Goal: Transaction & Acquisition: Book appointment/travel/reservation

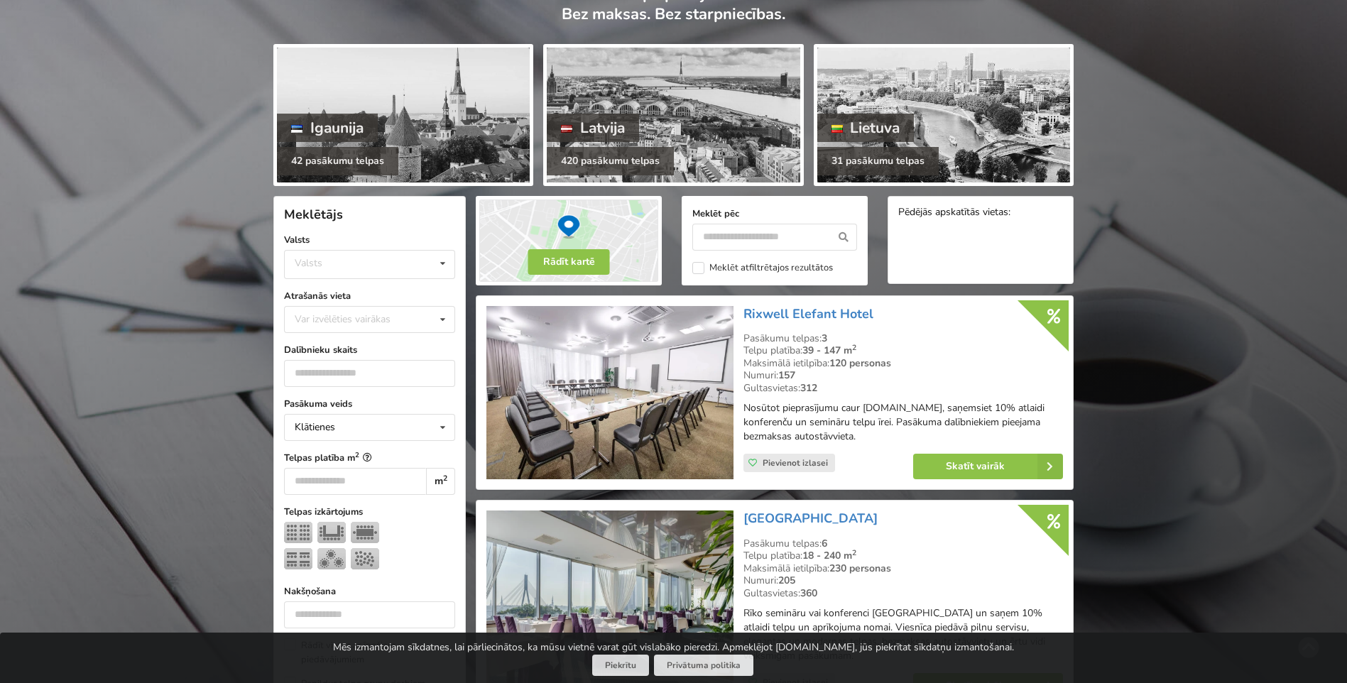
scroll to position [142, 0]
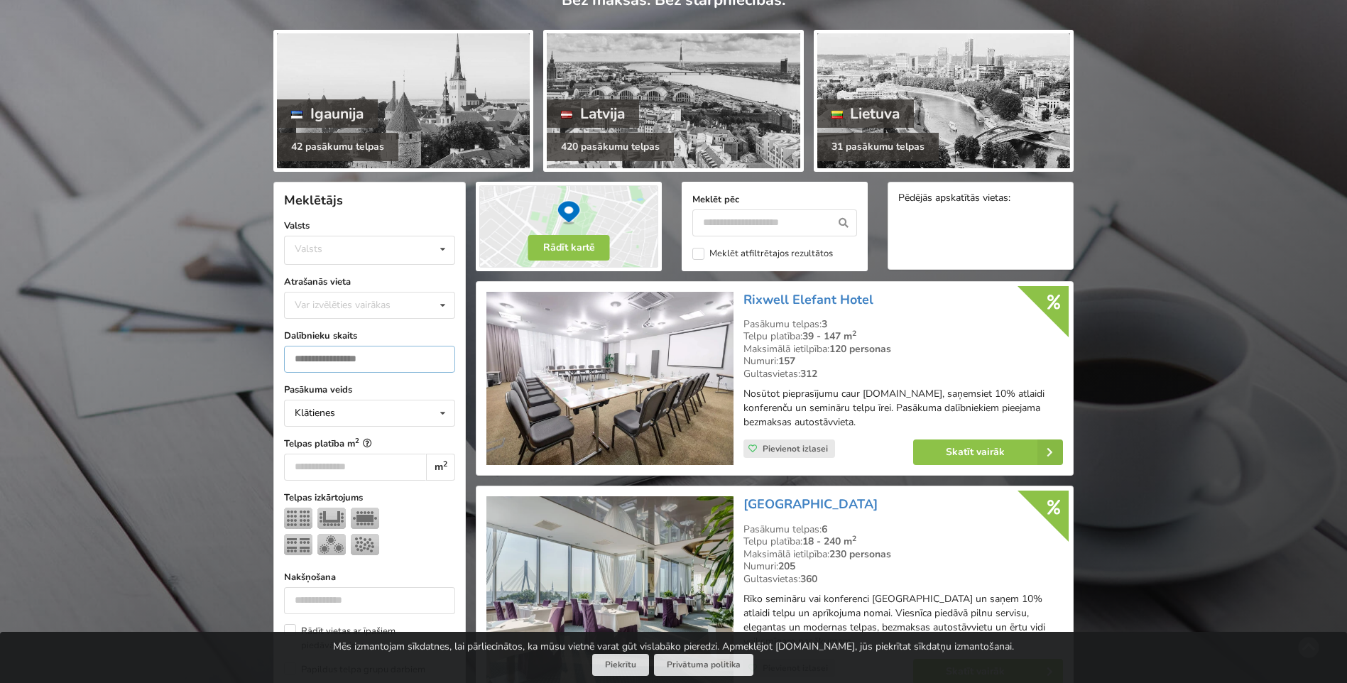
click at [385, 356] on input "number" at bounding box center [369, 359] width 171 height 27
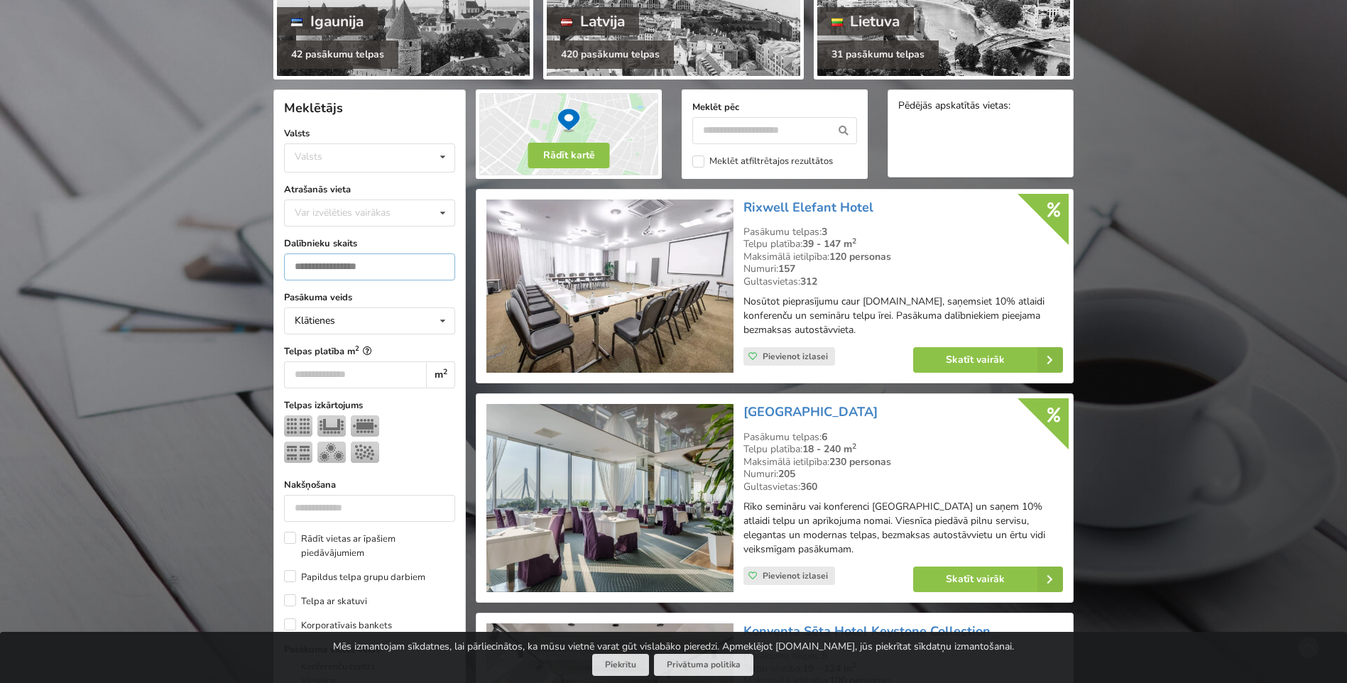
scroll to position [319, 0]
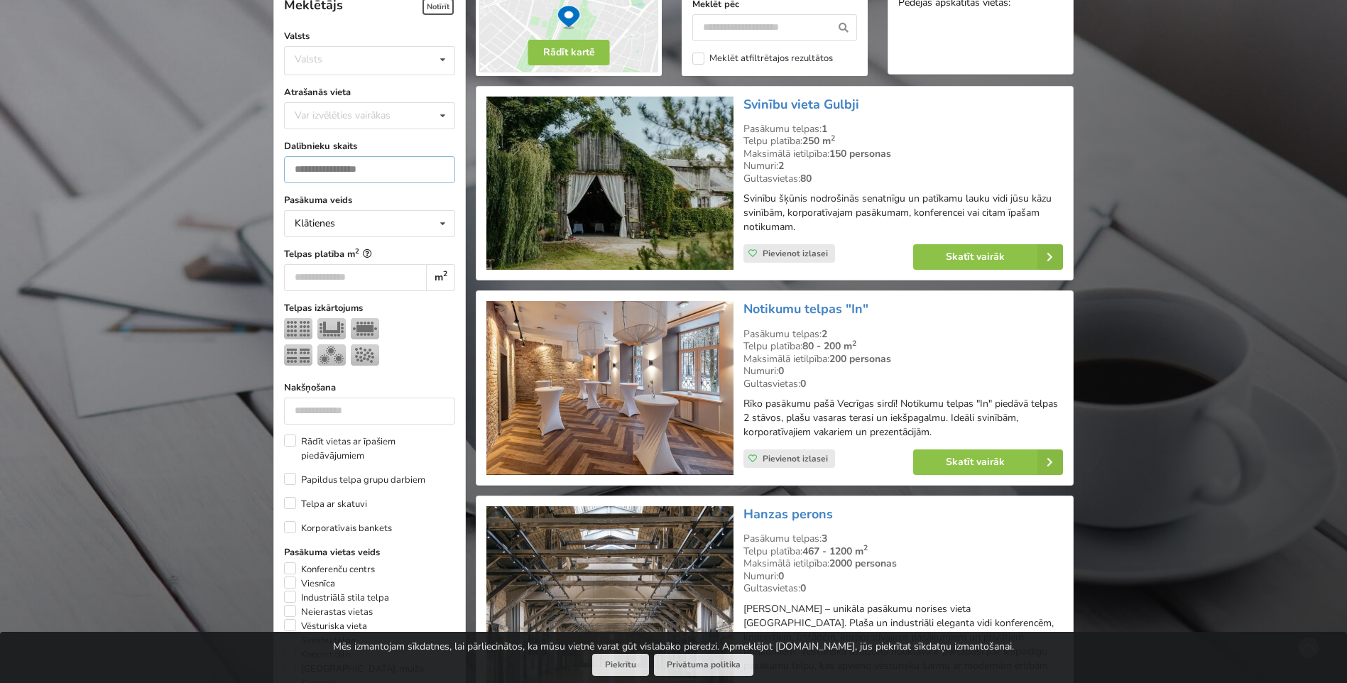
scroll to position [338, 0]
type input "***"
click at [332, 359] on img at bounding box center [331, 354] width 28 height 21
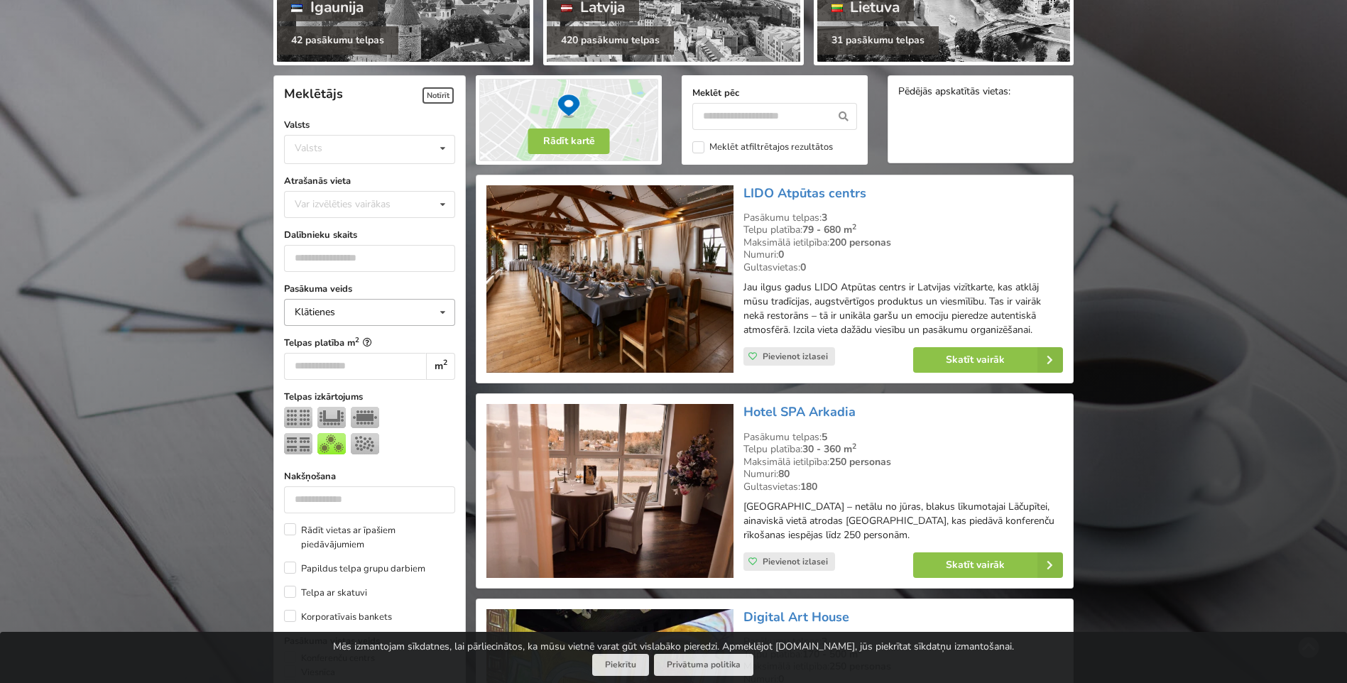
scroll to position [248, 0]
click at [422, 209] on div "Var izvēlēties vairākas" at bounding box center [356, 205] width 131 height 16
click at [442, 206] on icon at bounding box center [442, 205] width 21 height 26
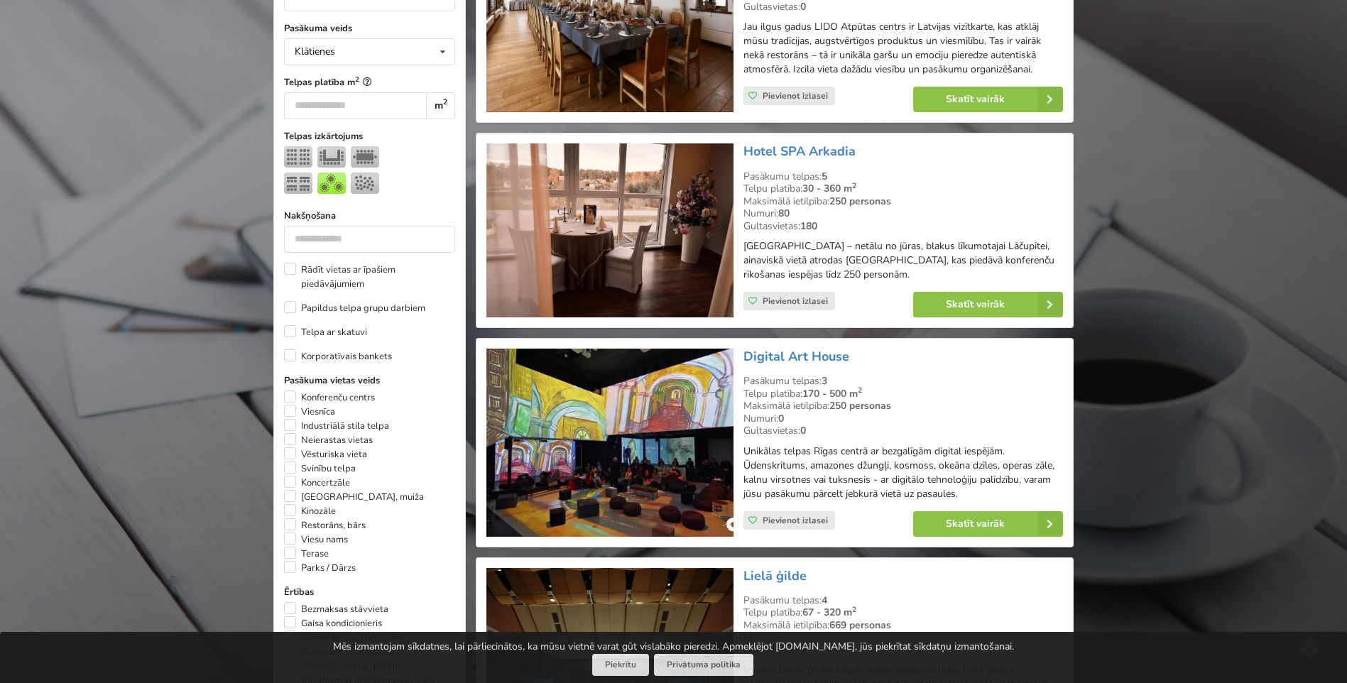
scroll to position [603, 0]
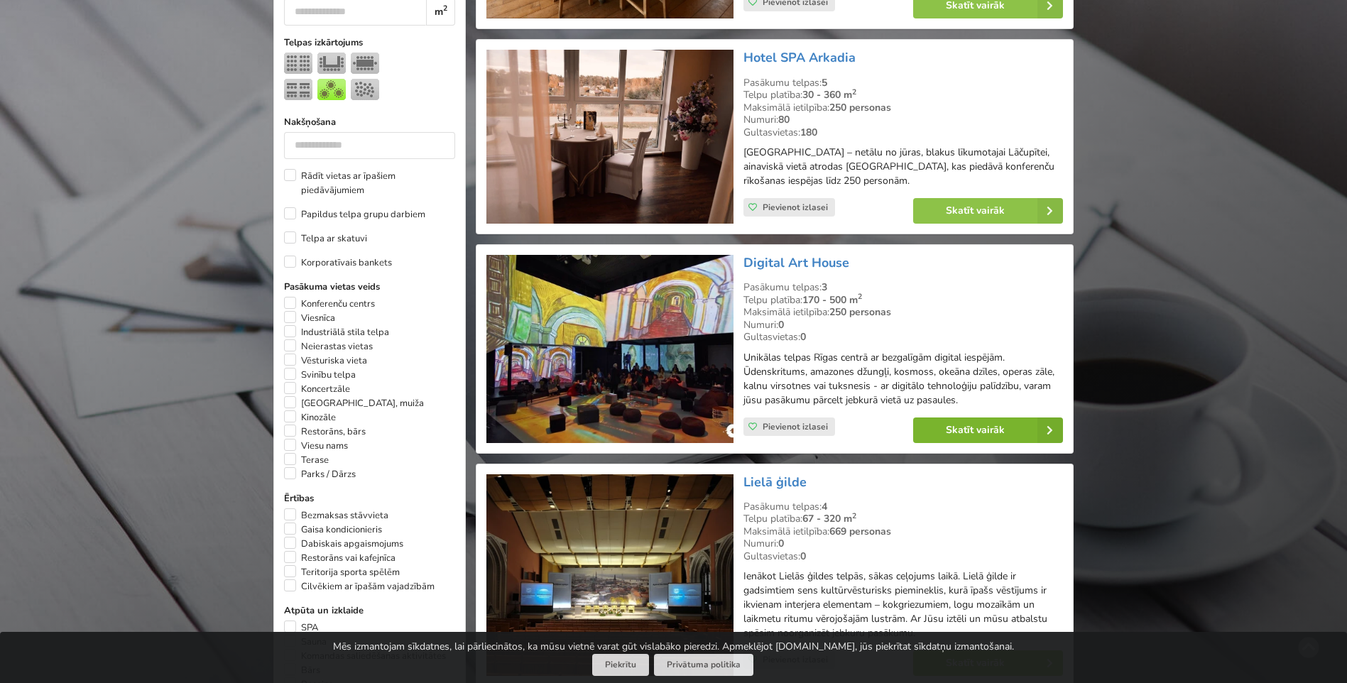
click at [981, 436] on link "Skatīt vairāk" at bounding box center [988, 430] width 150 height 26
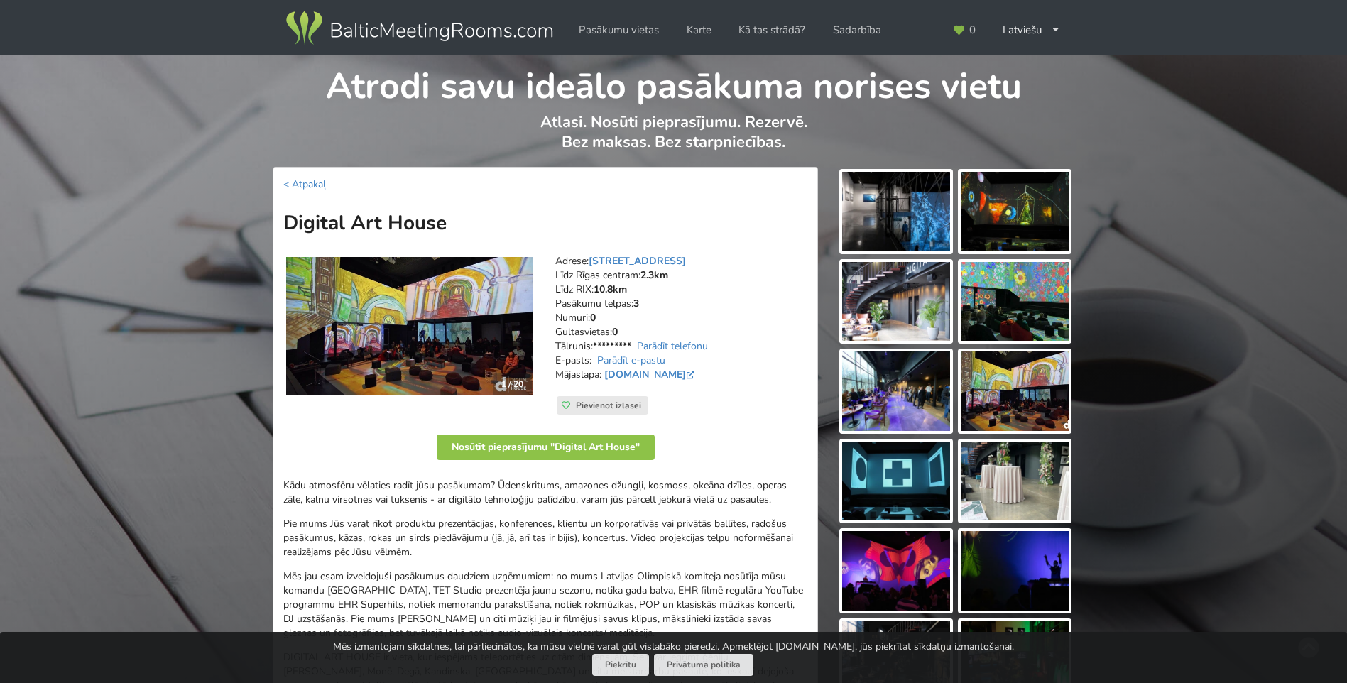
click at [922, 233] on img at bounding box center [896, 212] width 108 height 80
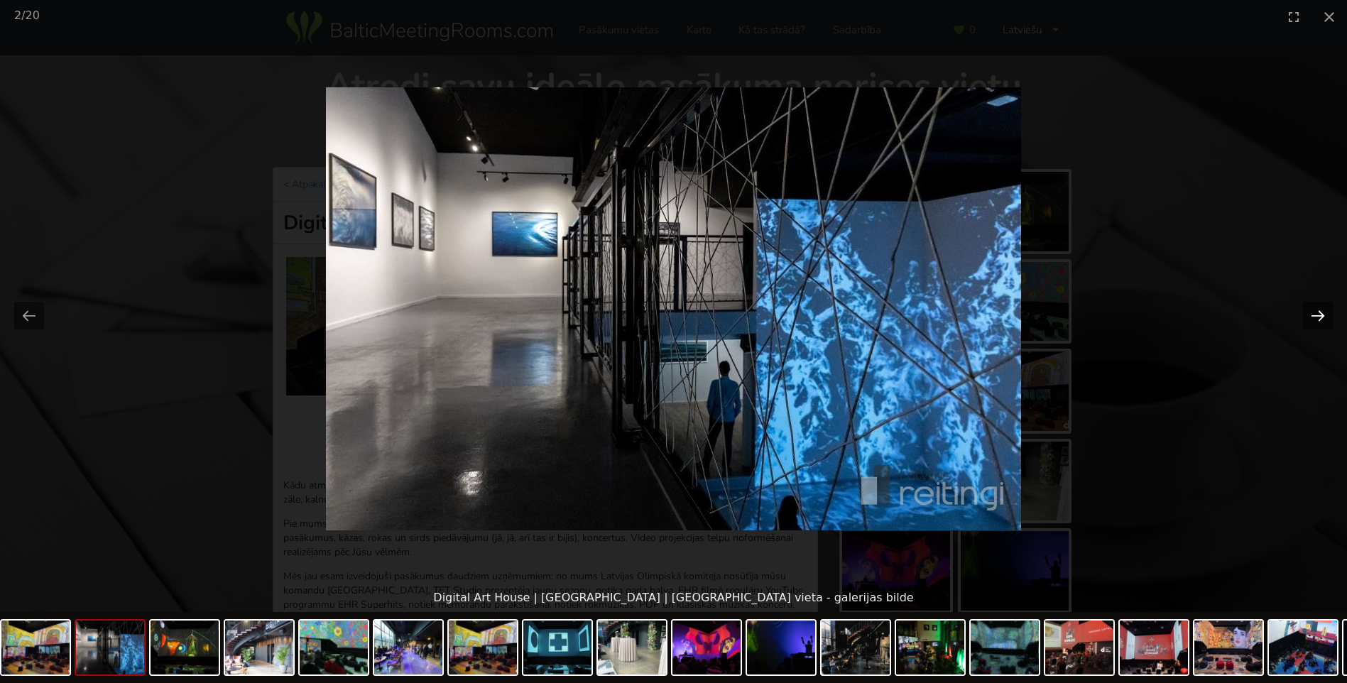
click at [1321, 317] on button "Next slide" at bounding box center [1318, 316] width 30 height 28
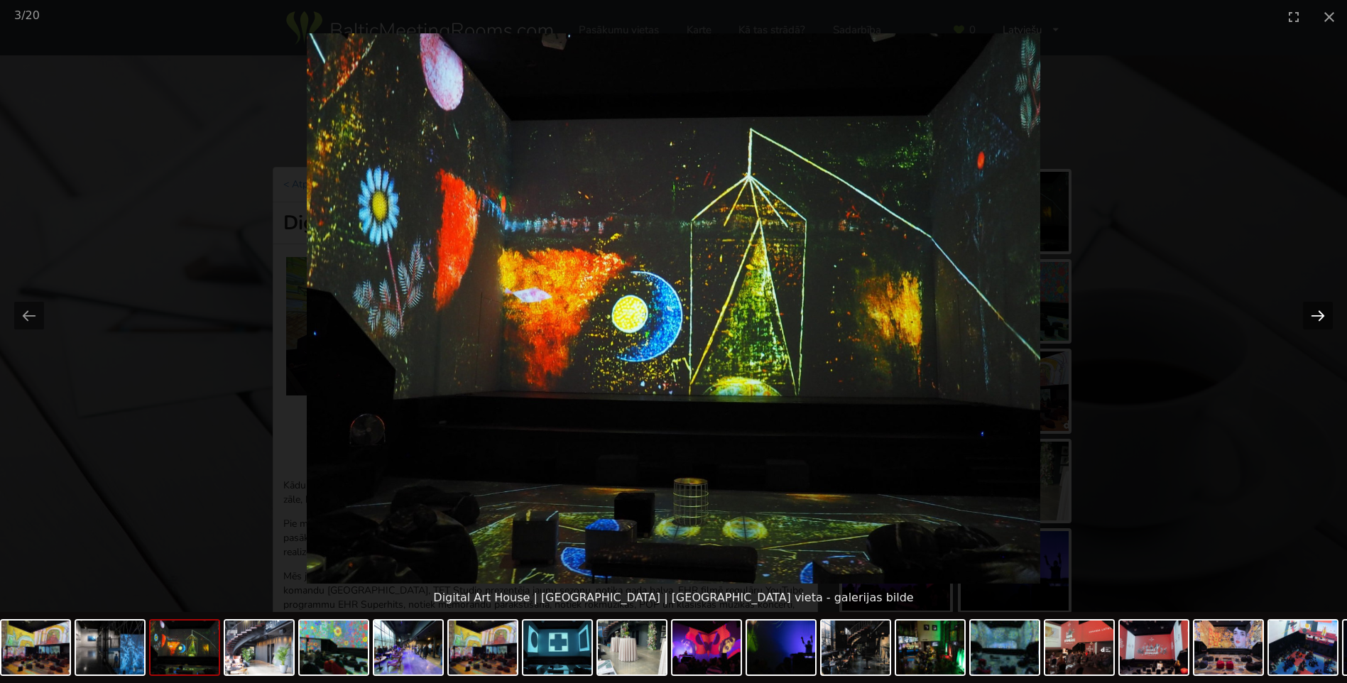
click at [1321, 317] on button "Next slide" at bounding box center [1318, 316] width 30 height 28
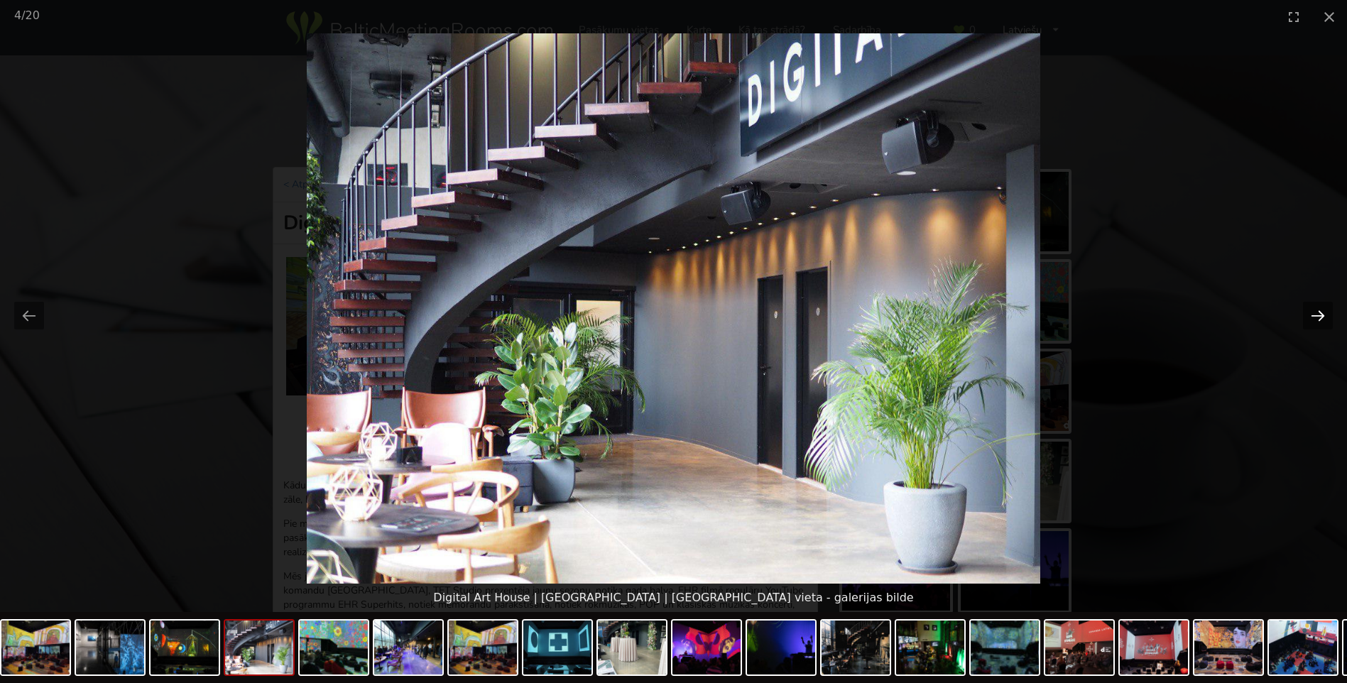
click at [1321, 317] on button "Next slide" at bounding box center [1318, 316] width 30 height 28
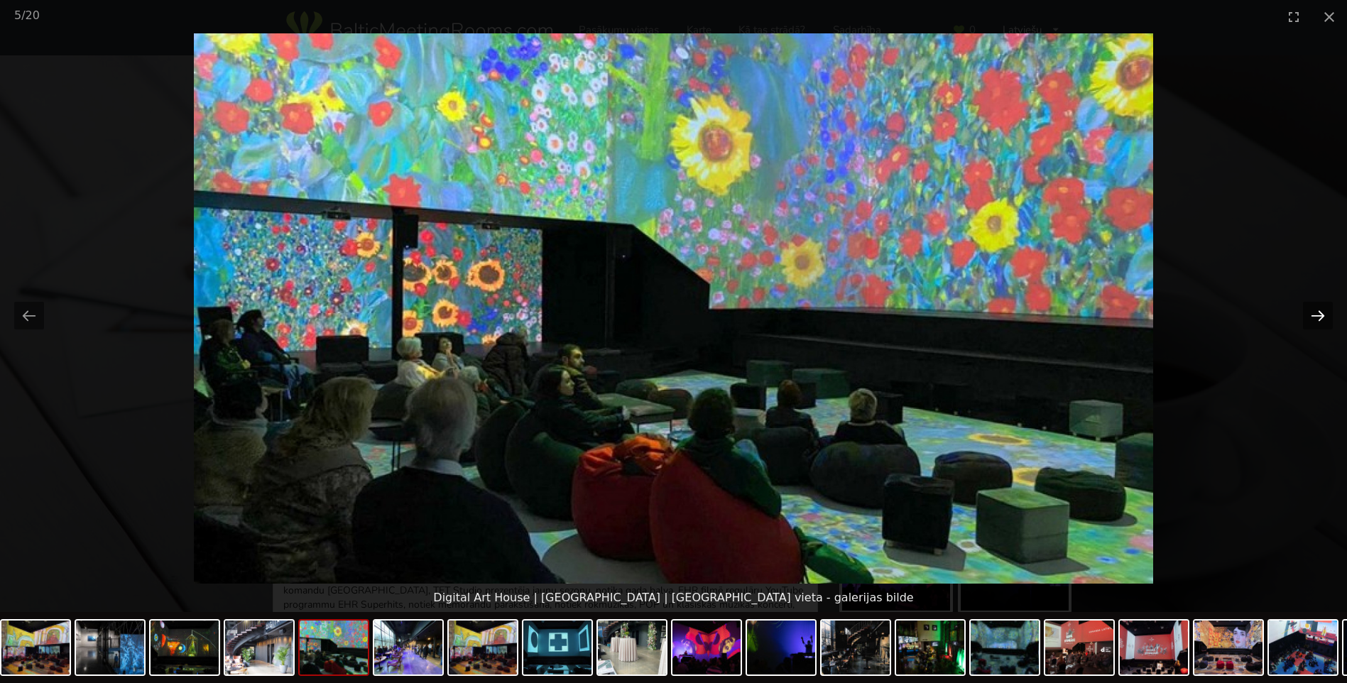
click at [1321, 317] on button "Next slide" at bounding box center [1318, 316] width 30 height 28
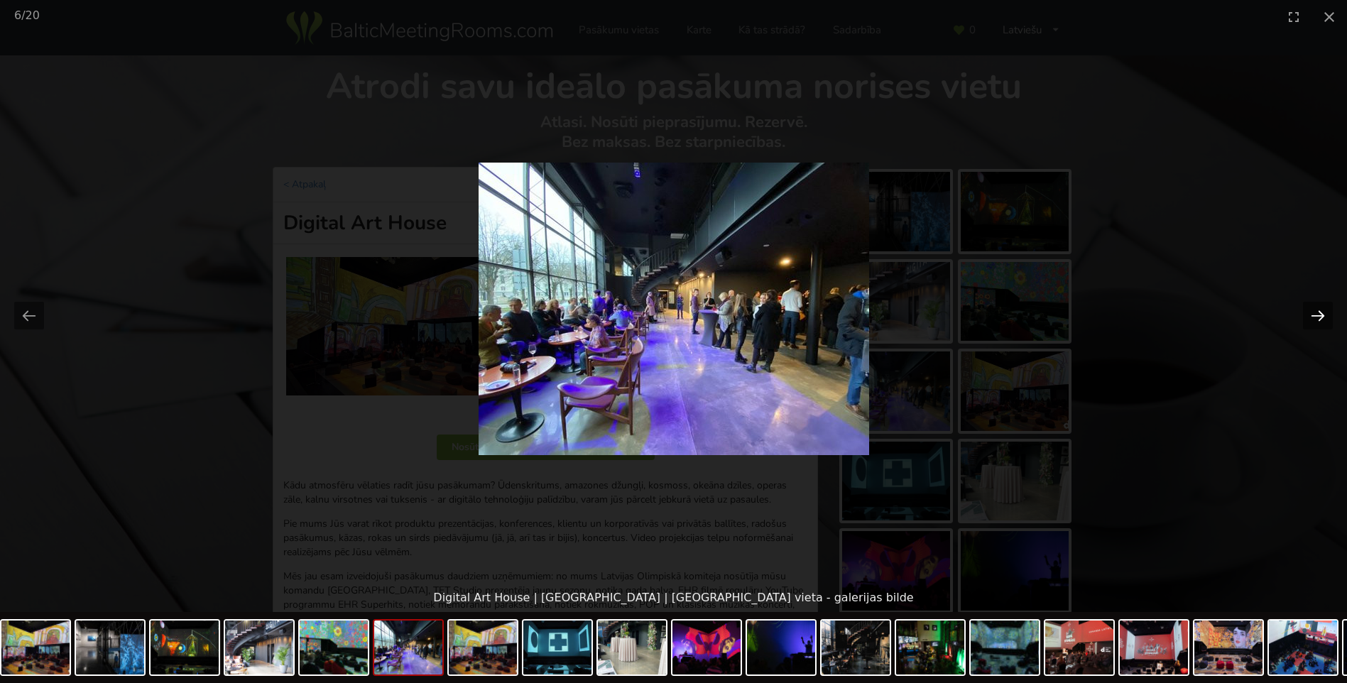
click at [1321, 317] on button "Next slide" at bounding box center [1318, 316] width 30 height 28
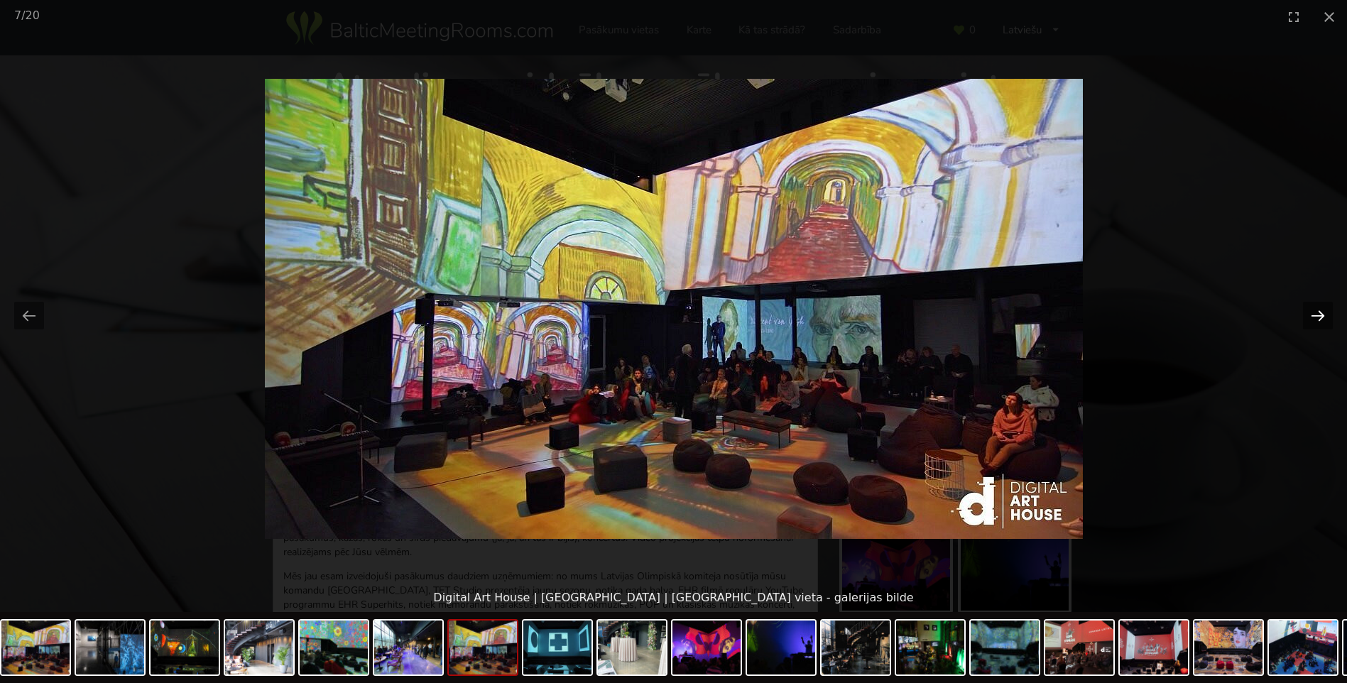
click at [1321, 317] on button "Next slide" at bounding box center [1318, 316] width 30 height 28
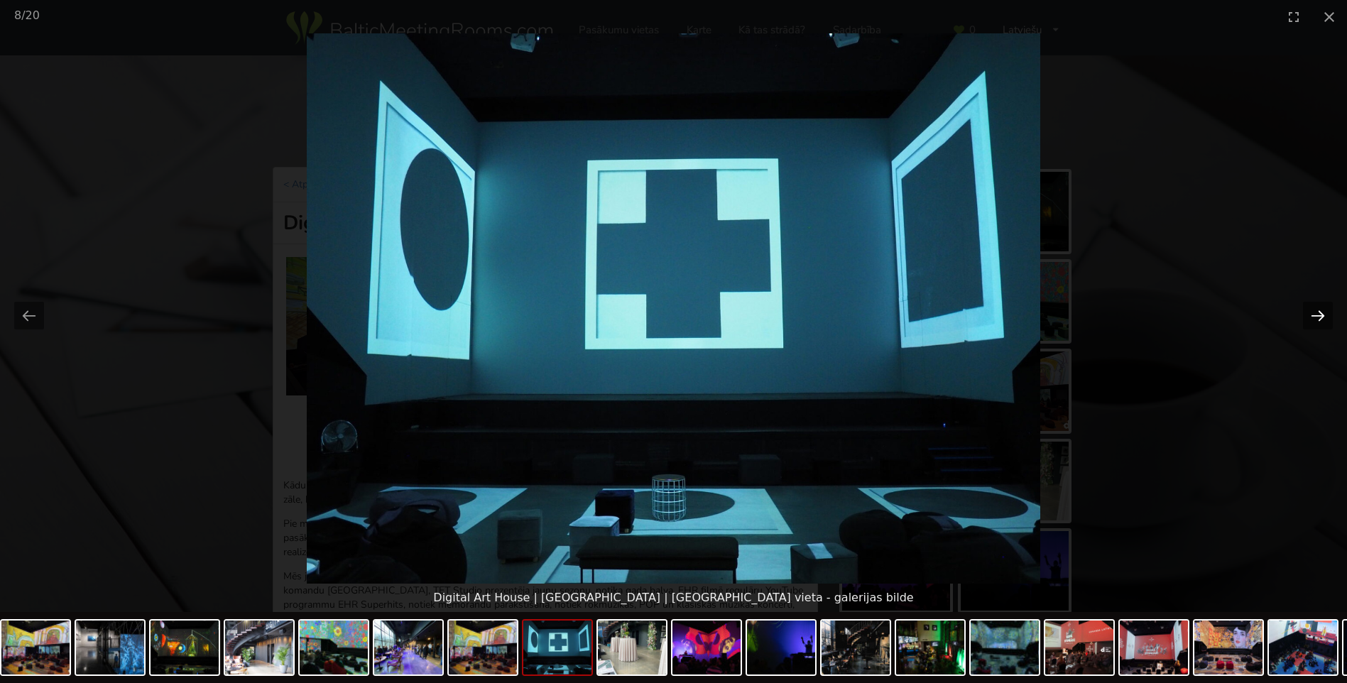
click at [1321, 317] on button "Next slide" at bounding box center [1318, 316] width 30 height 28
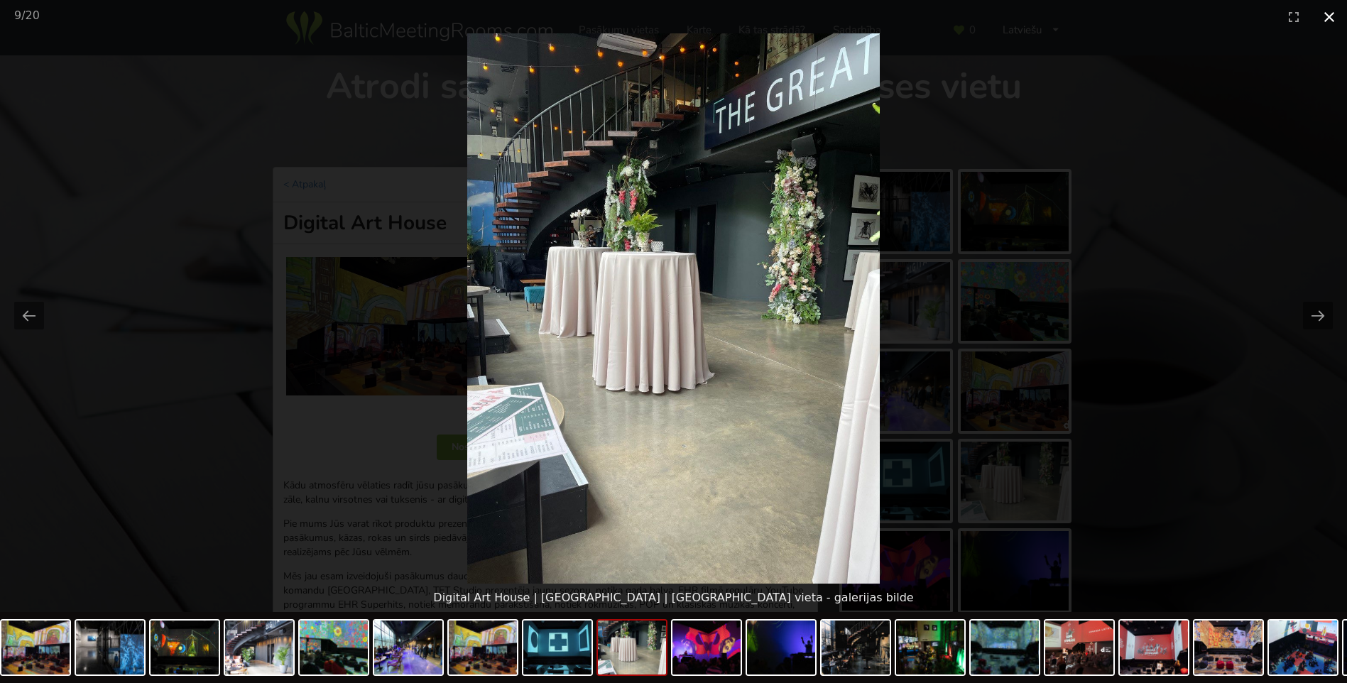
click at [1333, 21] on button "Close gallery" at bounding box center [1329, 16] width 36 height 33
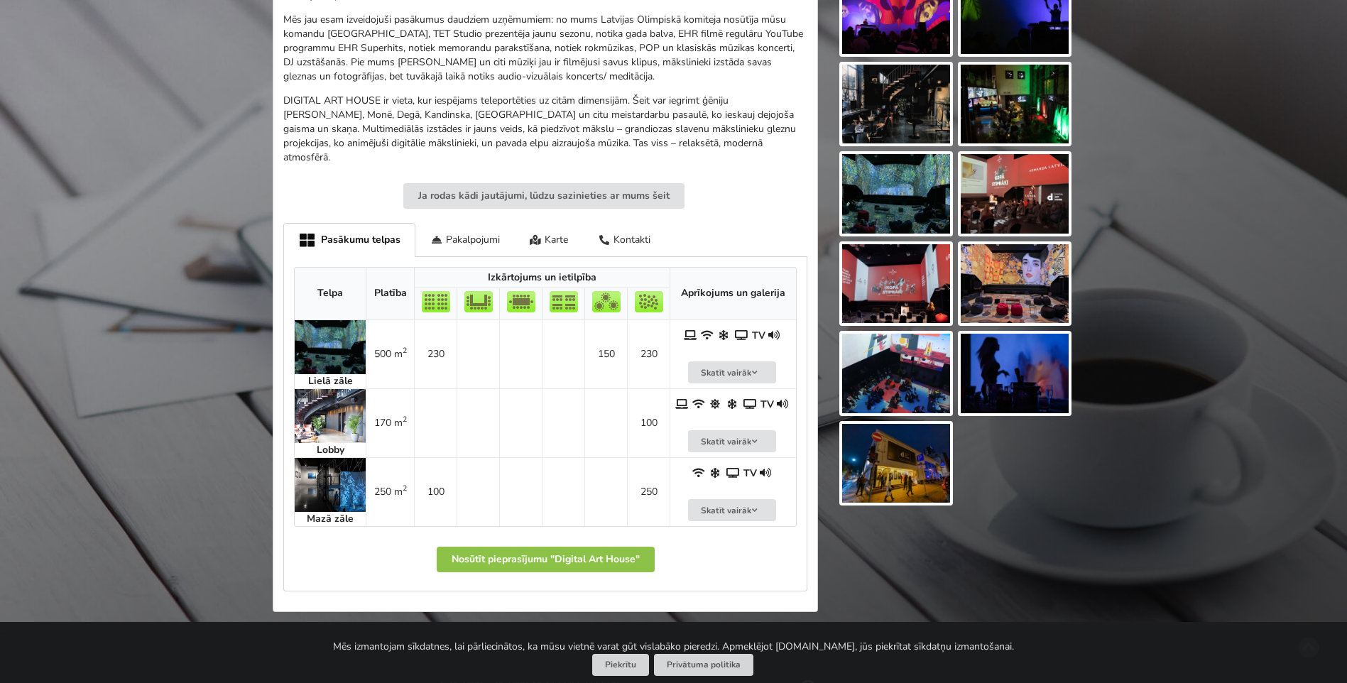
scroll to position [568, 0]
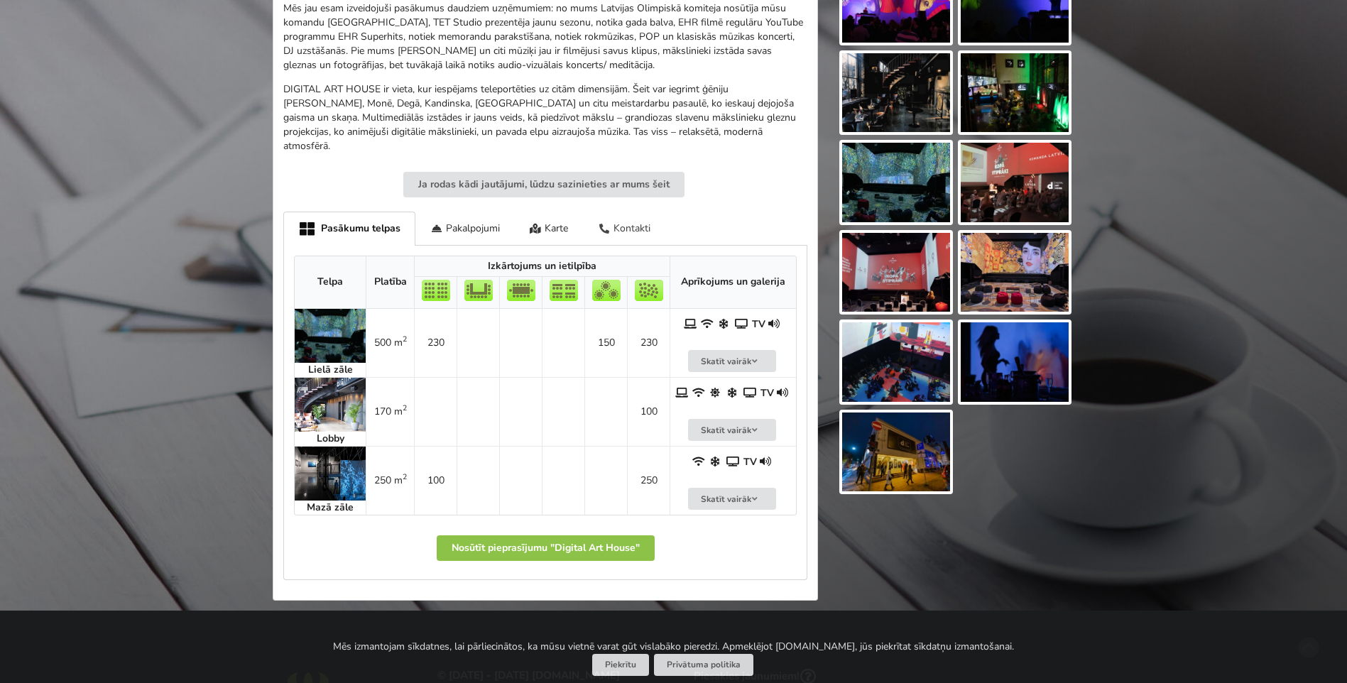
click at [619, 212] on div "Kontakti" at bounding box center [624, 228] width 82 height 33
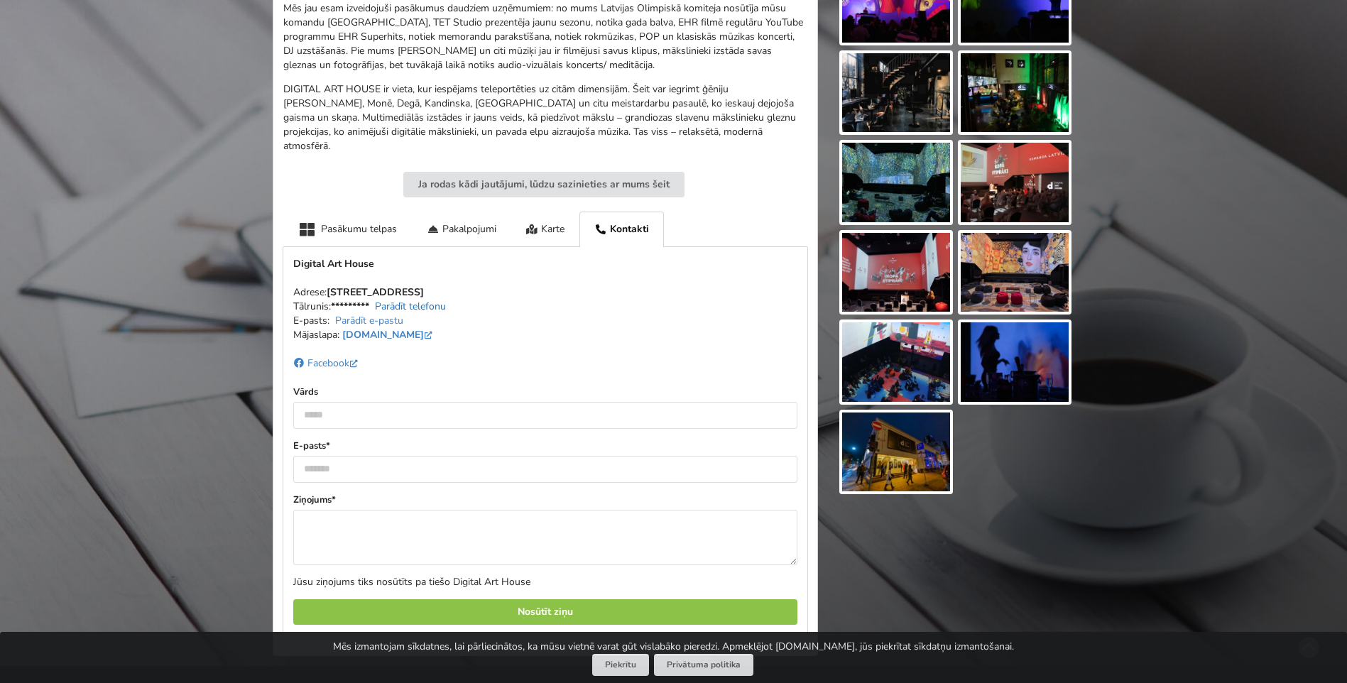
click at [415, 300] on link "Parādīt telefonu" at bounding box center [410, 306] width 71 height 13
click at [395, 328] on link "digitalarthouse.eu" at bounding box center [388, 334] width 93 height 13
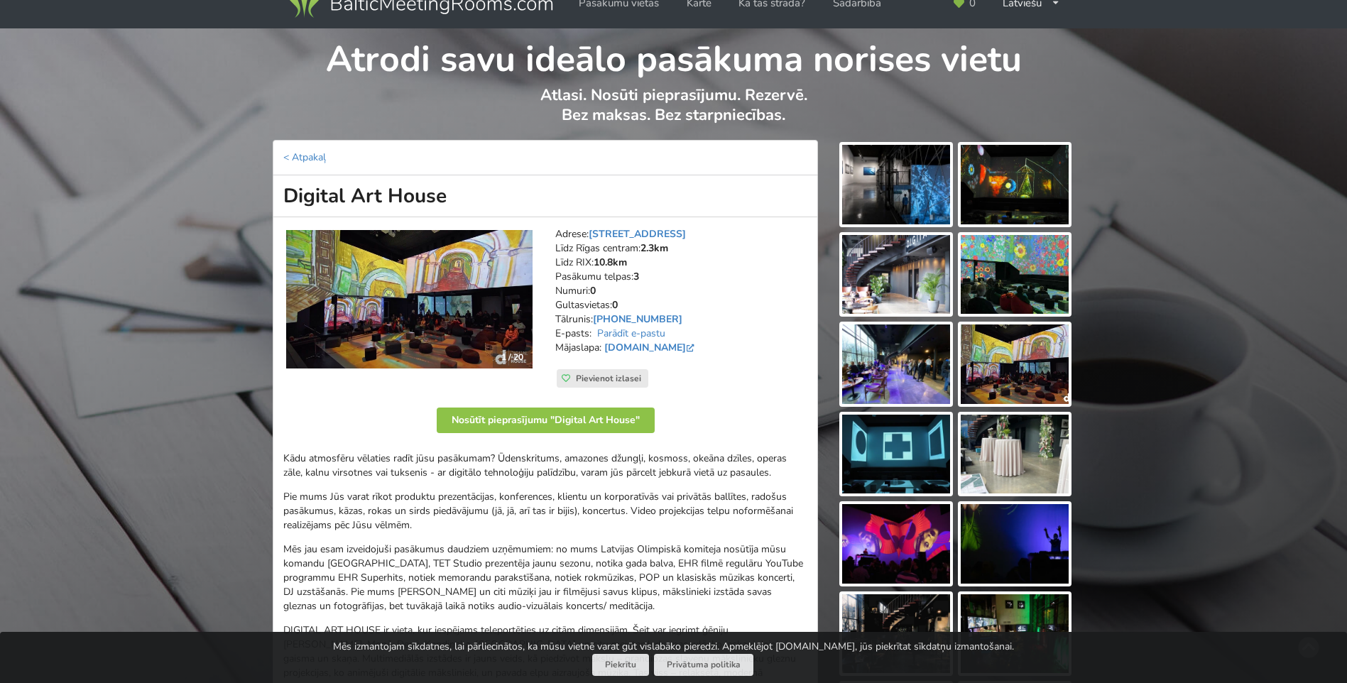
scroll to position [0, 0]
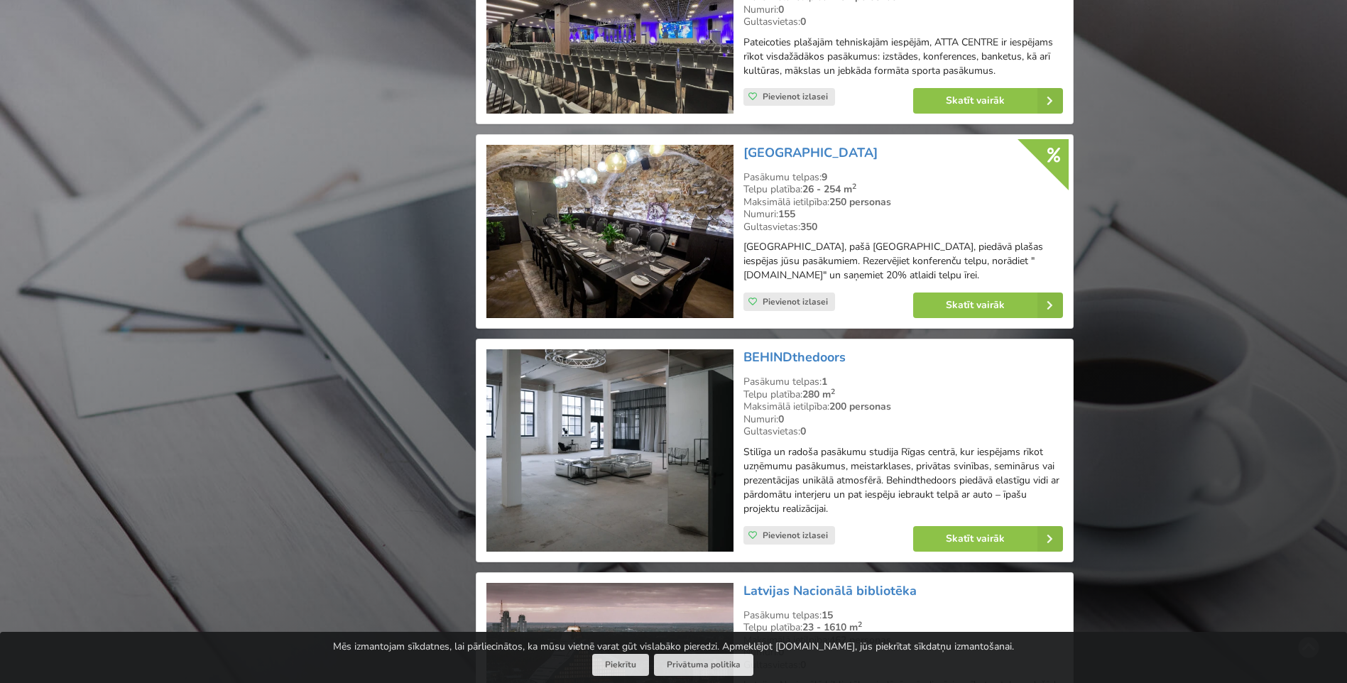
scroll to position [2875, 0]
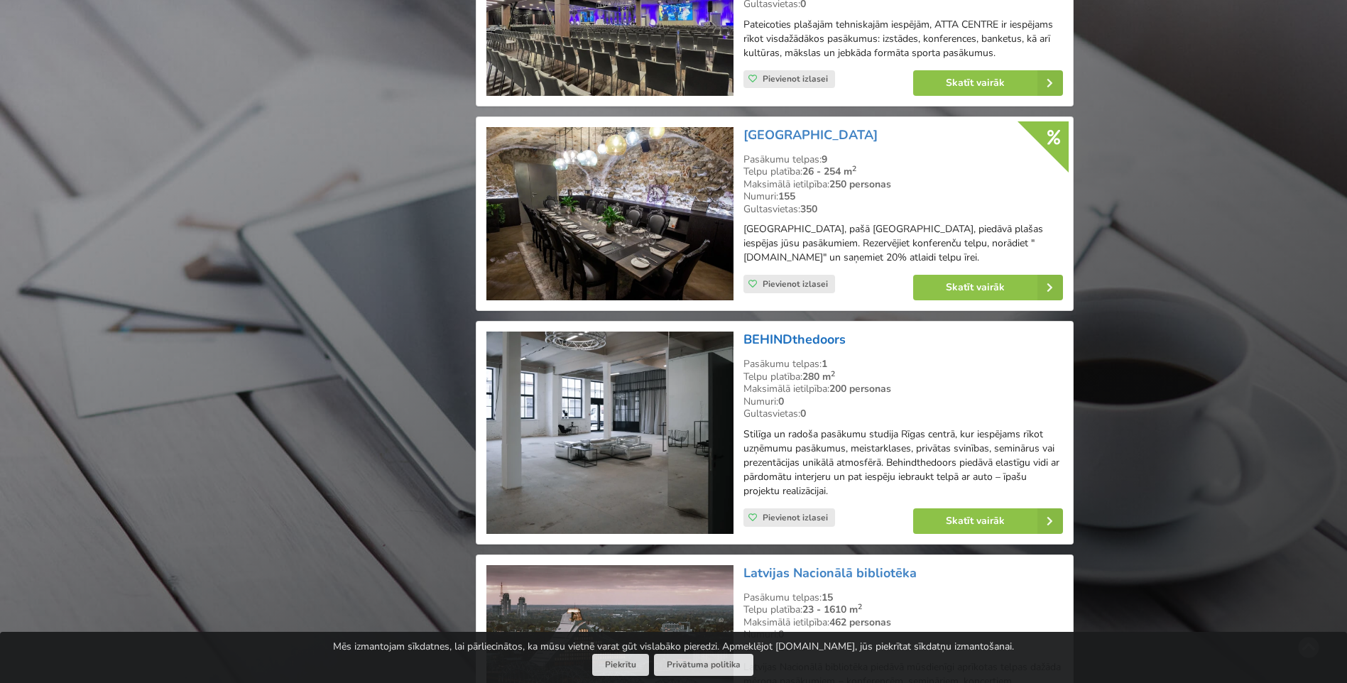
click at [792, 331] on link "BEHINDthedoors" at bounding box center [794, 339] width 102 height 17
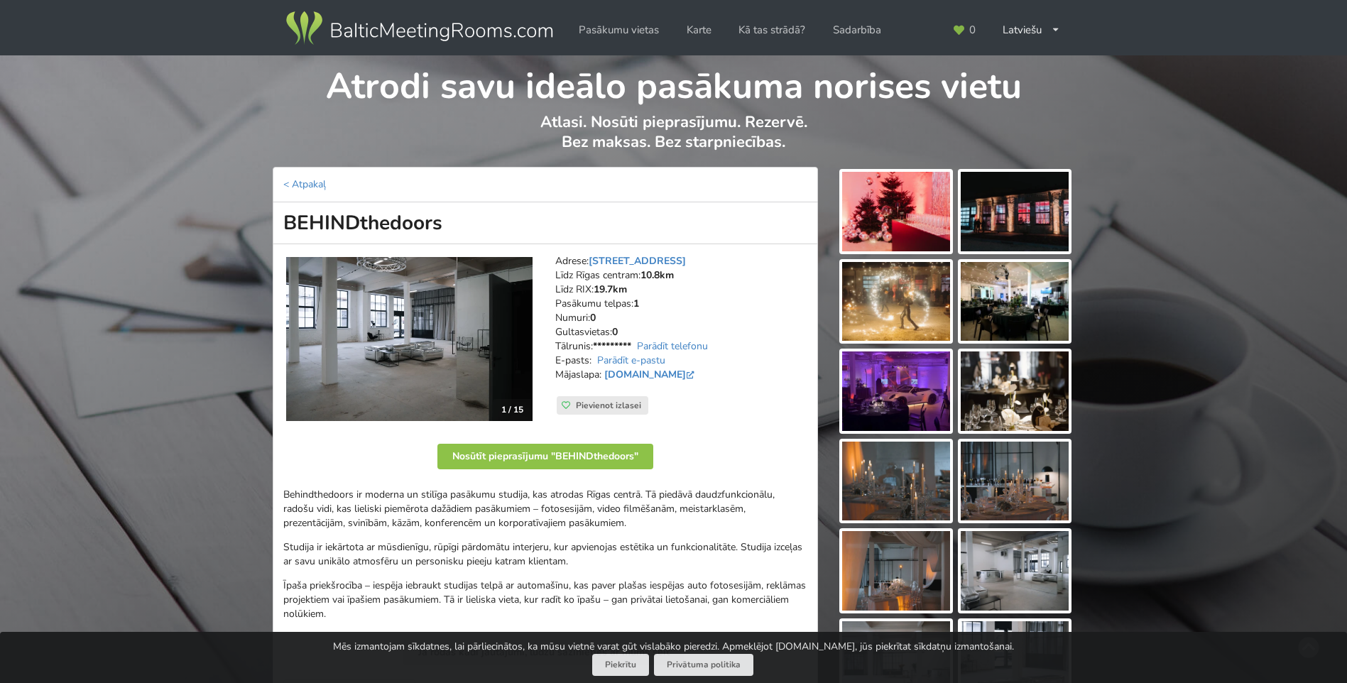
click at [917, 241] on img at bounding box center [896, 212] width 108 height 80
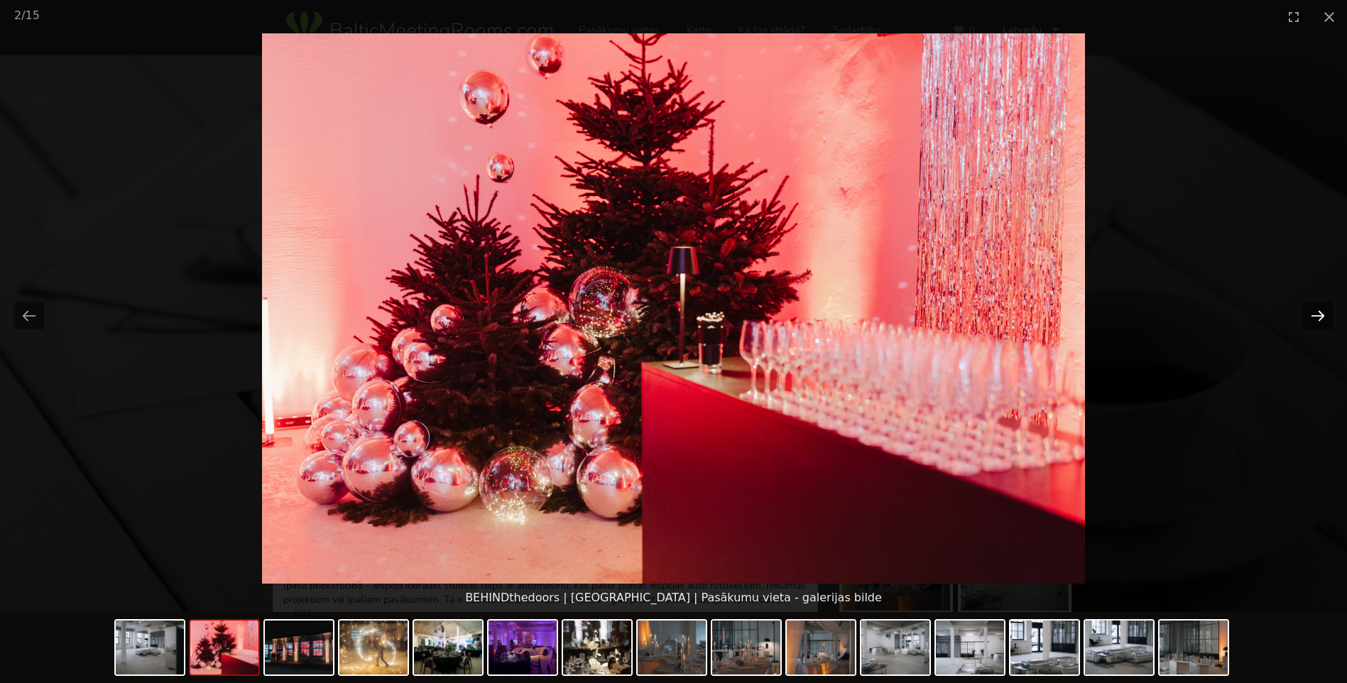
click at [1331, 305] on button "Next slide" at bounding box center [1318, 316] width 30 height 28
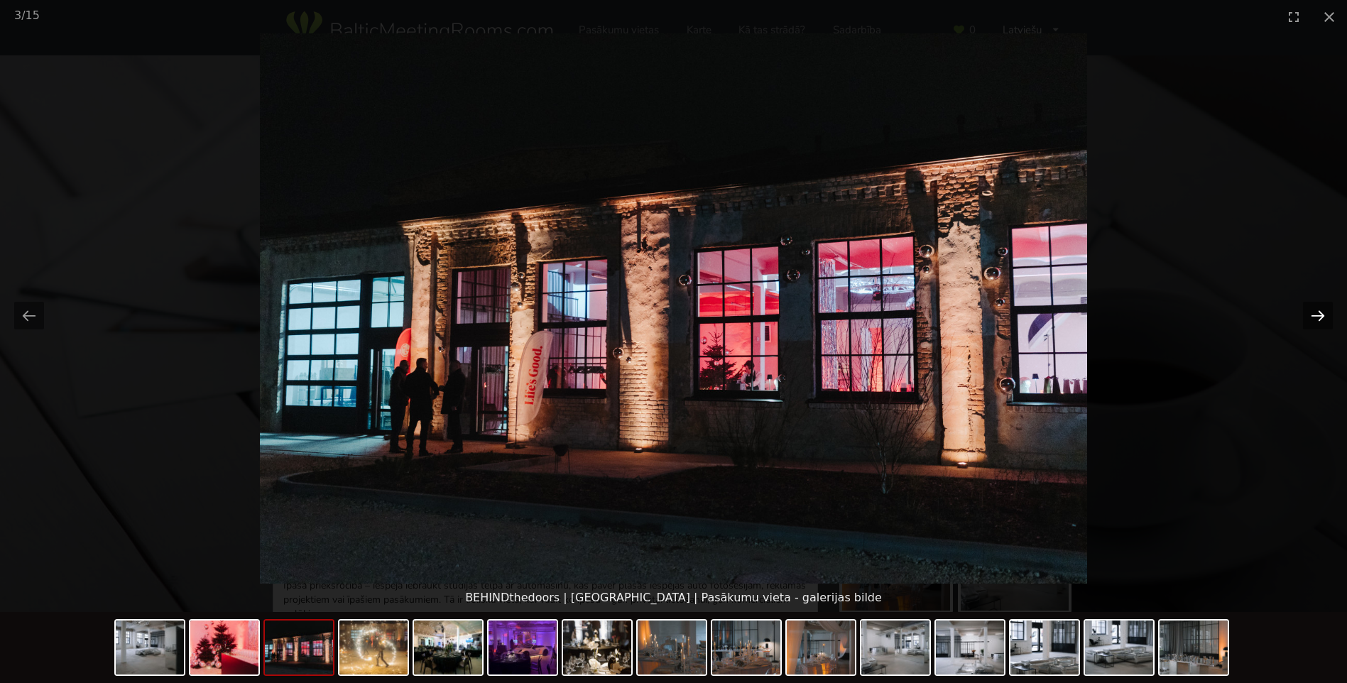
click at [1304, 319] on button "Next slide" at bounding box center [1318, 316] width 30 height 28
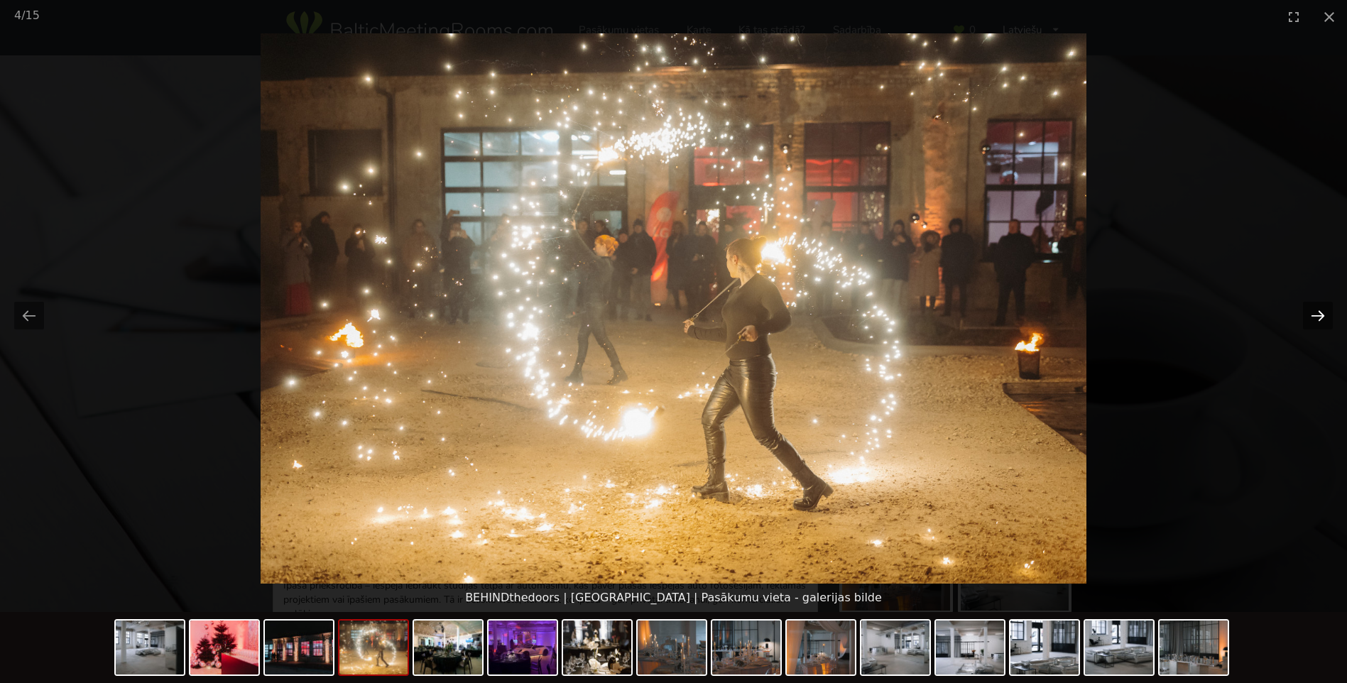
click at [1304, 319] on button "Next slide" at bounding box center [1318, 316] width 30 height 28
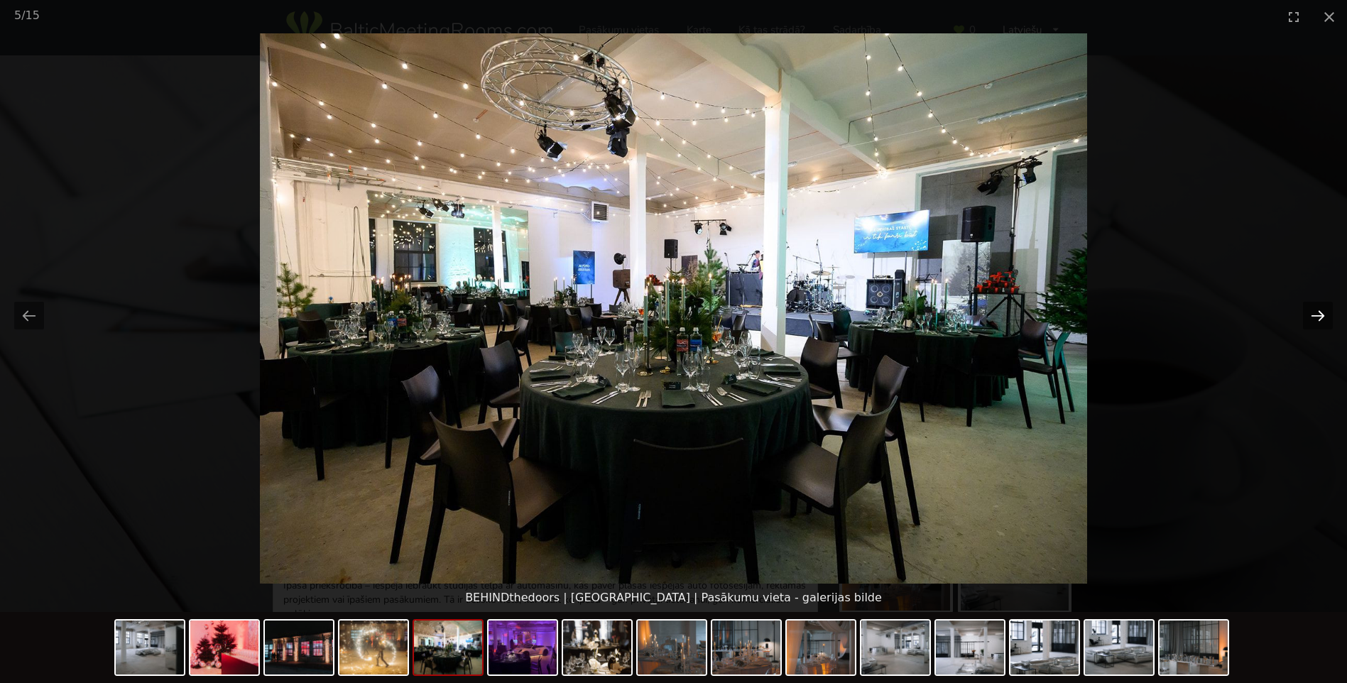
click at [1304, 319] on button "Next slide" at bounding box center [1318, 316] width 30 height 28
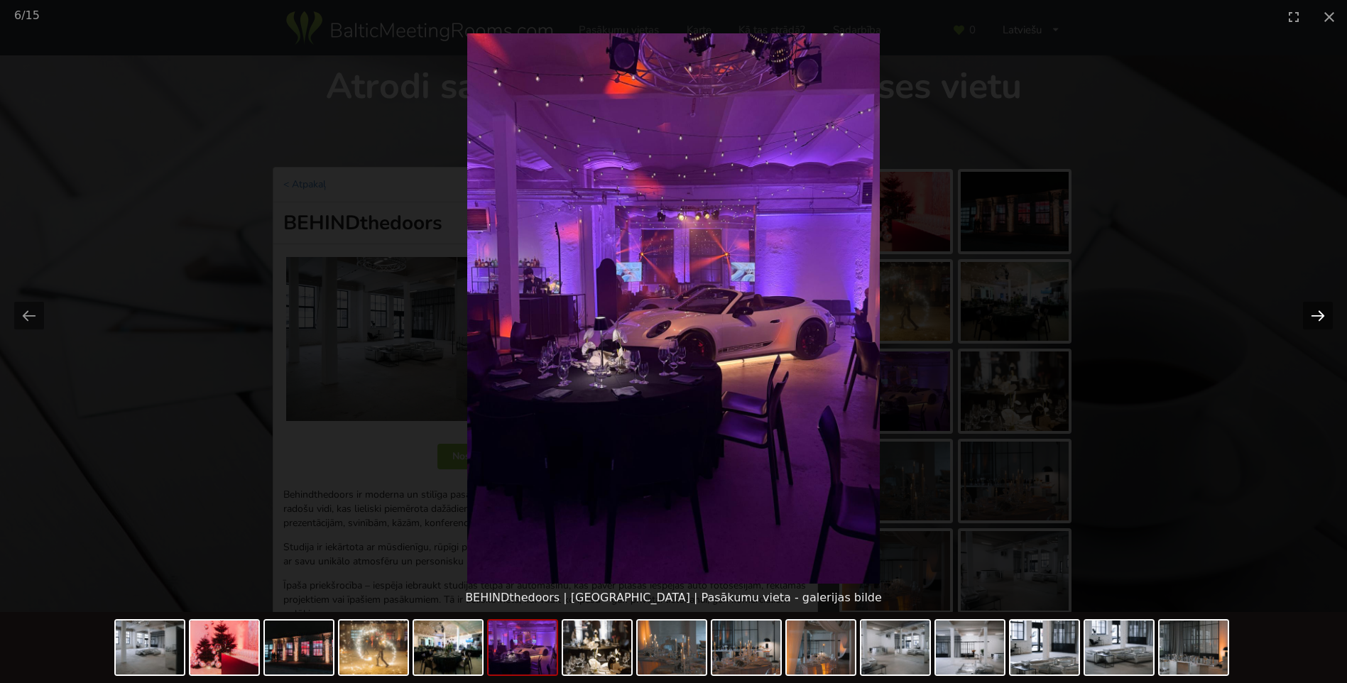
click at [1304, 319] on button "Next slide" at bounding box center [1318, 316] width 30 height 28
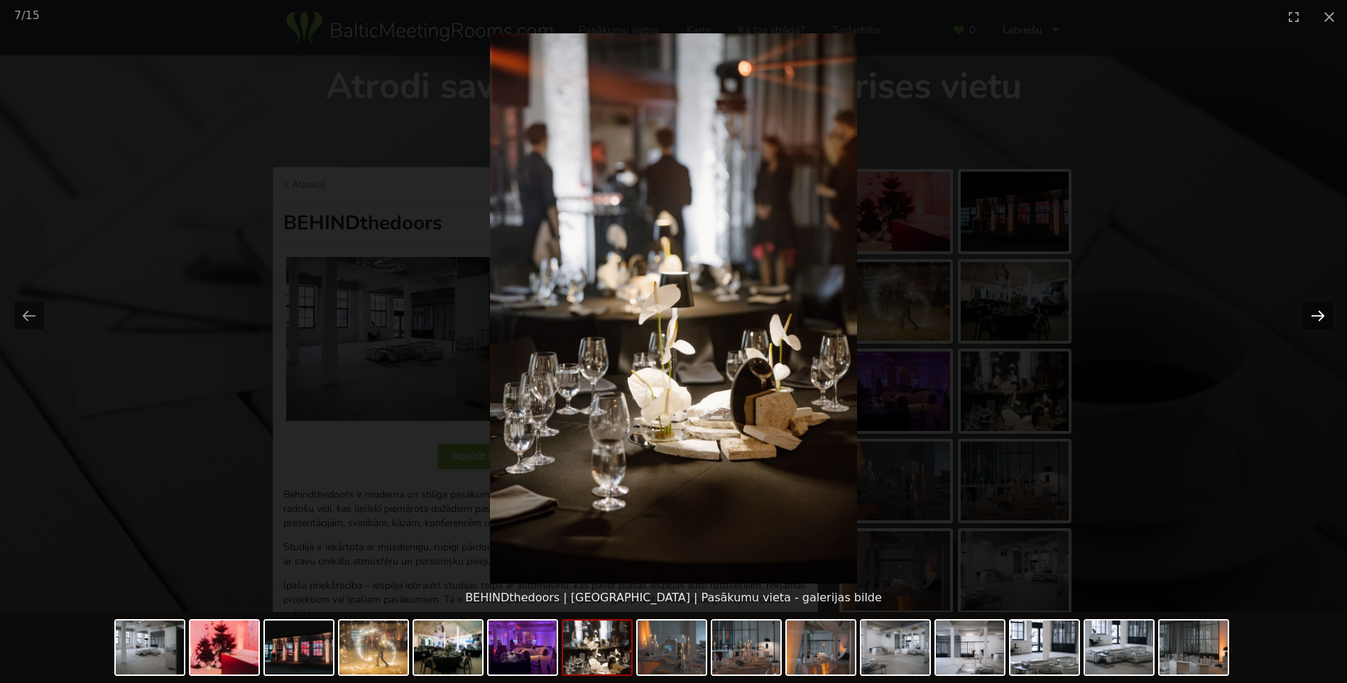
click at [1304, 319] on button "Next slide" at bounding box center [1318, 316] width 30 height 28
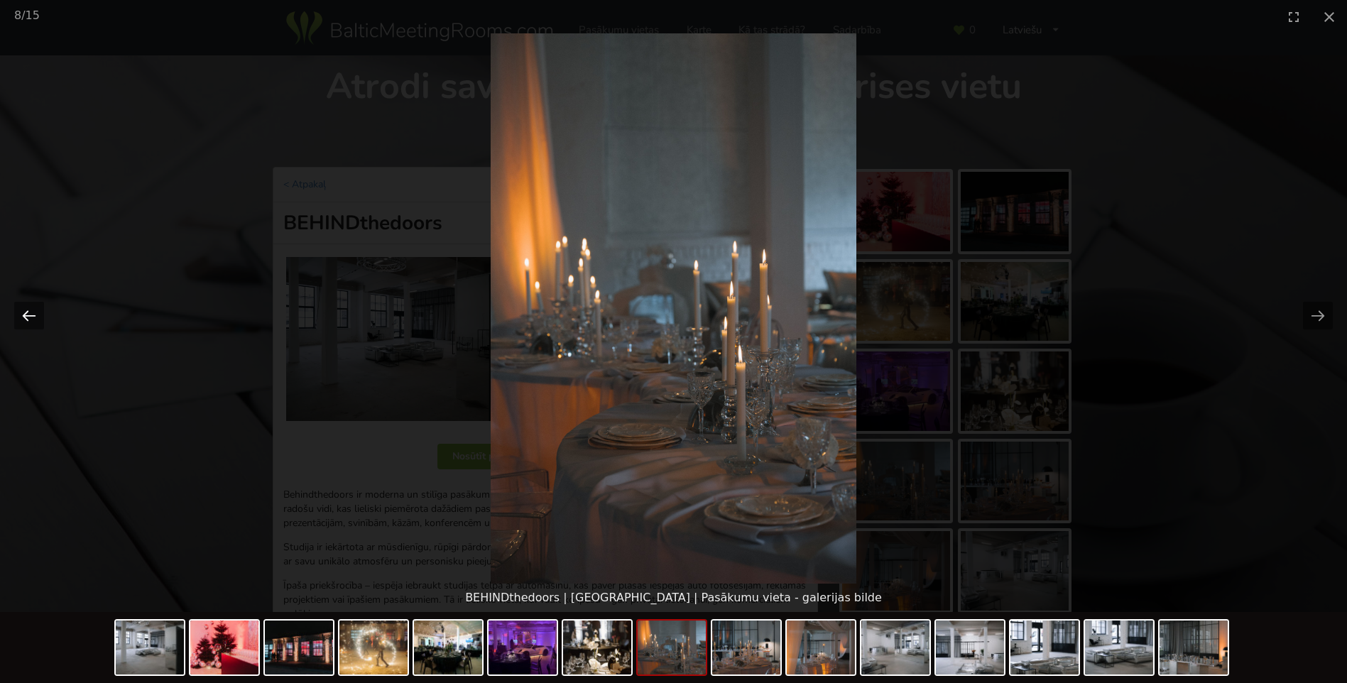
click at [31, 317] on button "Previous slide" at bounding box center [29, 316] width 30 height 28
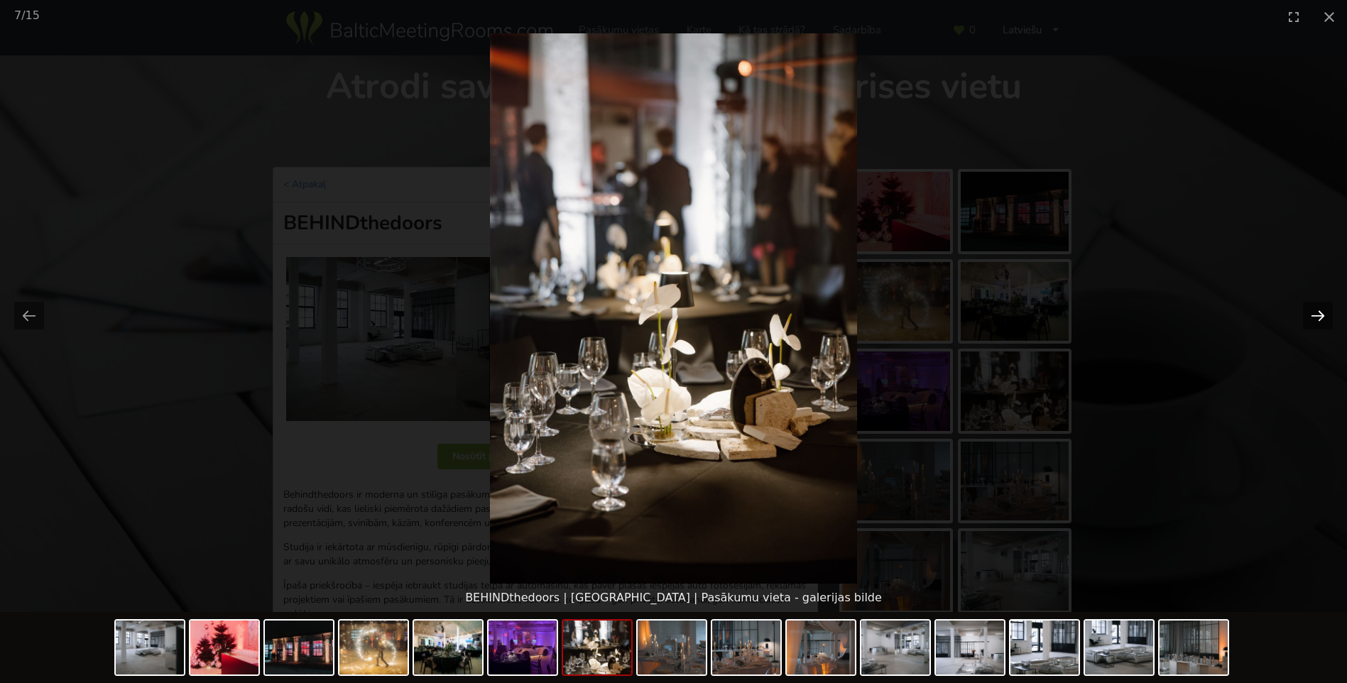
click at [1305, 313] on button "Next slide" at bounding box center [1318, 316] width 30 height 28
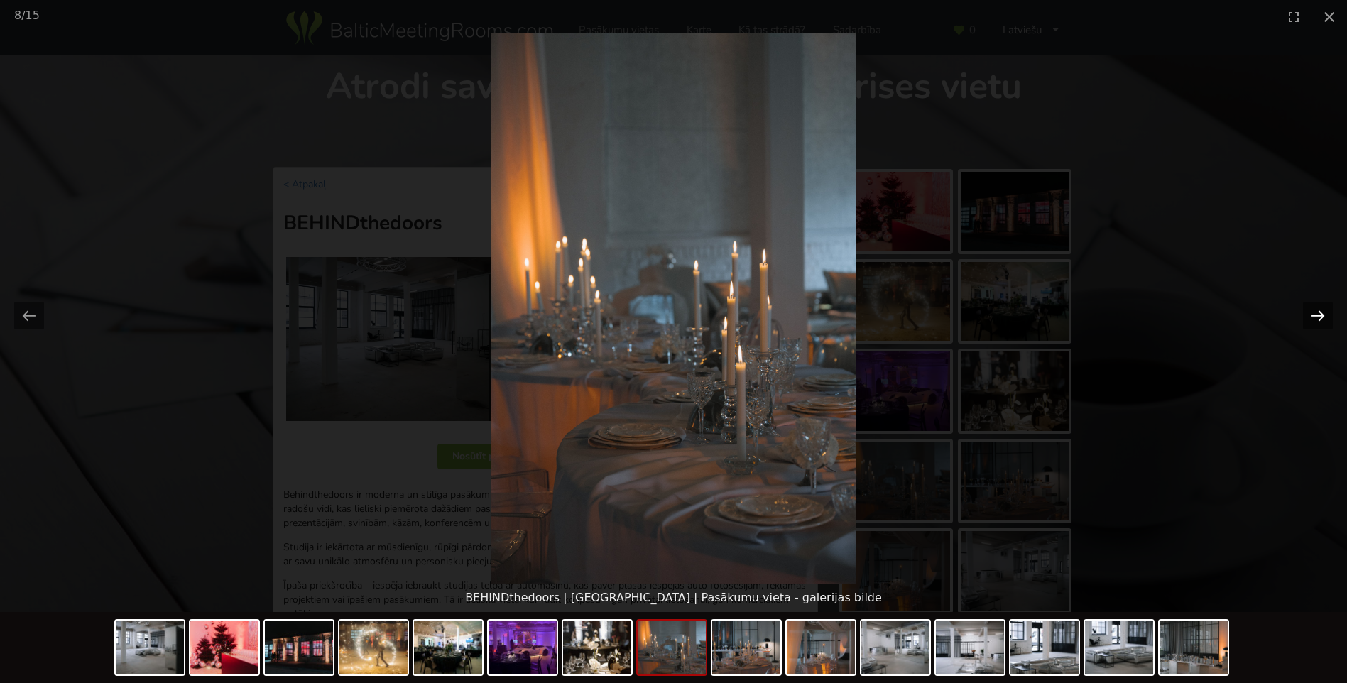
click at [1308, 317] on button "Next slide" at bounding box center [1318, 316] width 30 height 28
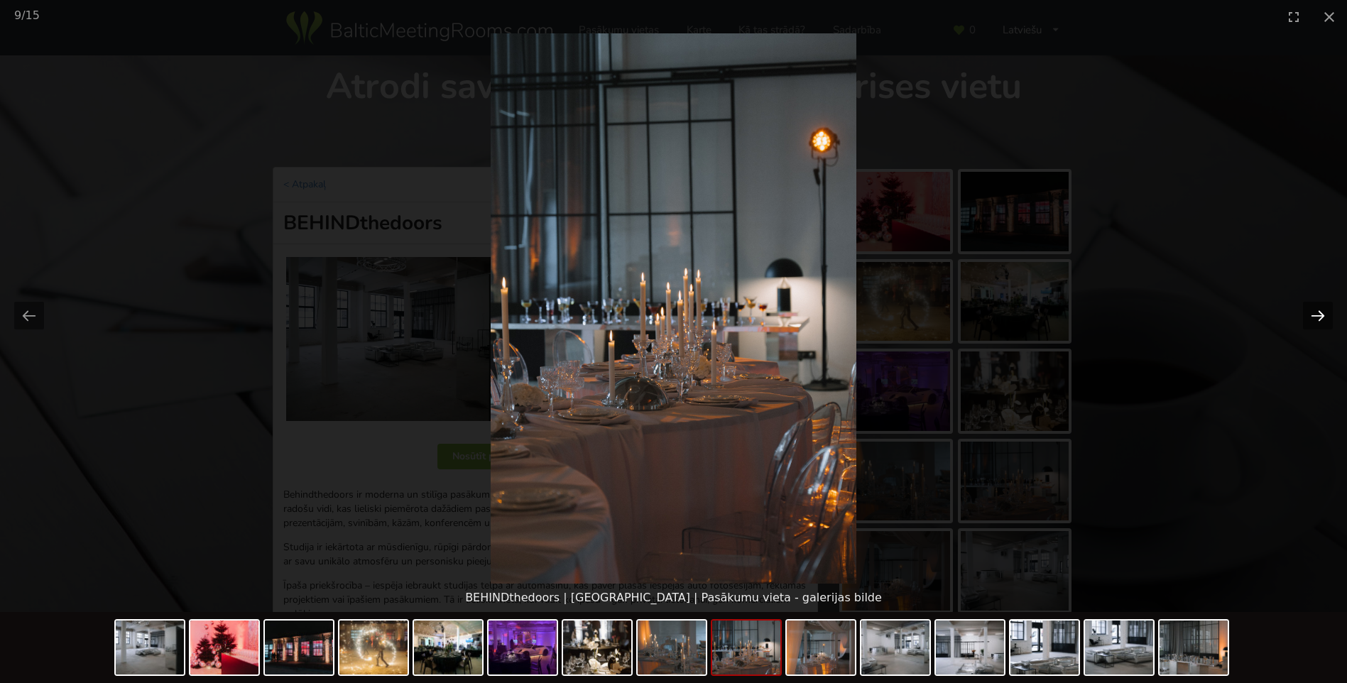
click at [1308, 317] on button "Next slide" at bounding box center [1318, 316] width 30 height 28
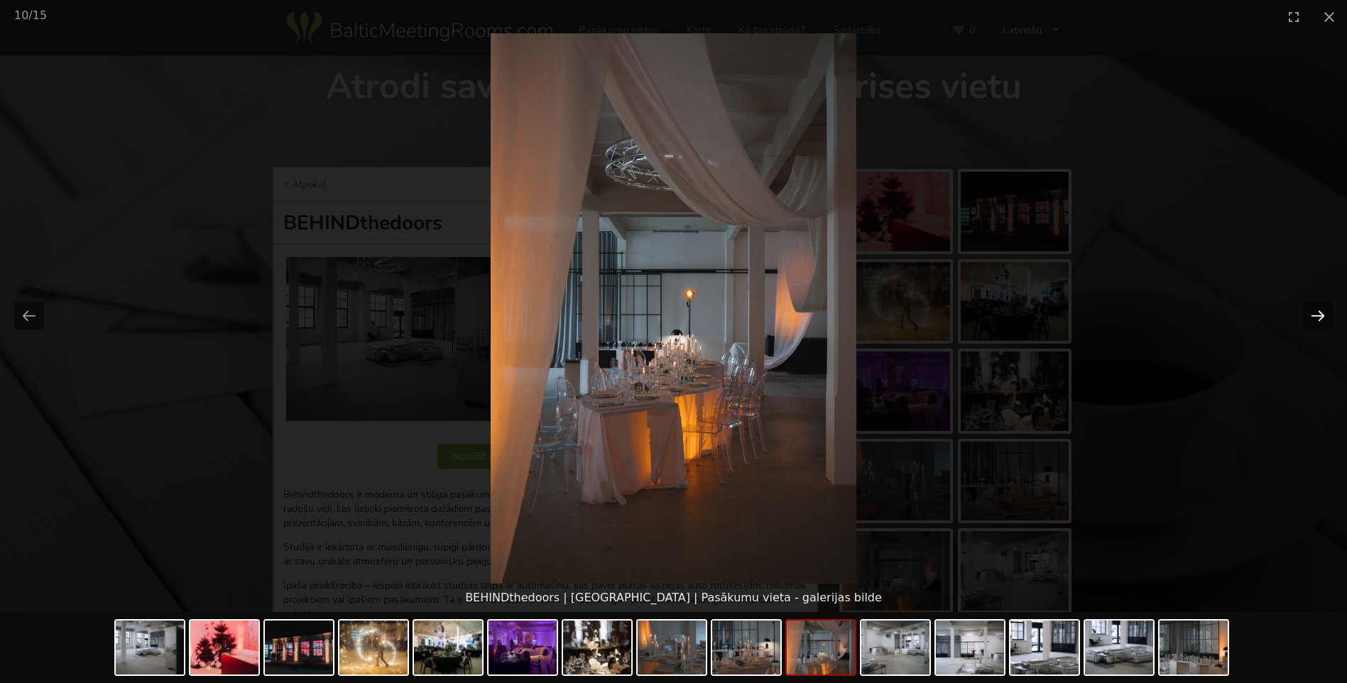
click at [1308, 317] on button "Next slide" at bounding box center [1318, 316] width 30 height 28
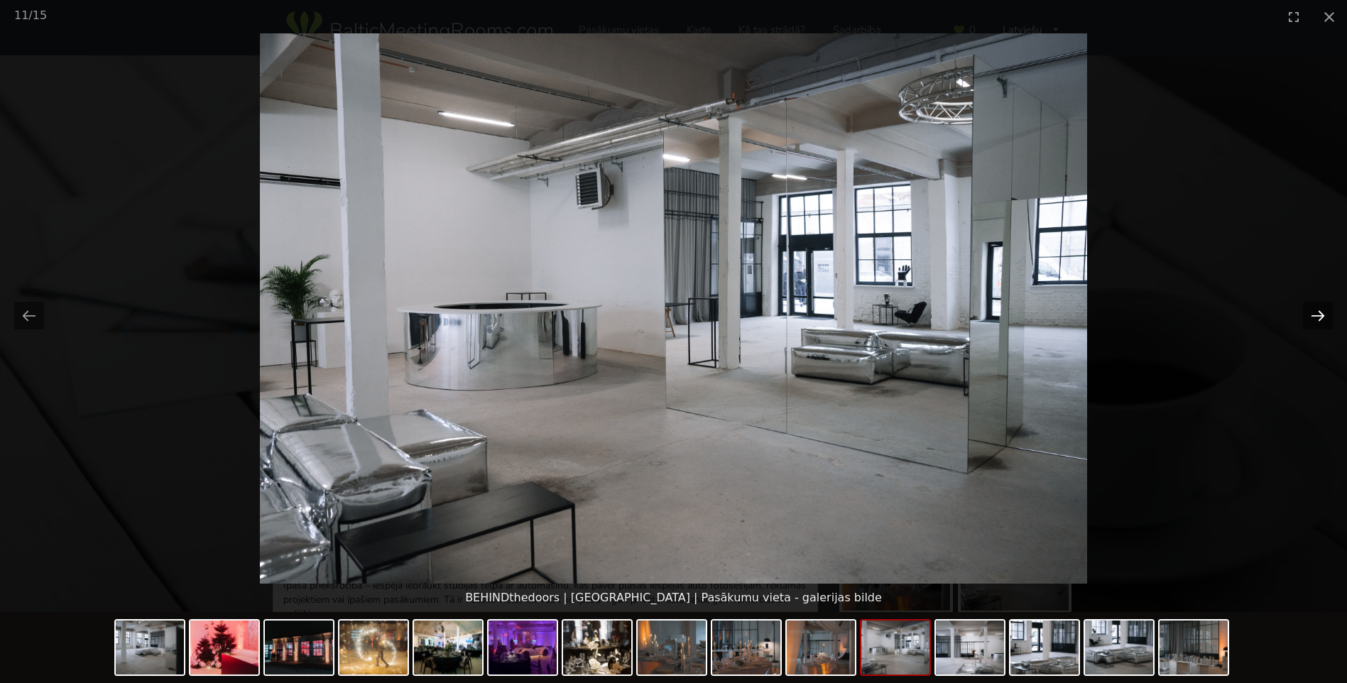
click at [1308, 317] on button "Next slide" at bounding box center [1318, 316] width 30 height 28
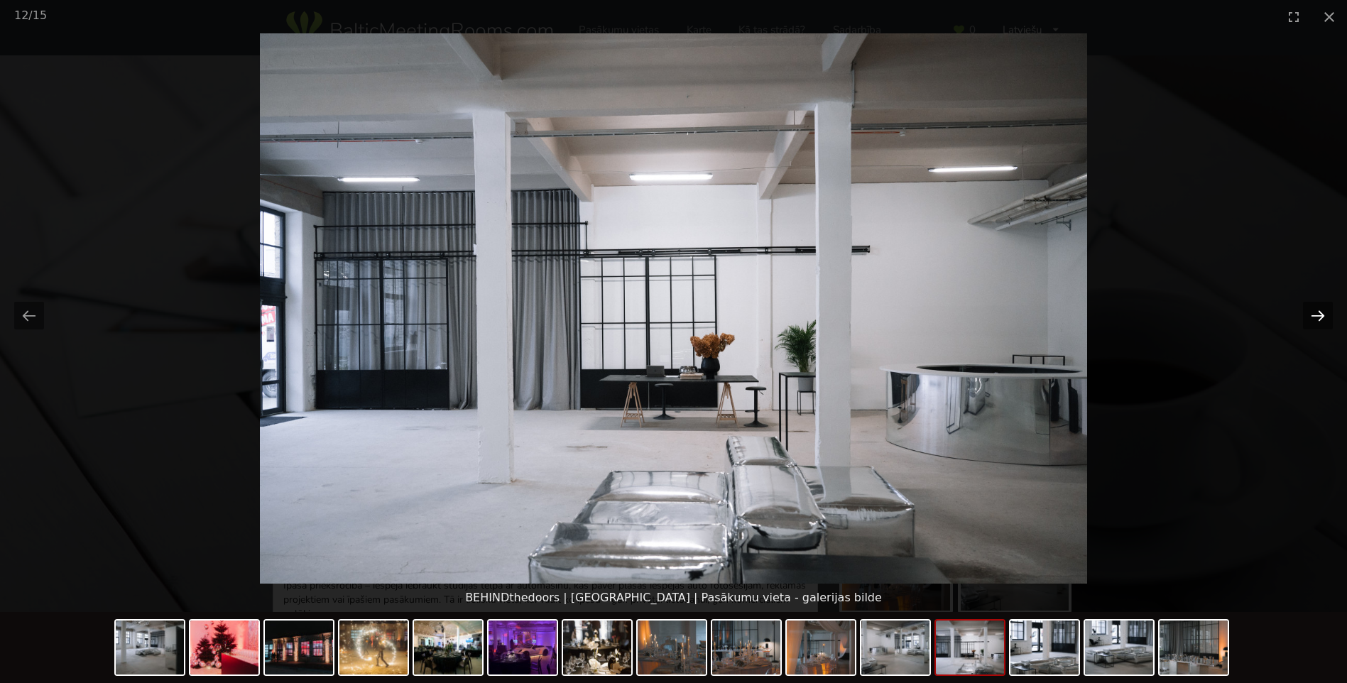
click at [1308, 317] on button "Next slide" at bounding box center [1318, 316] width 30 height 28
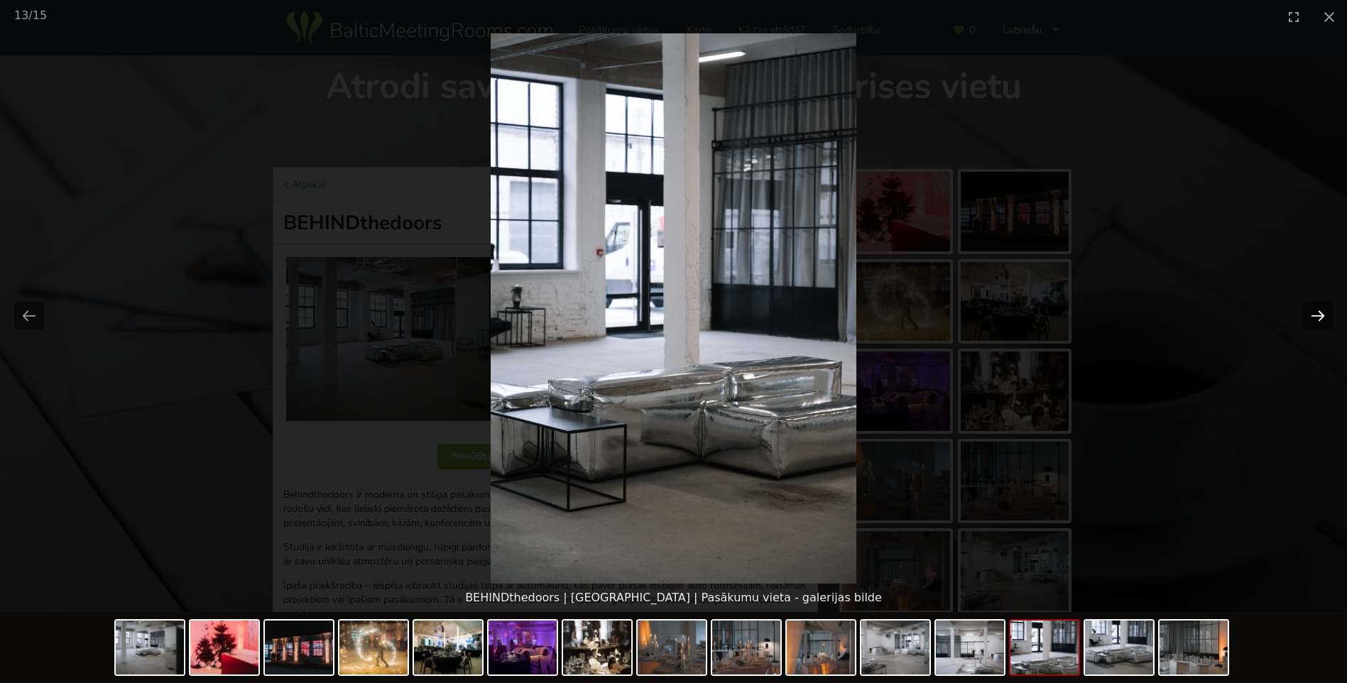
click at [1308, 317] on button "Next slide" at bounding box center [1318, 316] width 30 height 28
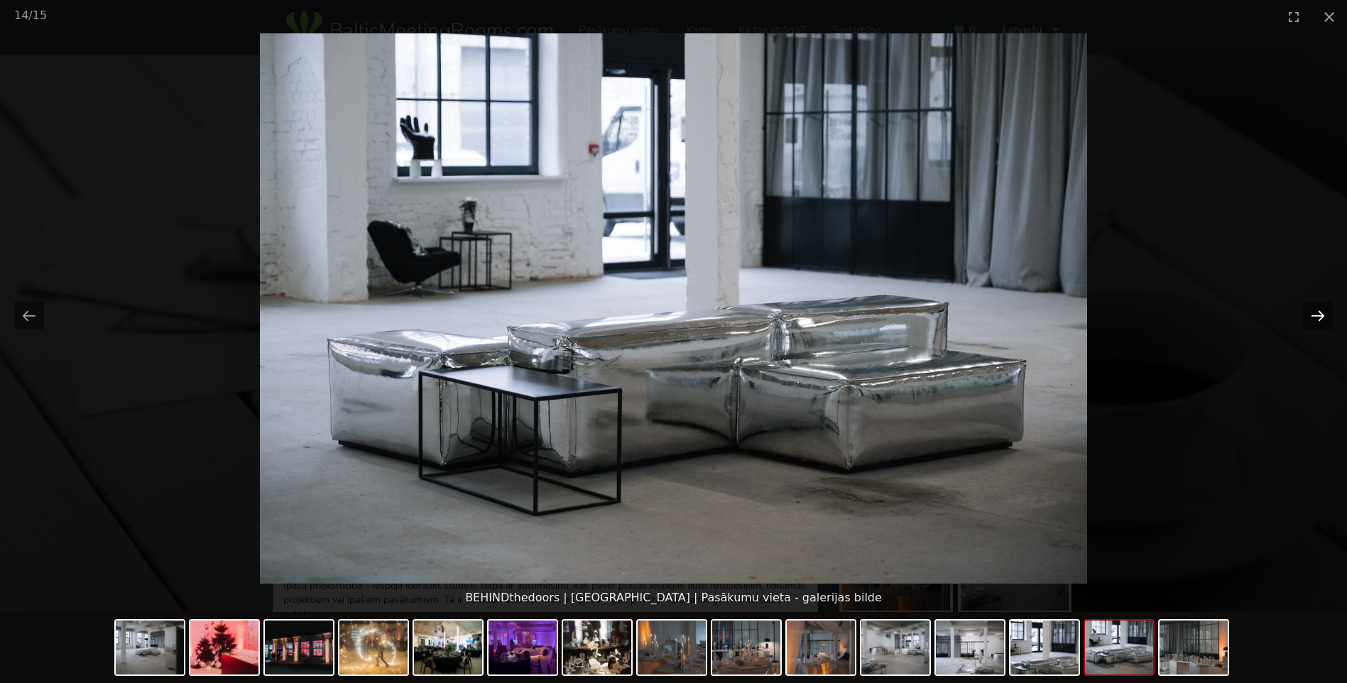
click at [1308, 317] on button "Next slide" at bounding box center [1318, 316] width 30 height 28
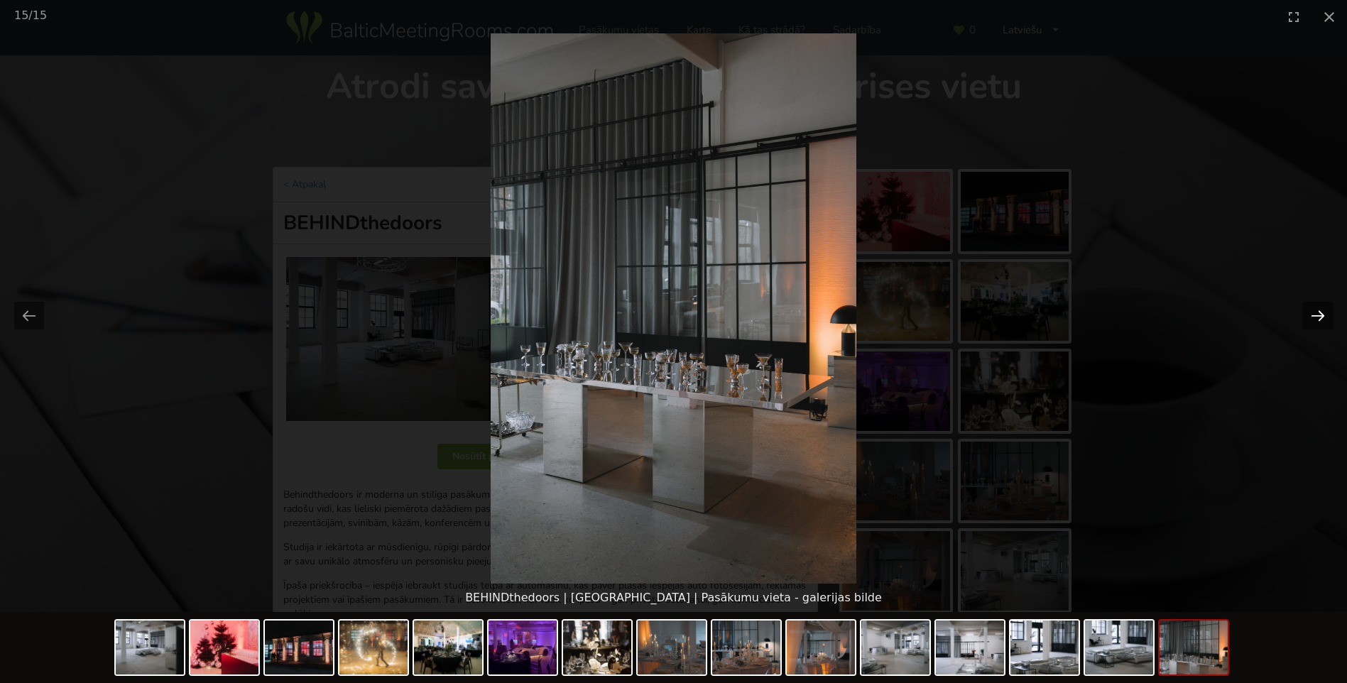
click at [1308, 317] on button "Next slide" at bounding box center [1318, 316] width 30 height 28
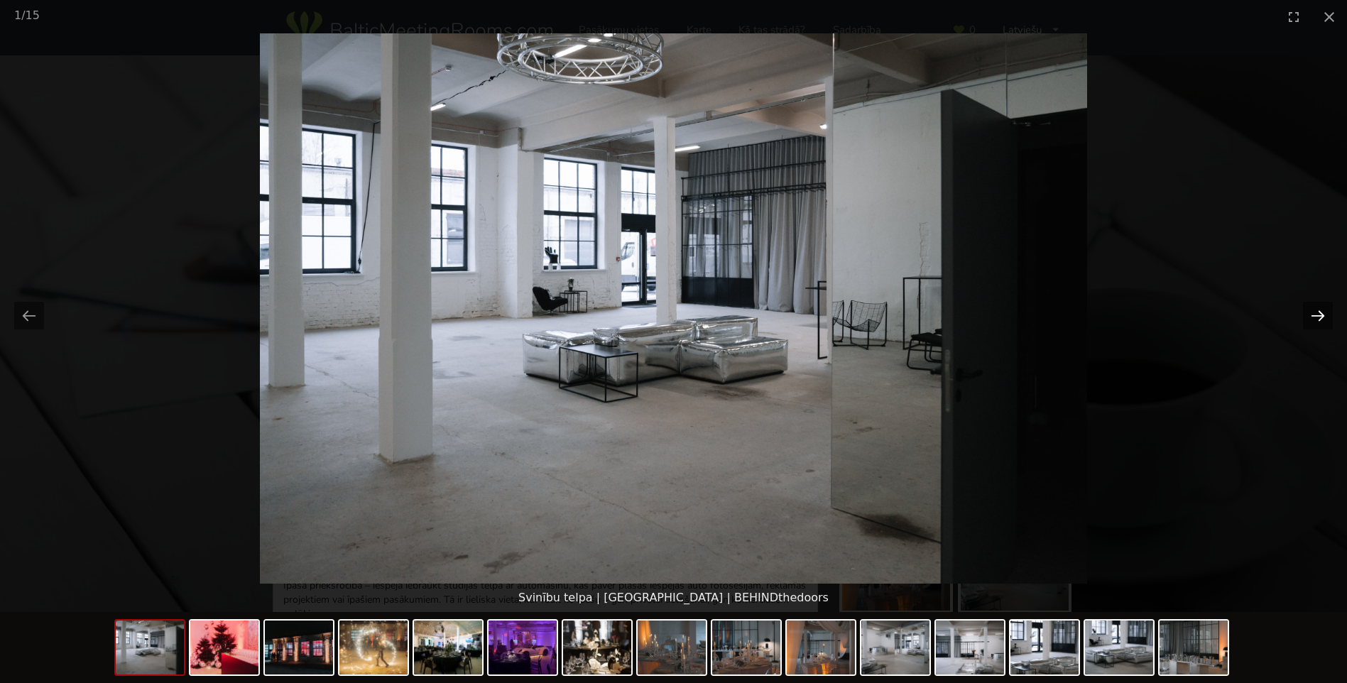
click at [1308, 317] on button "Next slide" at bounding box center [1318, 316] width 30 height 28
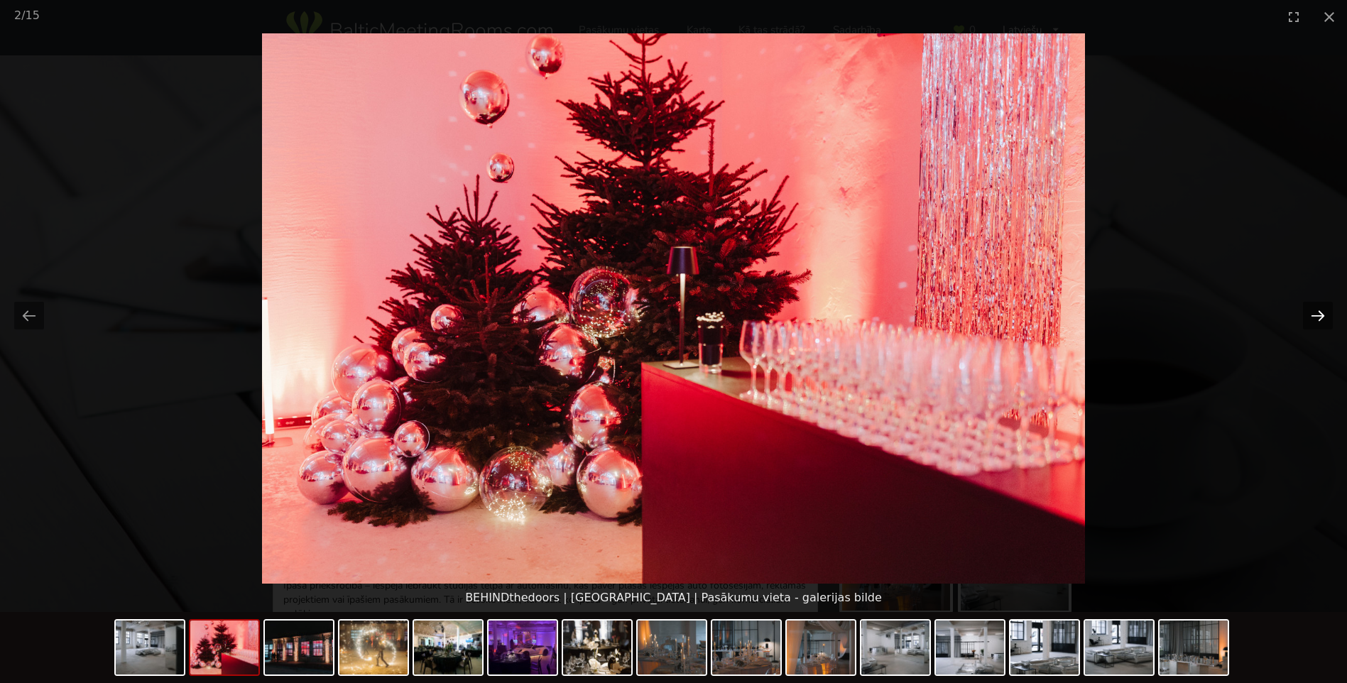
click at [1308, 317] on button "Next slide" at bounding box center [1318, 316] width 30 height 28
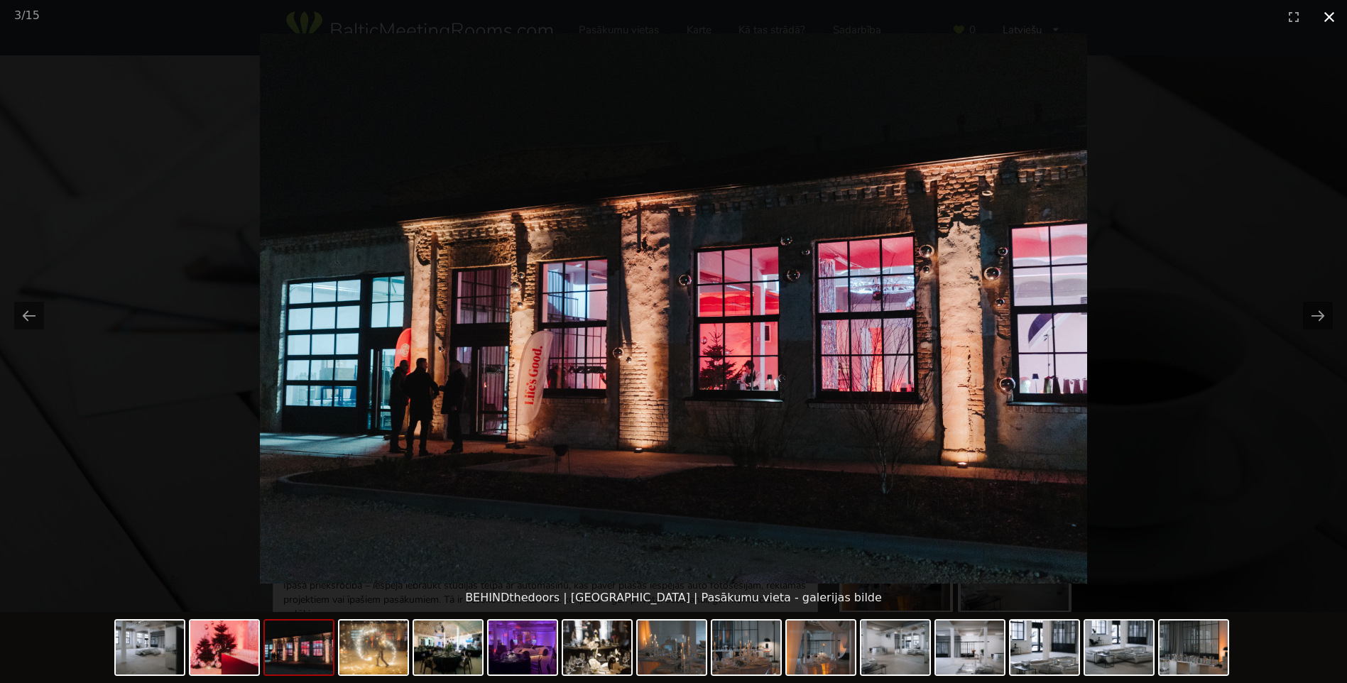
click at [1326, 18] on button "Close gallery" at bounding box center [1329, 16] width 36 height 33
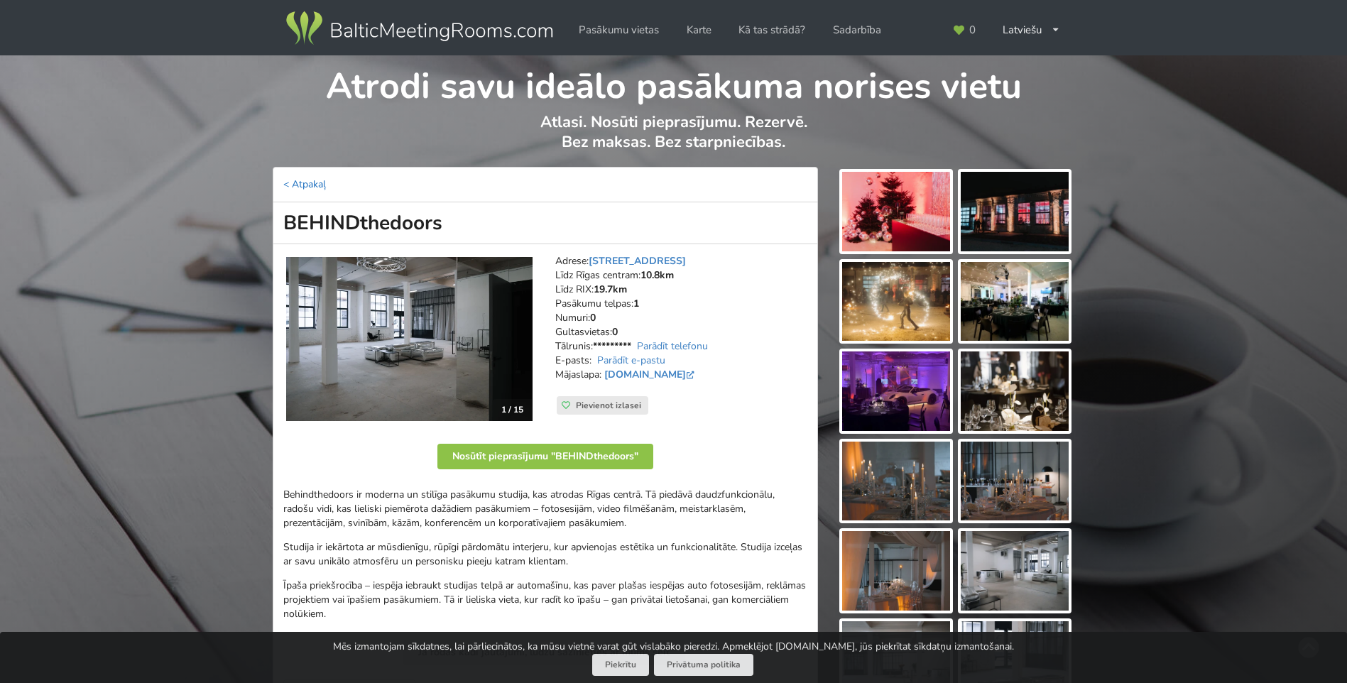
click at [298, 185] on link "< Atpakaļ" at bounding box center [304, 184] width 43 height 13
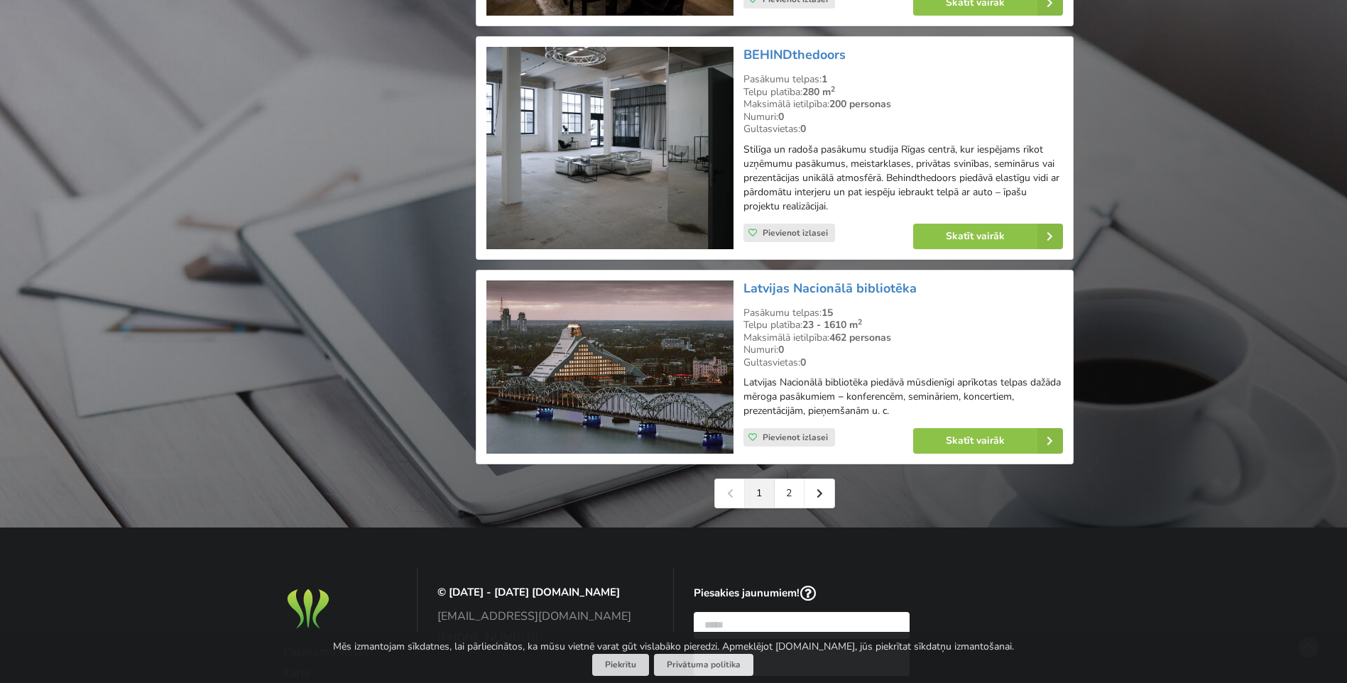
scroll to position [3159, 0]
click at [787, 488] on link "2" at bounding box center [790, 494] width 30 height 28
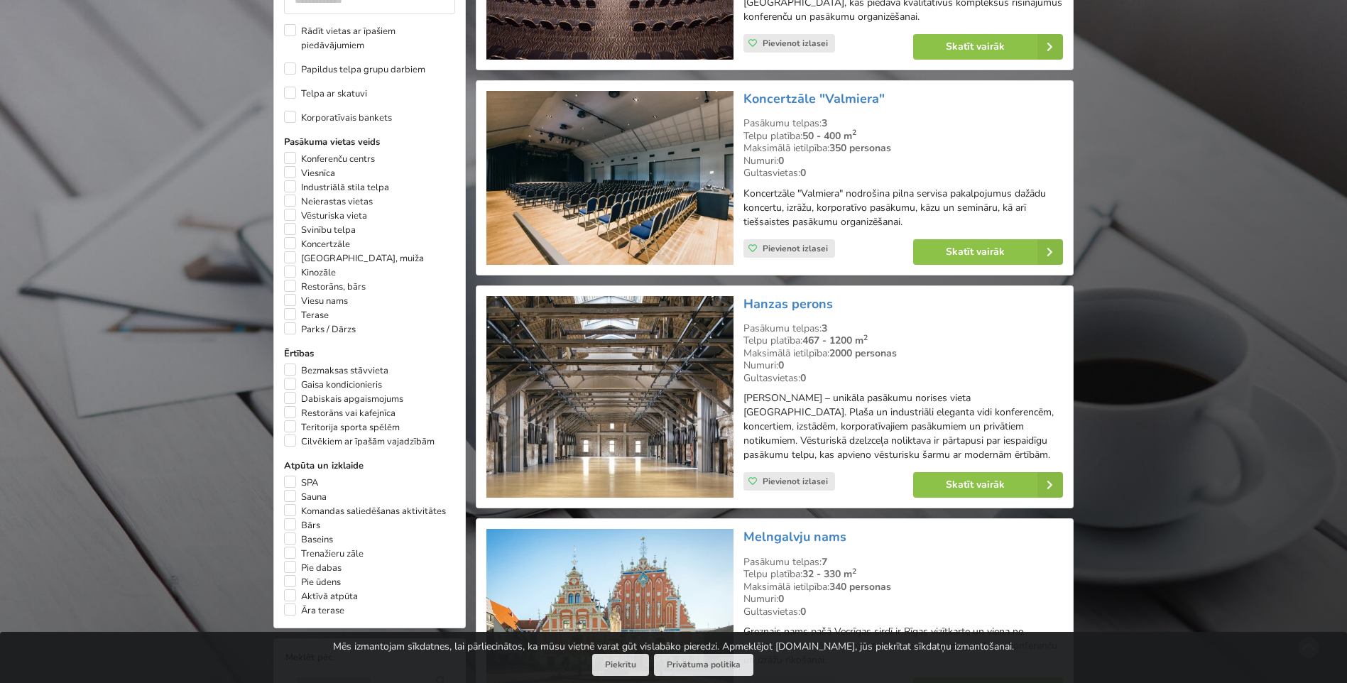
scroll to position [781, 0]
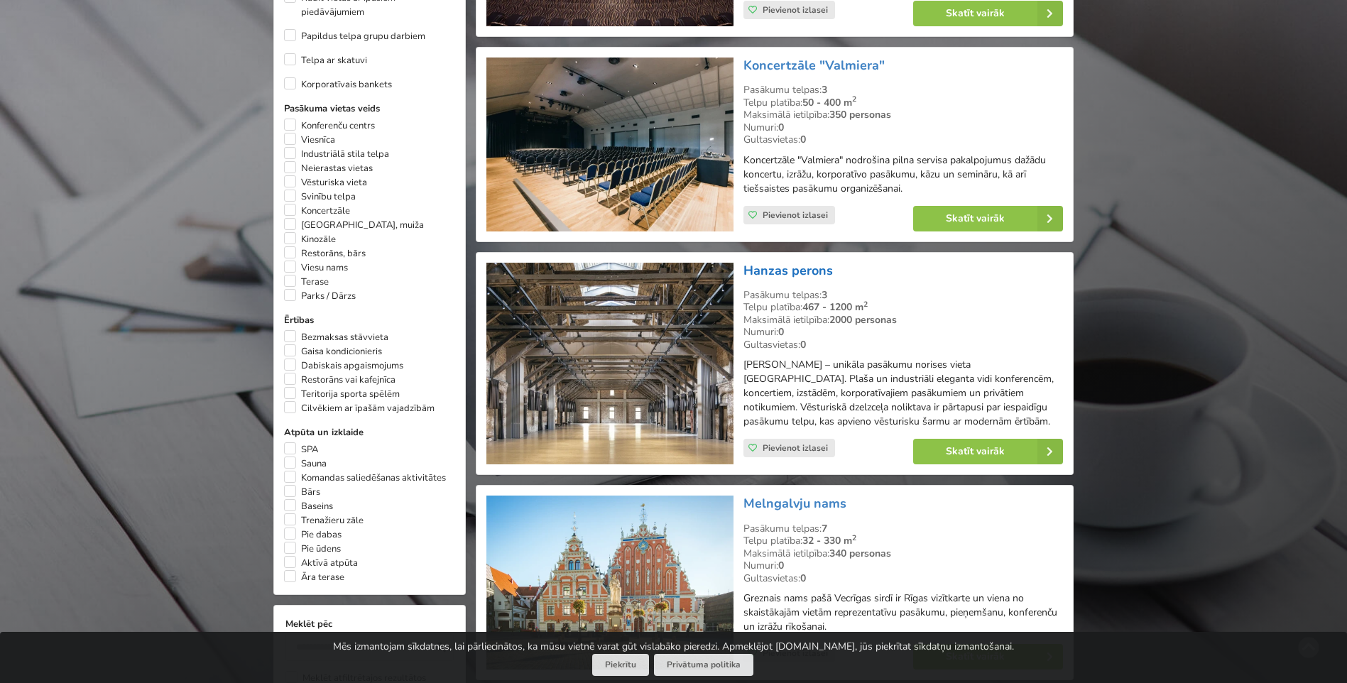
click at [804, 273] on link "Hanzas perons" at bounding box center [787, 270] width 89 height 17
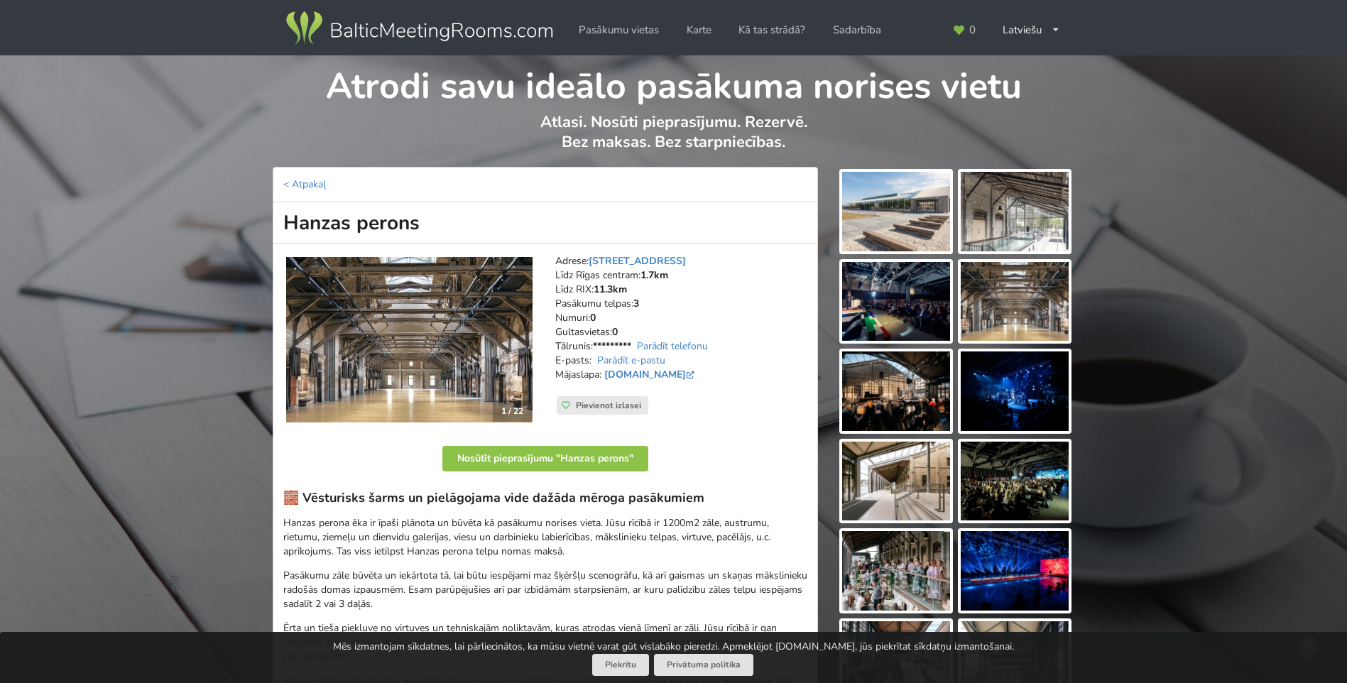
click at [908, 235] on img at bounding box center [896, 212] width 108 height 80
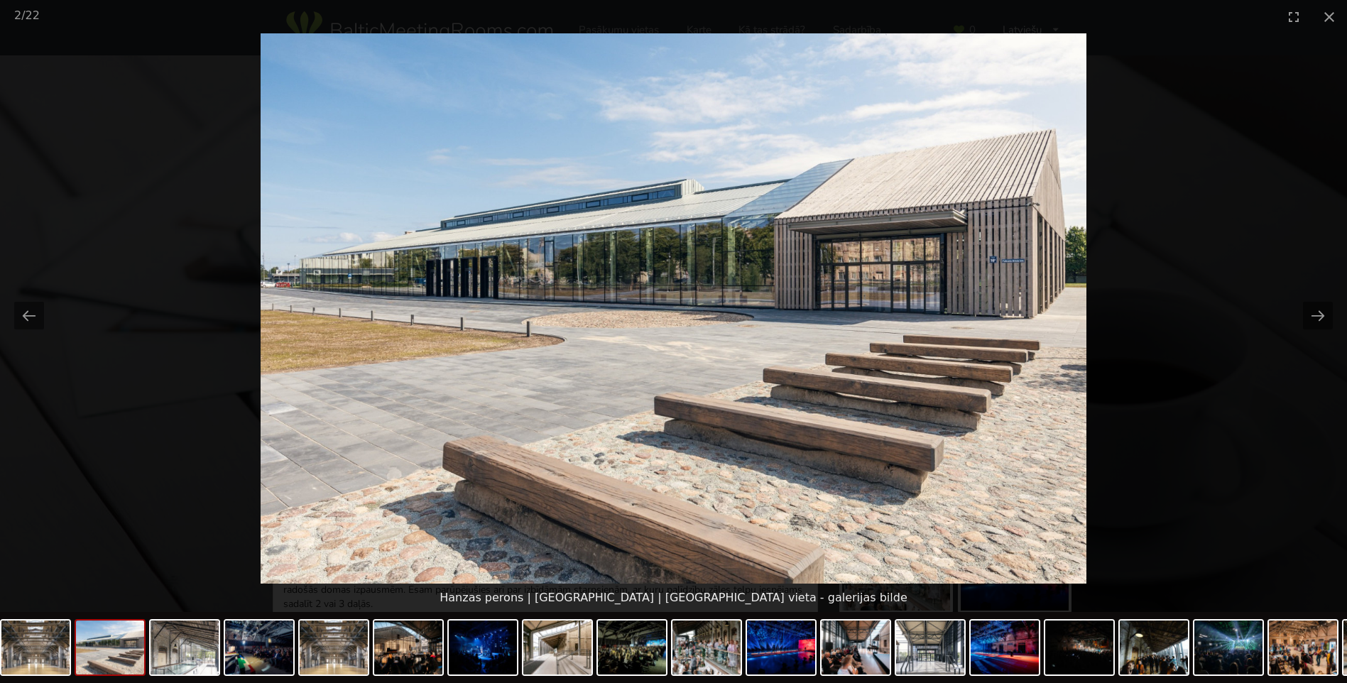
click at [1285, 324] on picture at bounding box center [673, 308] width 1347 height 550
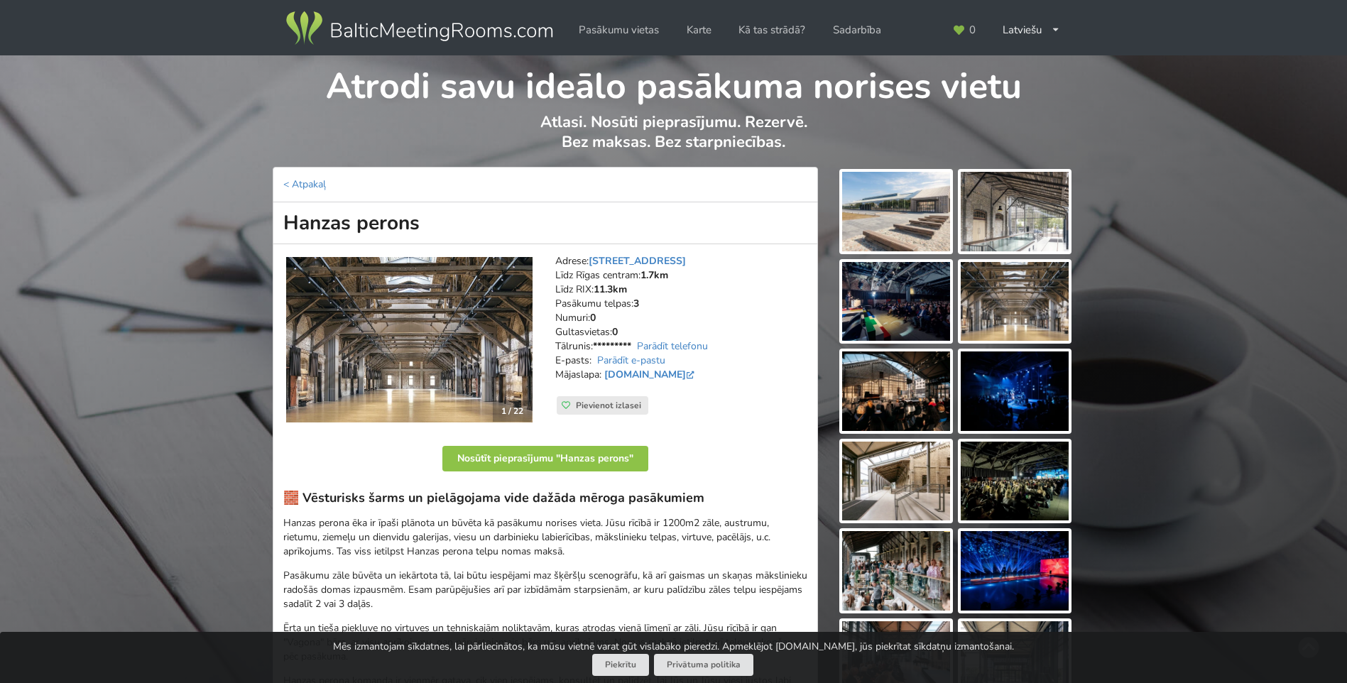
click at [934, 240] on img at bounding box center [896, 212] width 108 height 80
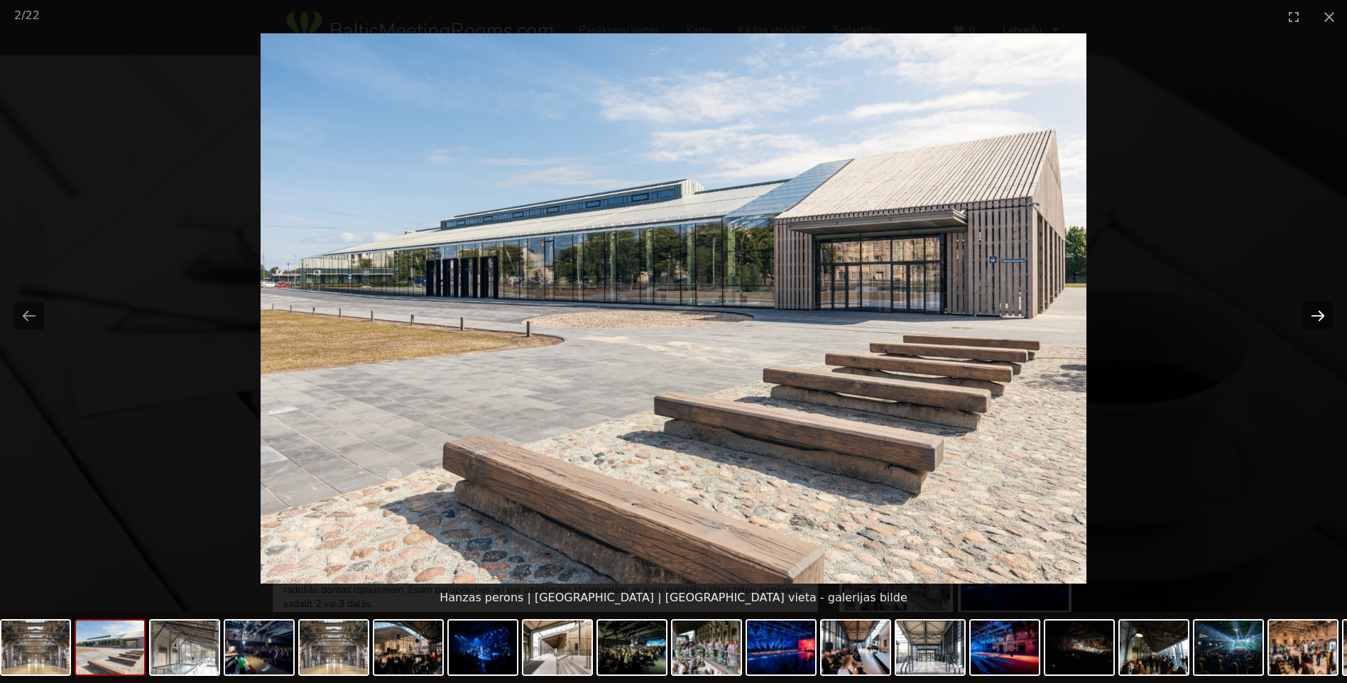
click at [1316, 316] on button "Next slide" at bounding box center [1318, 316] width 30 height 28
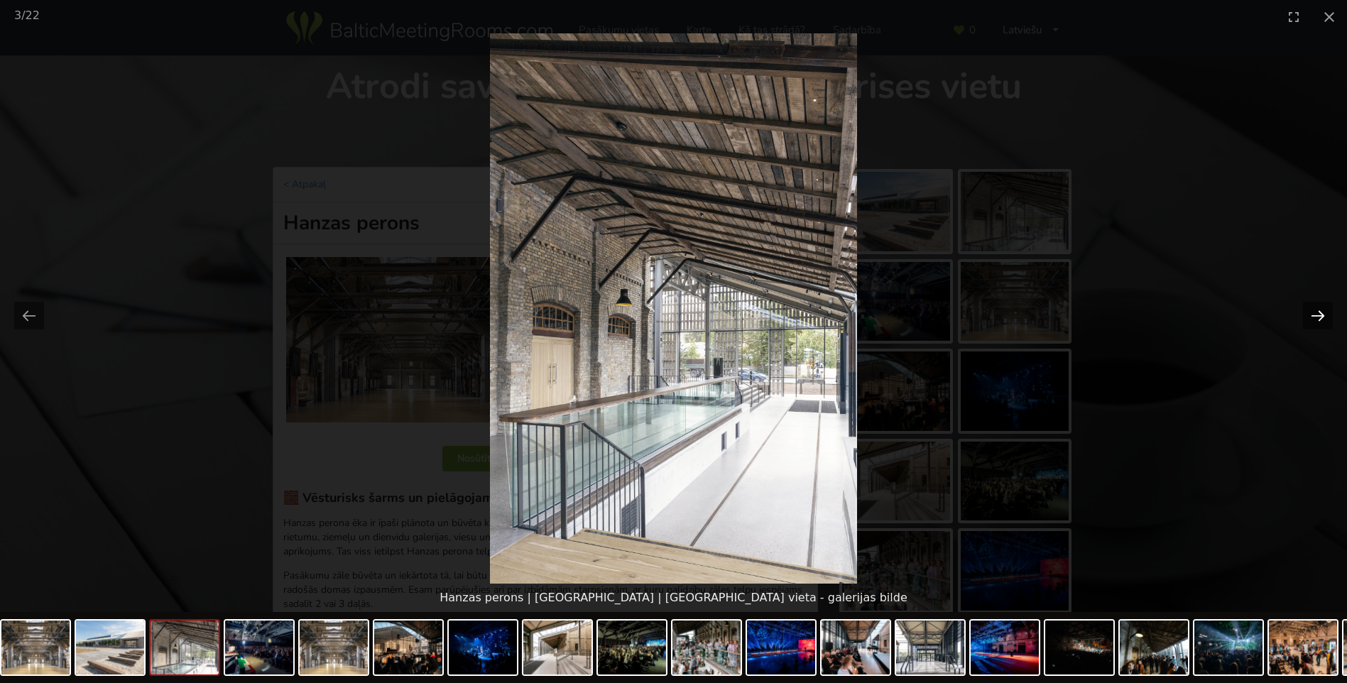
click at [1316, 316] on button "Next slide" at bounding box center [1318, 316] width 30 height 28
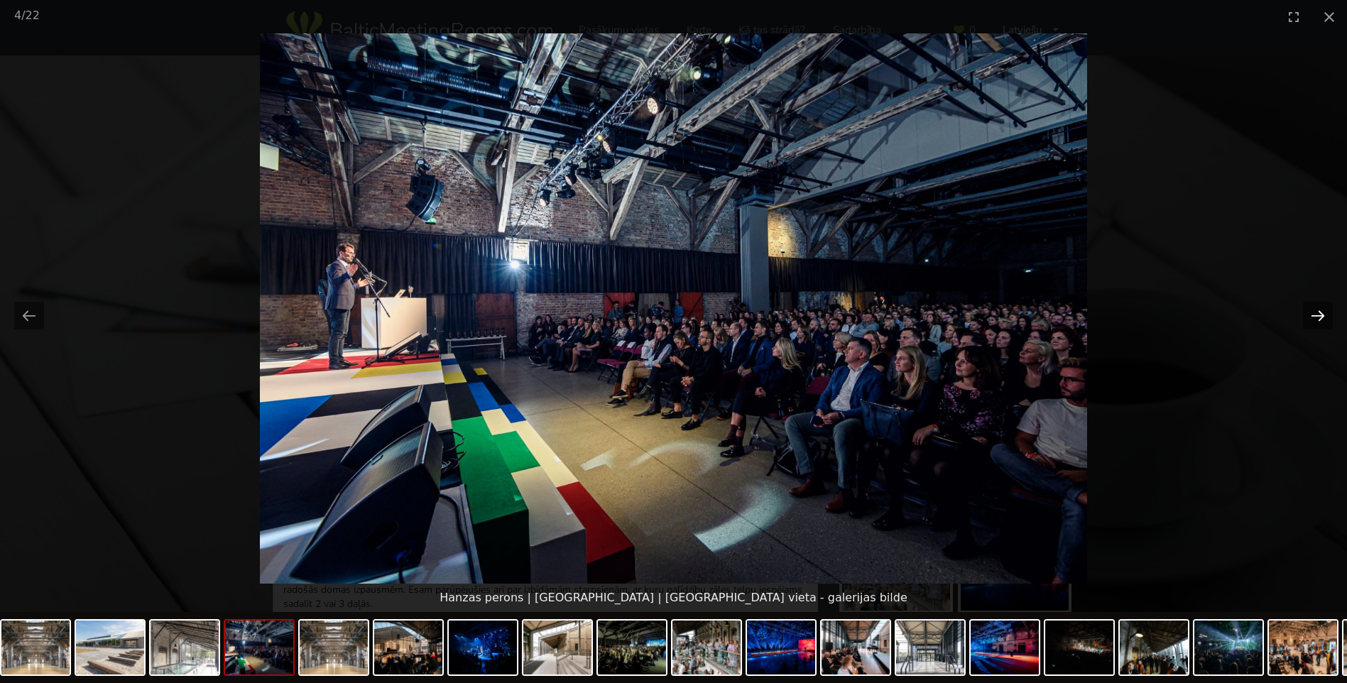
click at [1316, 316] on button "Next slide" at bounding box center [1318, 316] width 30 height 28
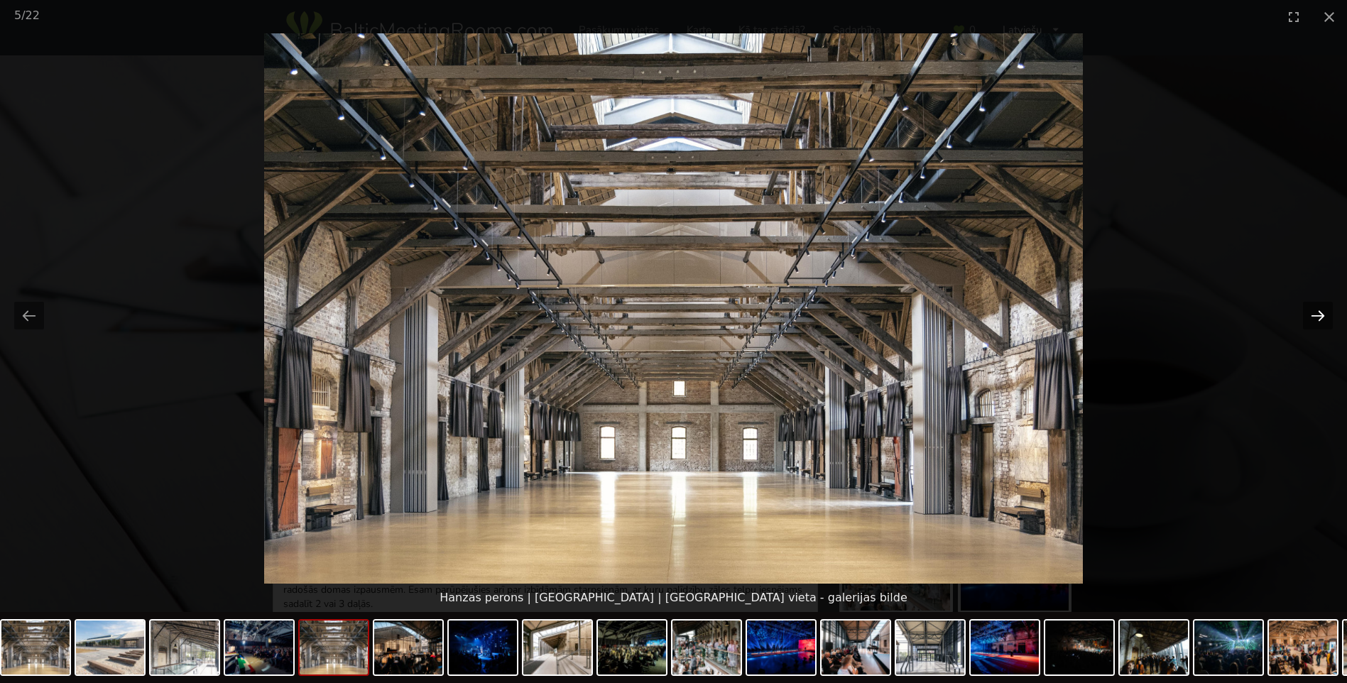
click at [1316, 316] on button "Next slide" at bounding box center [1318, 316] width 30 height 28
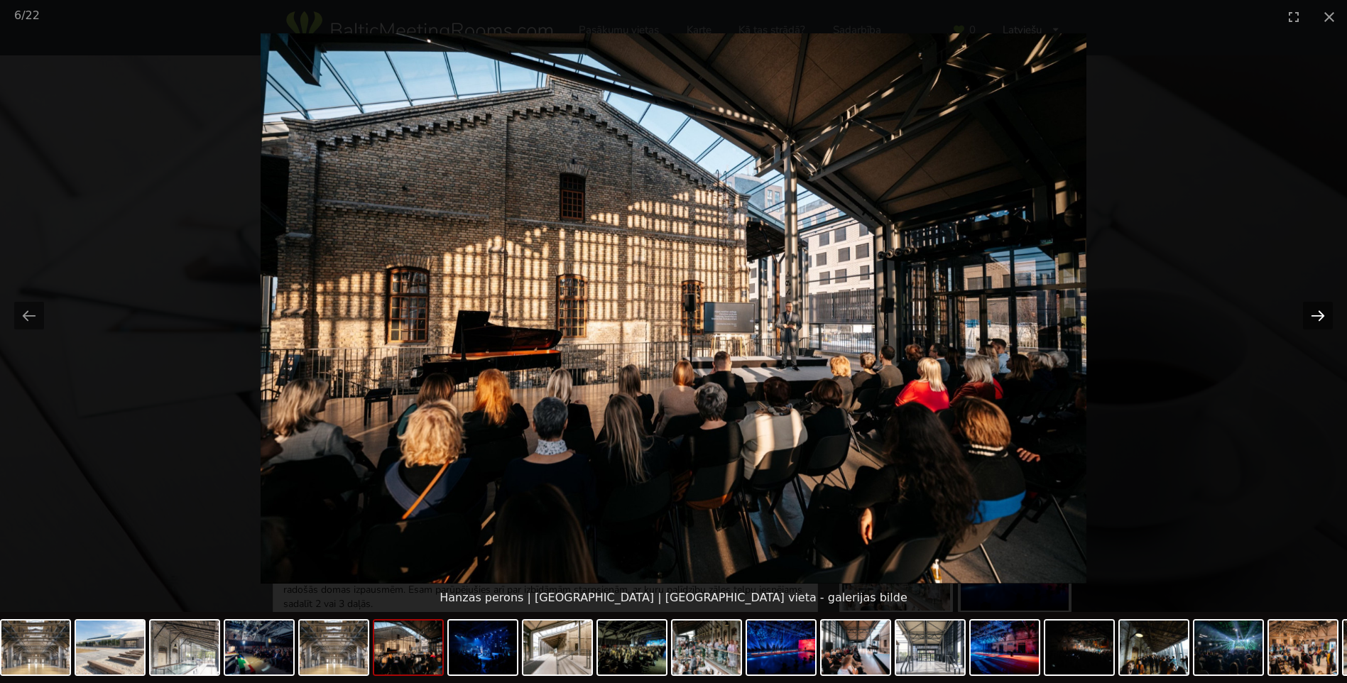
click at [1316, 316] on button "Next slide" at bounding box center [1318, 316] width 30 height 28
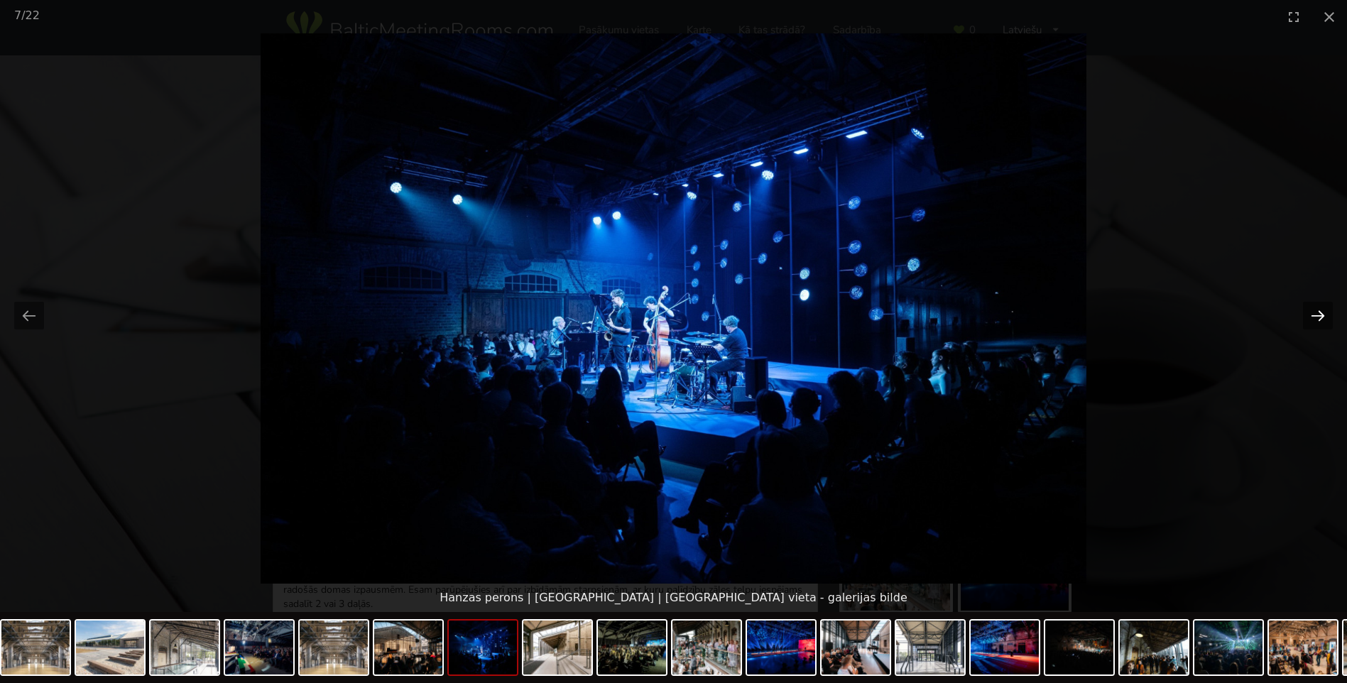
click at [1316, 316] on button "Next slide" at bounding box center [1318, 316] width 30 height 28
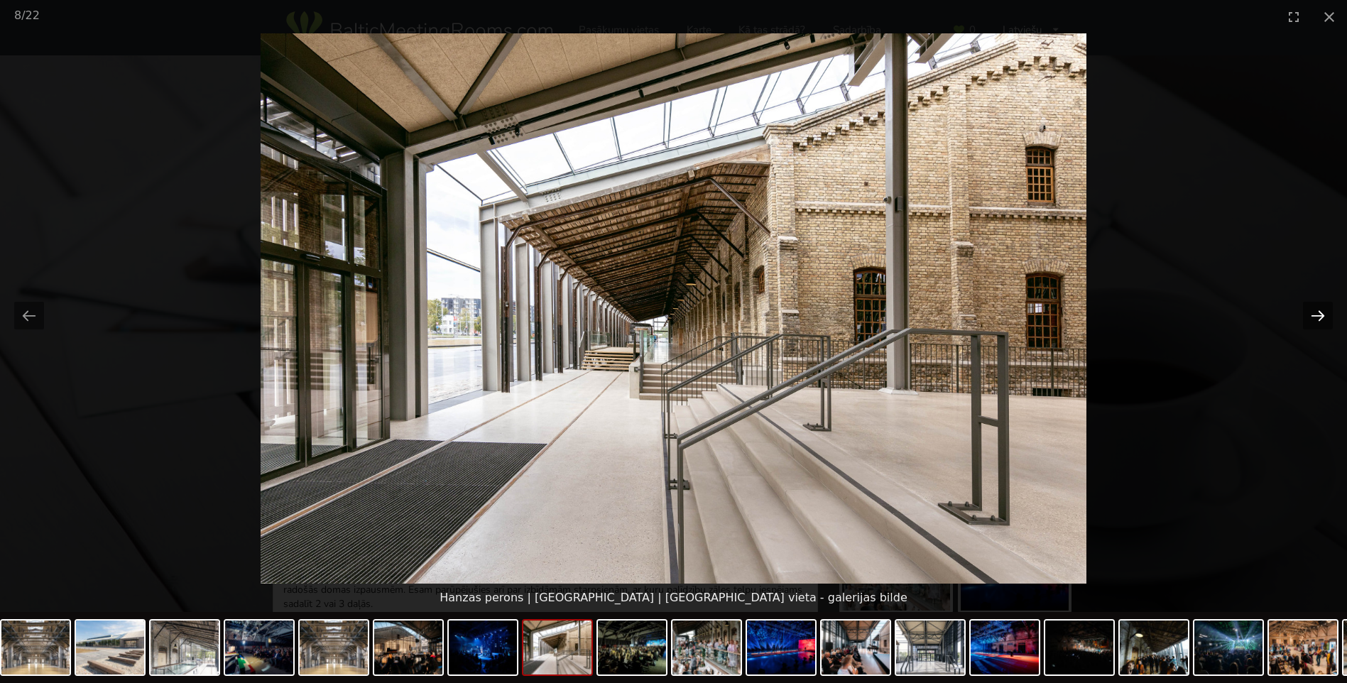
click at [1316, 316] on button "Next slide" at bounding box center [1318, 316] width 30 height 28
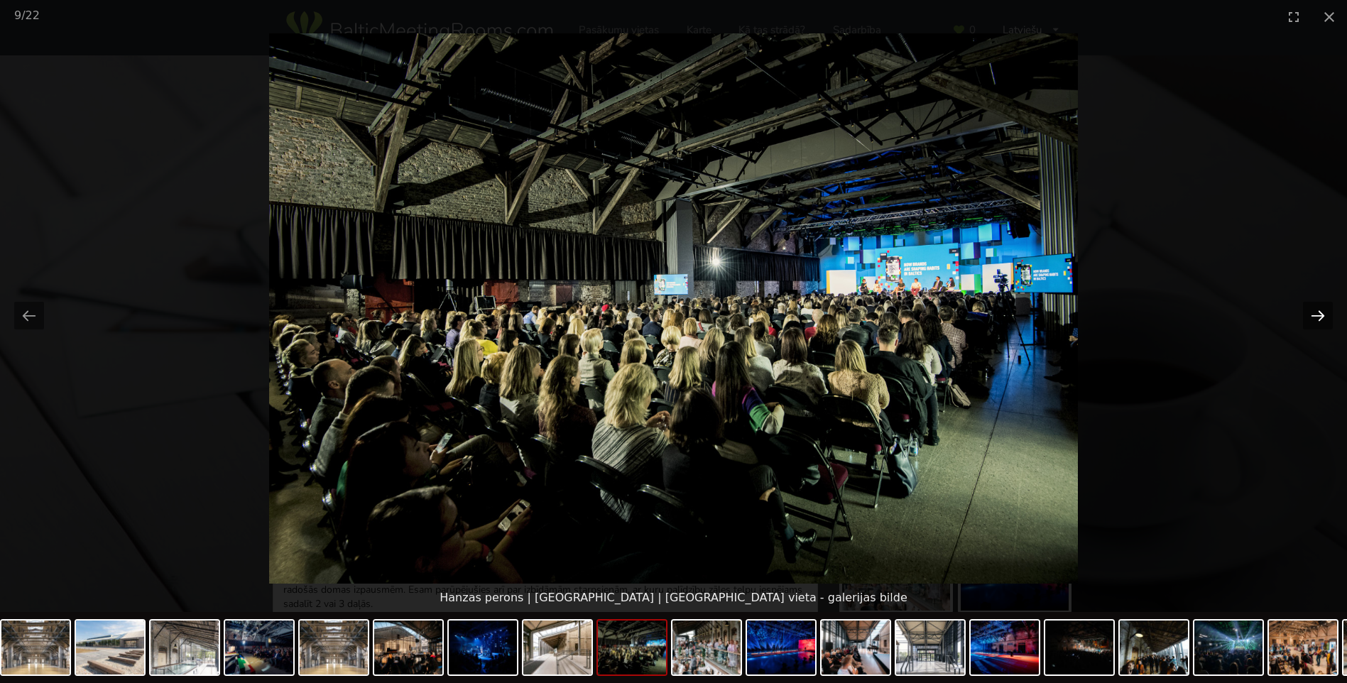
click at [1316, 316] on button "Next slide" at bounding box center [1318, 316] width 30 height 28
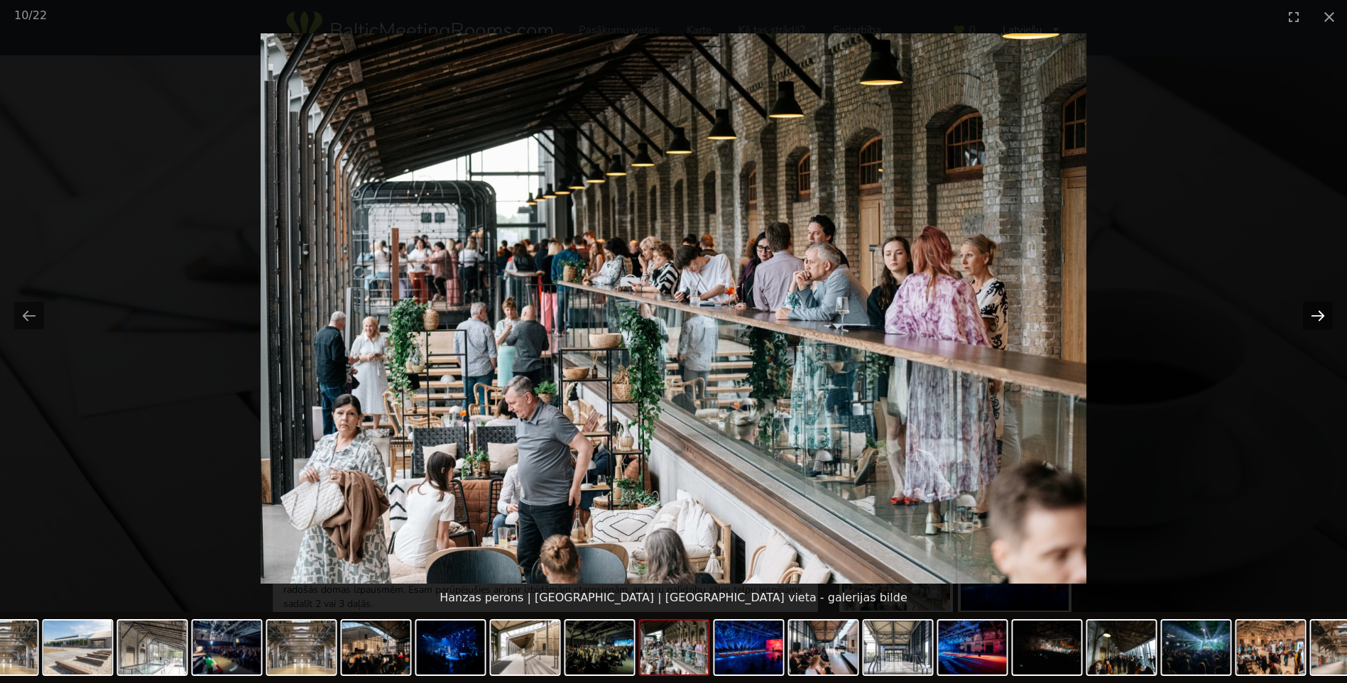
click at [1316, 316] on button "Next slide" at bounding box center [1318, 316] width 30 height 28
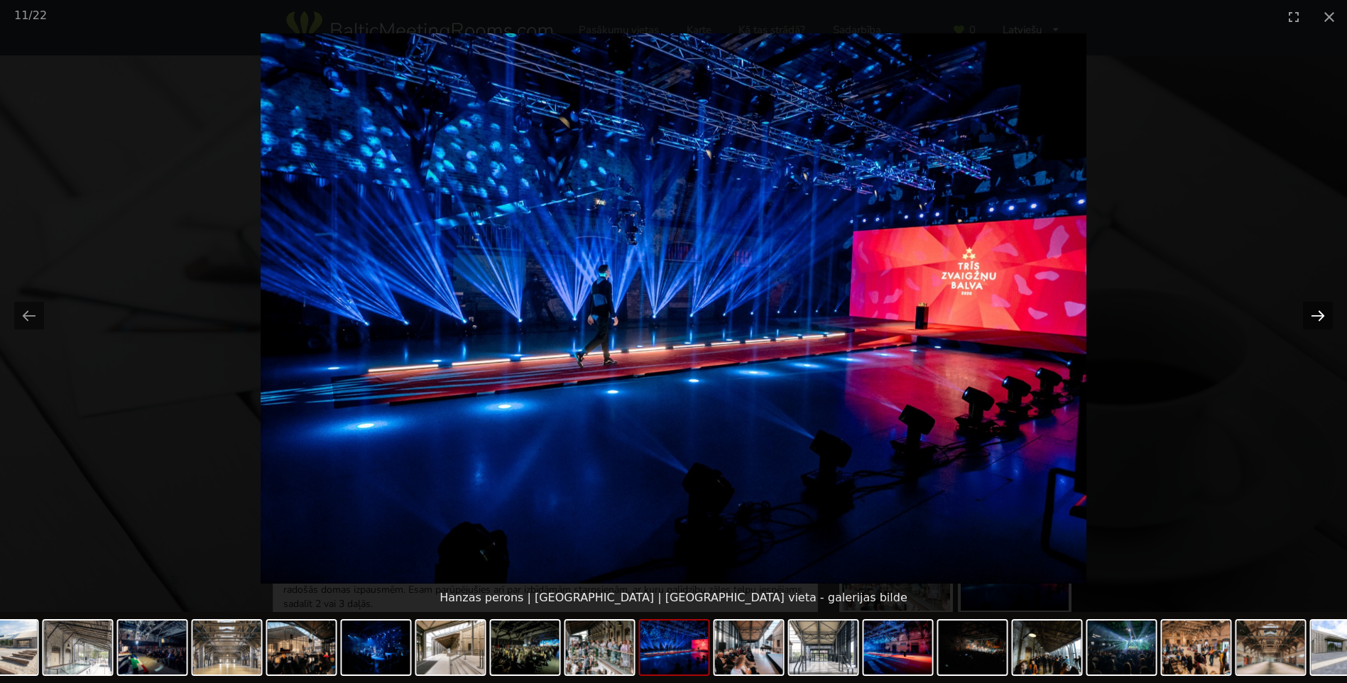
click at [1316, 316] on button "Next slide" at bounding box center [1318, 316] width 30 height 28
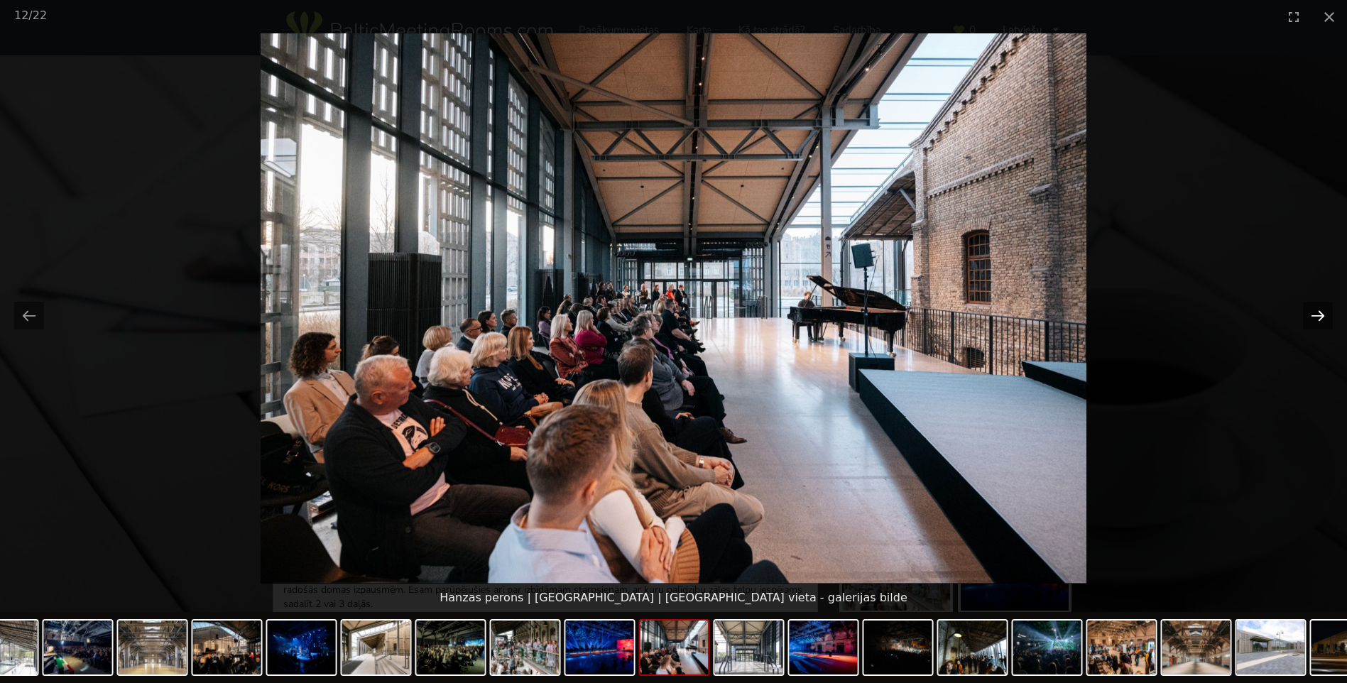
click at [1316, 316] on button "Next slide" at bounding box center [1318, 316] width 30 height 28
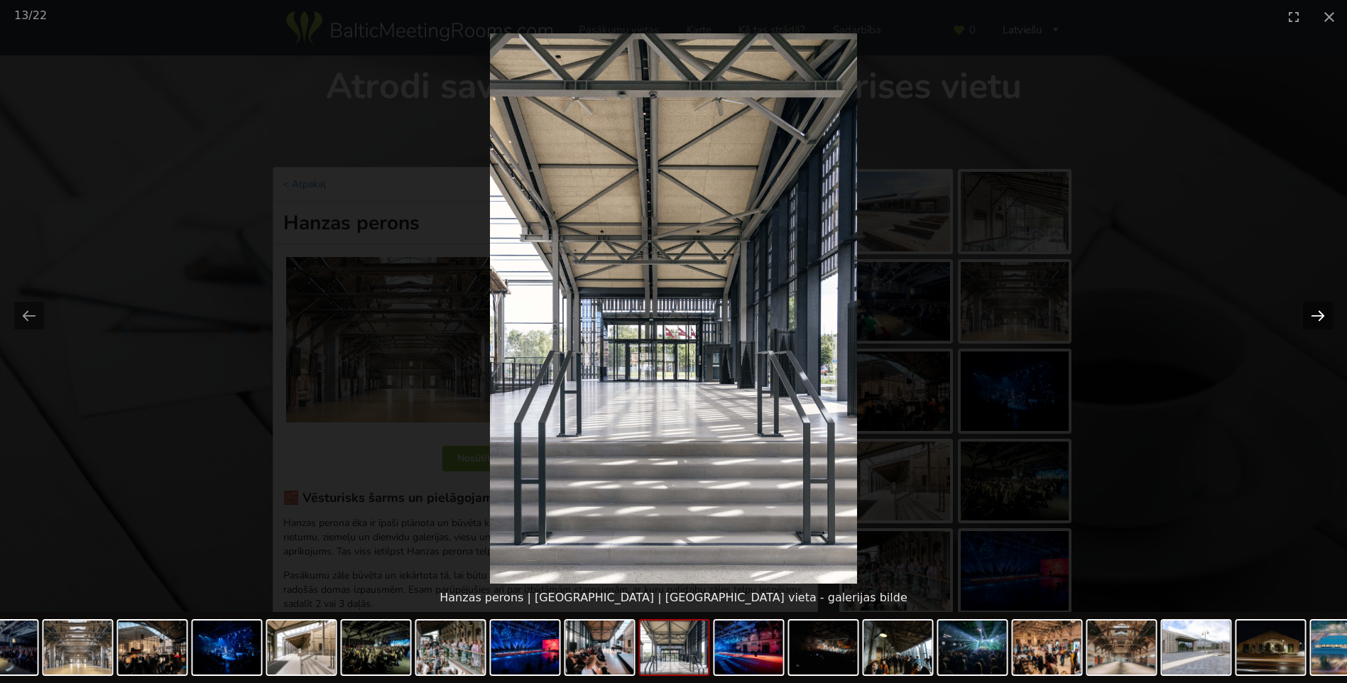
click at [1316, 316] on button "Next slide" at bounding box center [1318, 316] width 30 height 28
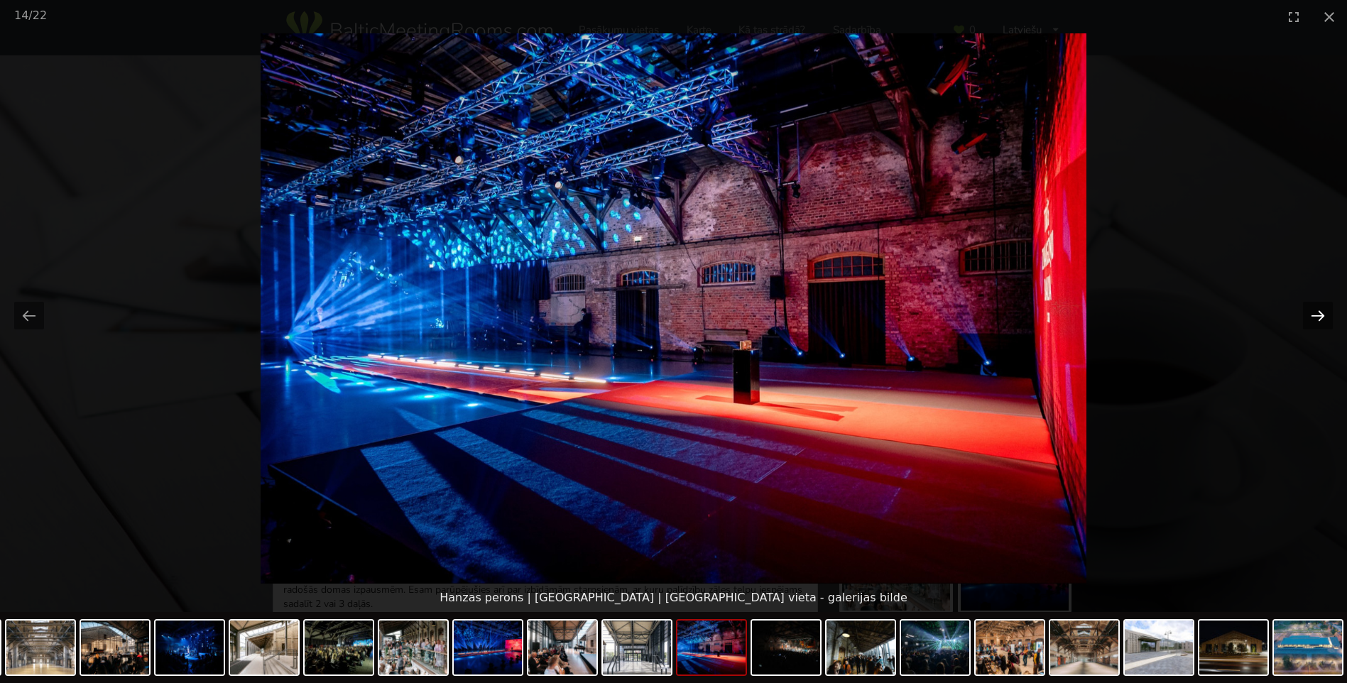
click at [1316, 316] on button "Next slide" at bounding box center [1318, 316] width 30 height 28
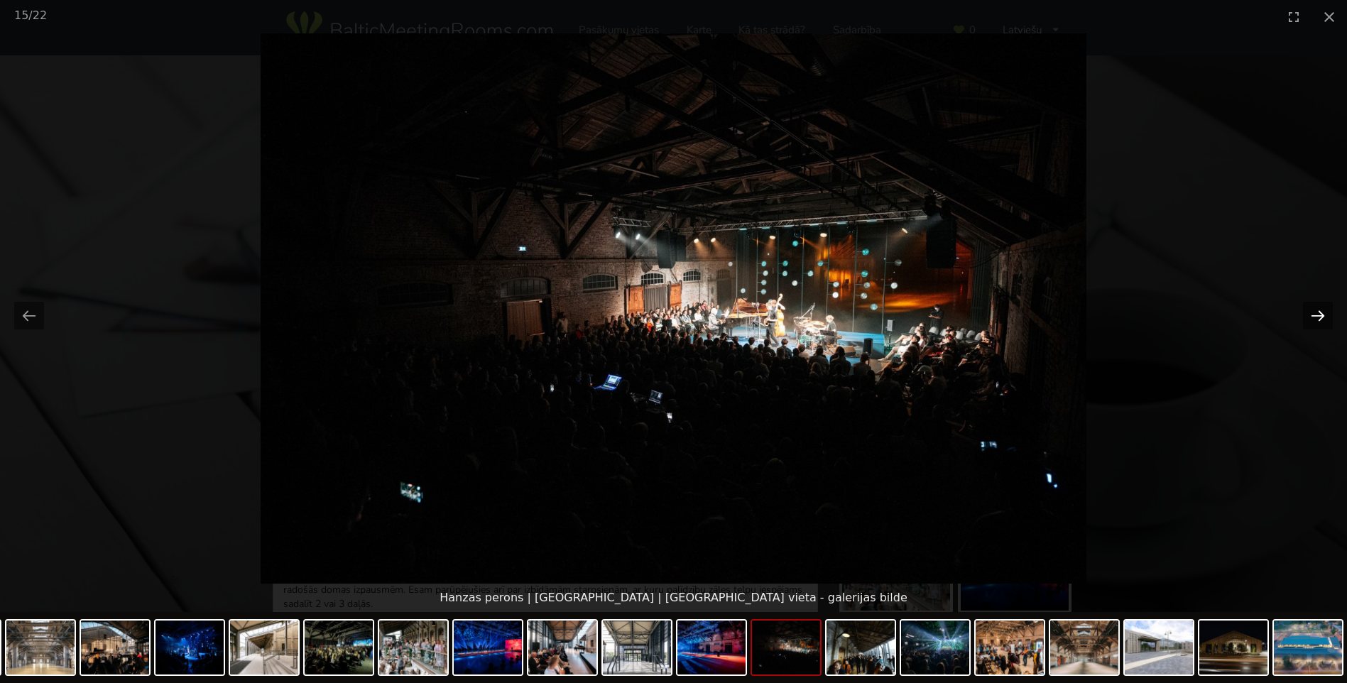
click at [1316, 316] on button "Next slide" at bounding box center [1318, 316] width 30 height 28
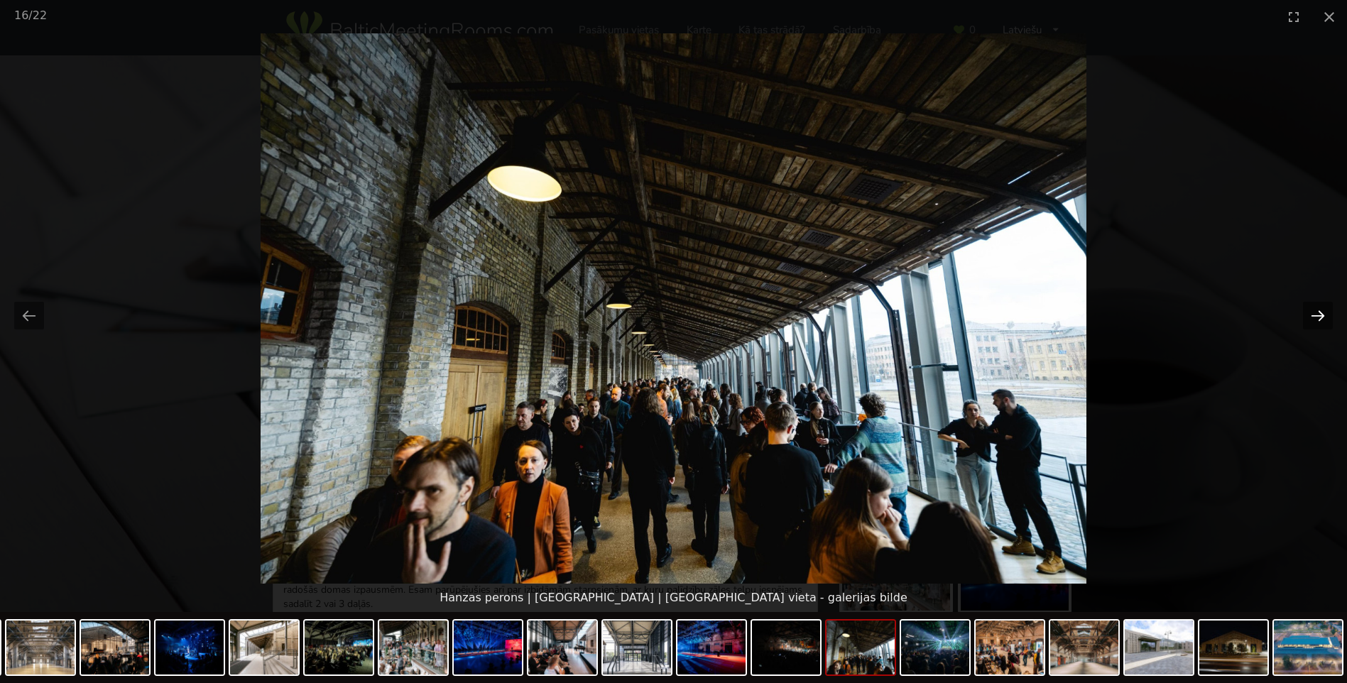
click at [1316, 316] on button "Next slide" at bounding box center [1318, 316] width 30 height 28
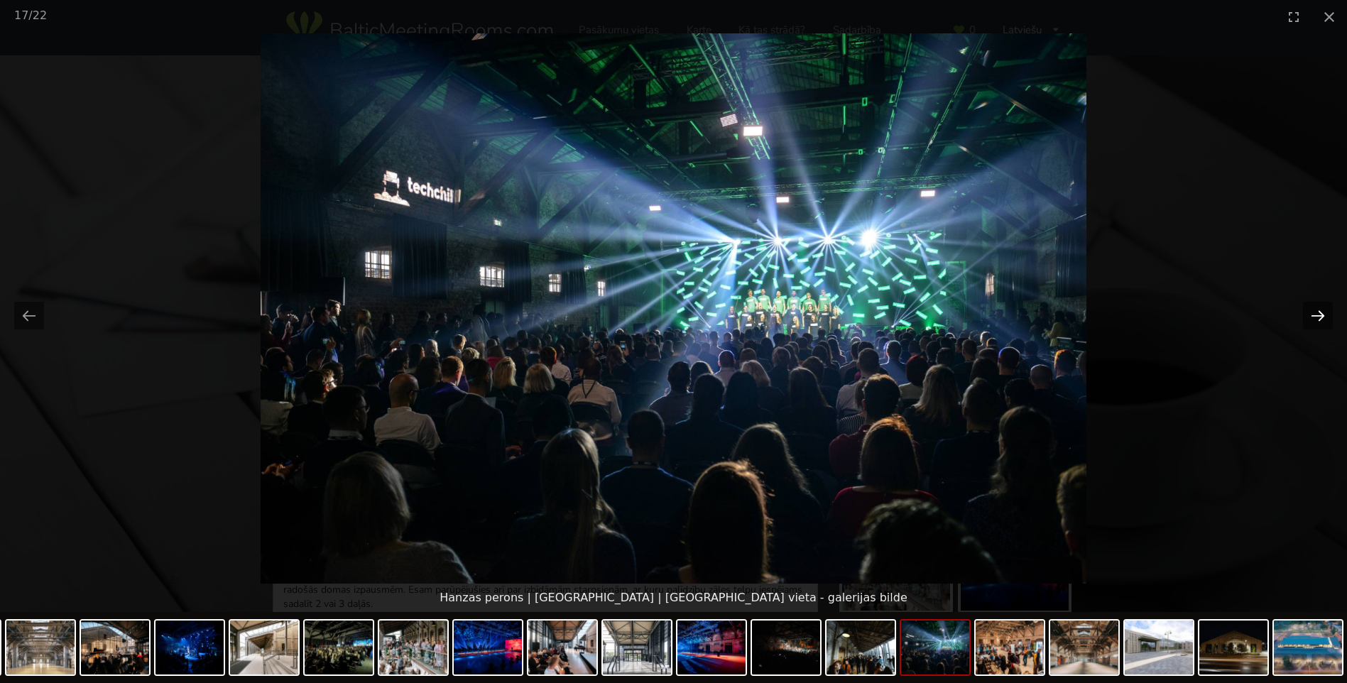
click at [1316, 316] on button "Next slide" at bounding box center [1318, 316] width 30 height 28
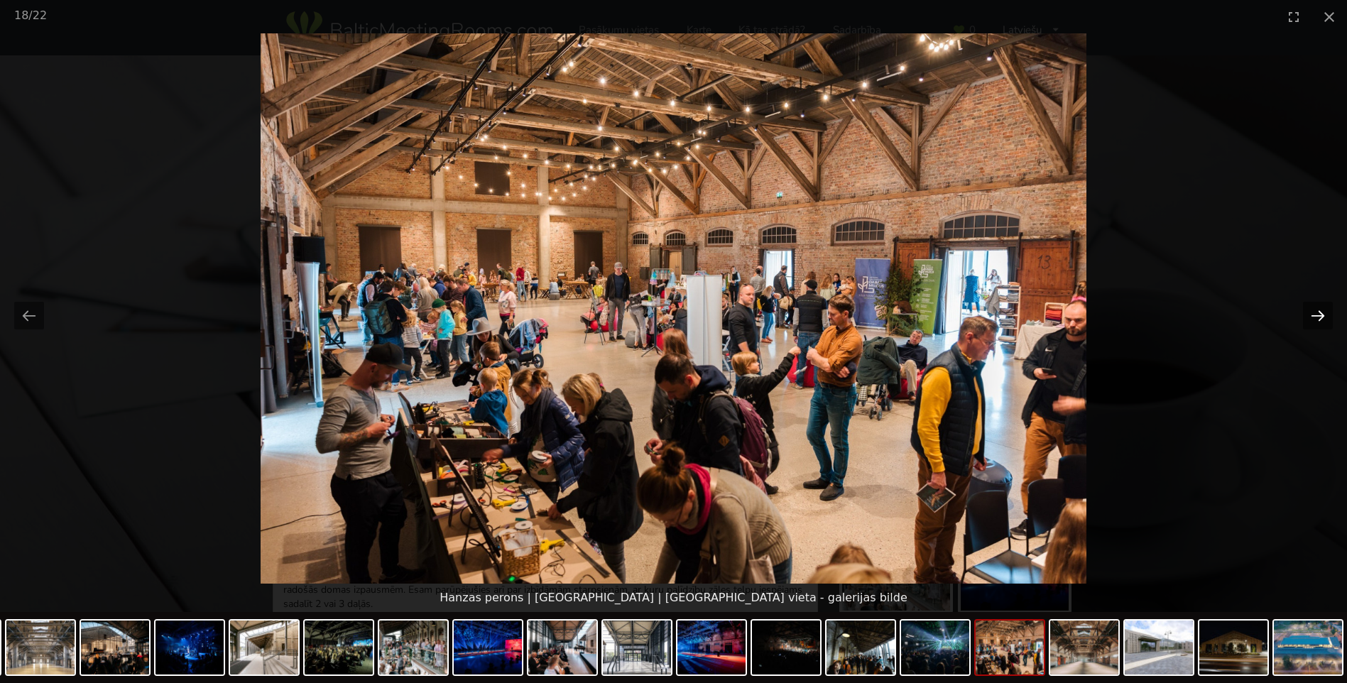
click at [1316, 316] on button "Next slide" at bounding box center [1318, 316] width 30 height 28
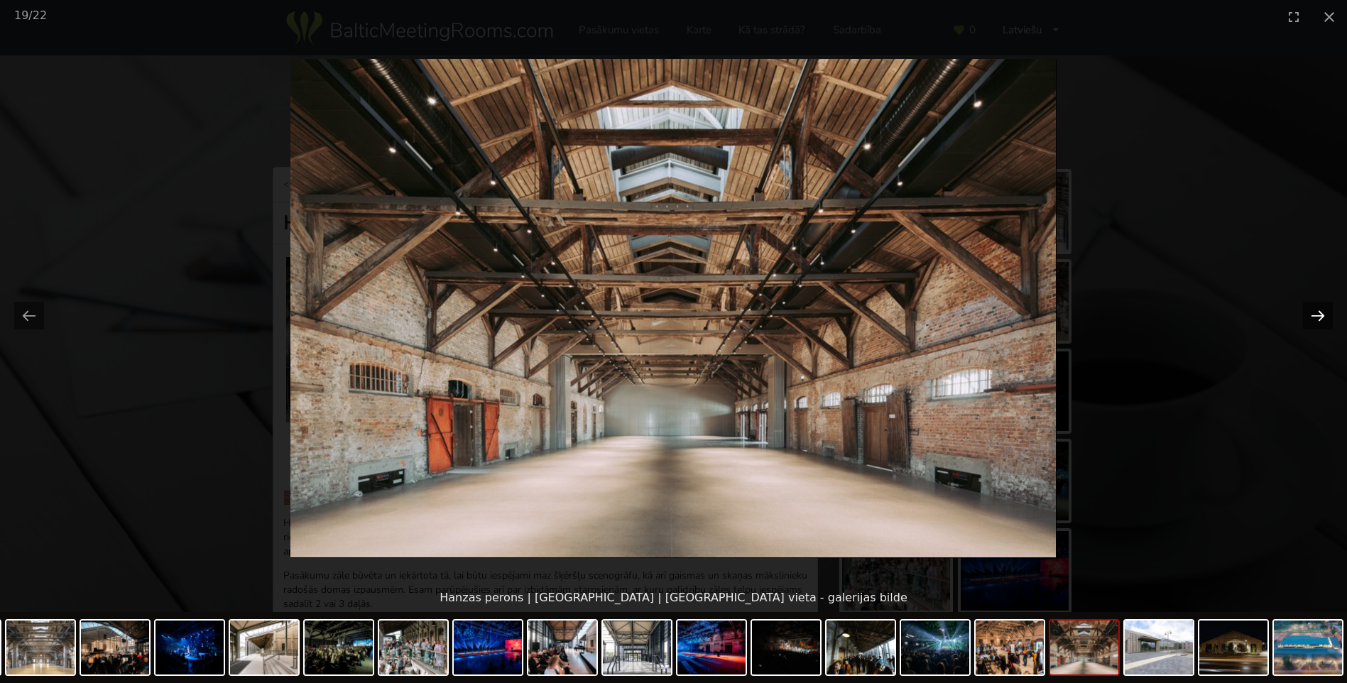
click at [1316, 316] on button "Next slide" at bounding box center [1318, 316] width 30 height 28
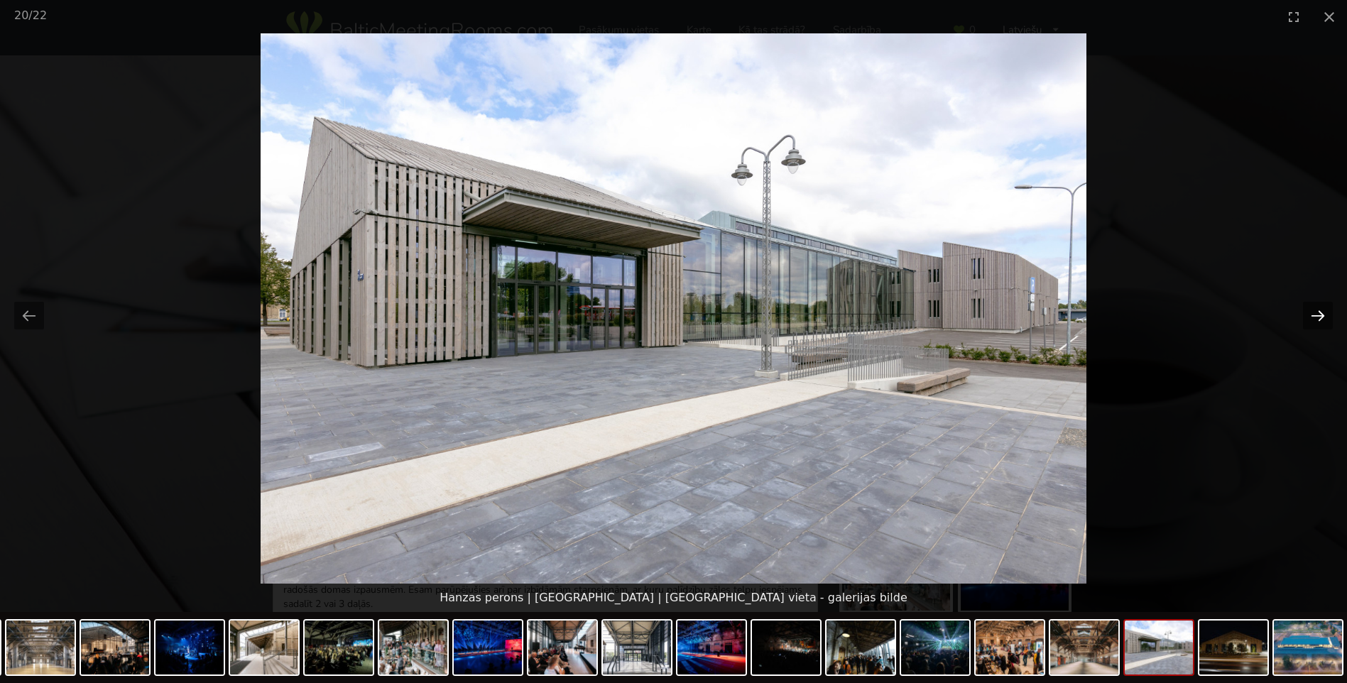
click at [1316, 316] on button "Next slide" at bounding box center [1318, 316] width 30 height 28
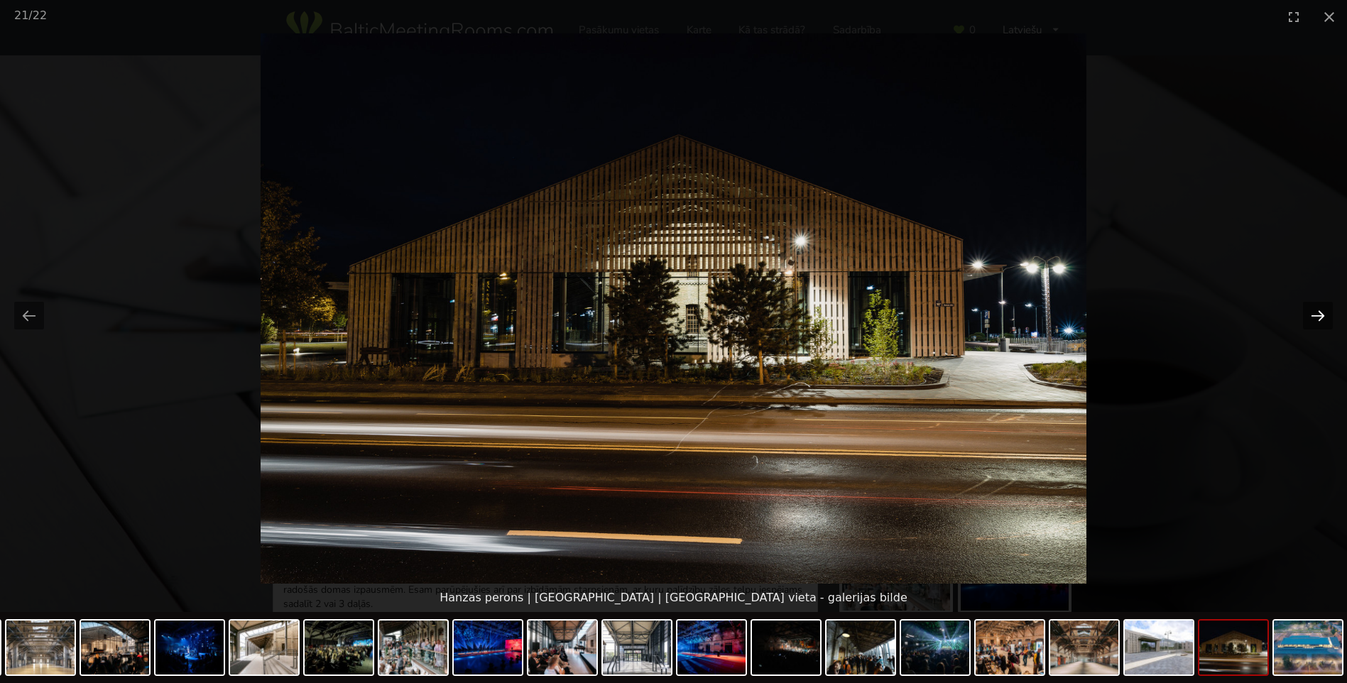
click at [1316, 316] on button "Next slide" at bounding box center [1318, 316] width 30 height 28
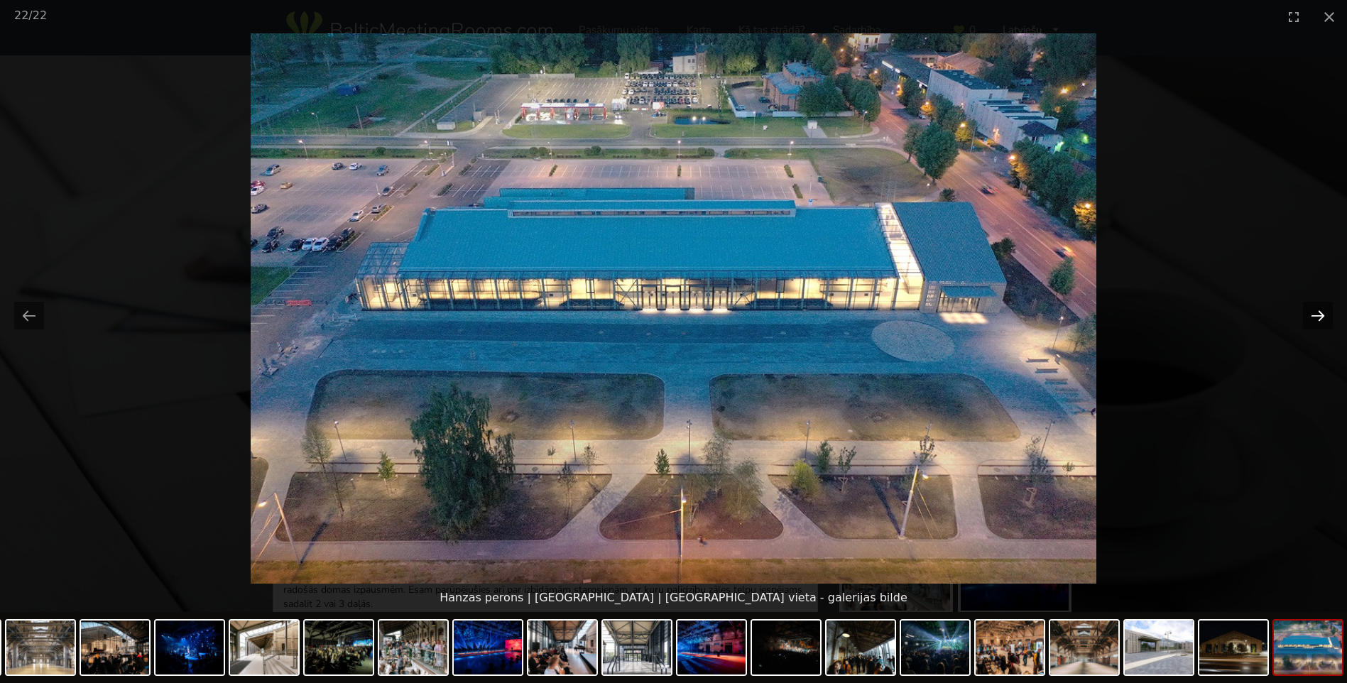
click at [1316, 316] on button "Next slide" at bounding box center [1318, 316] width 30 height 28
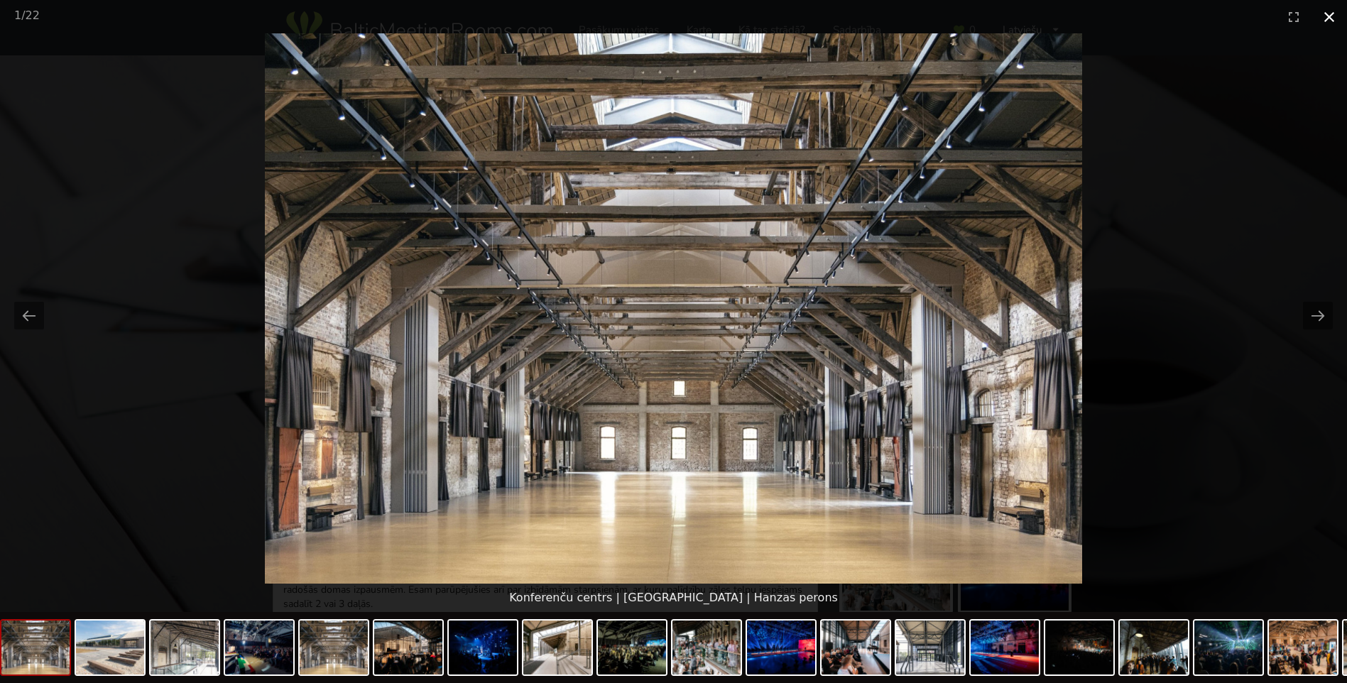
click at [1333, 9] on button "Close gallery" at bounding box center [1329, 16] width 36 height 33
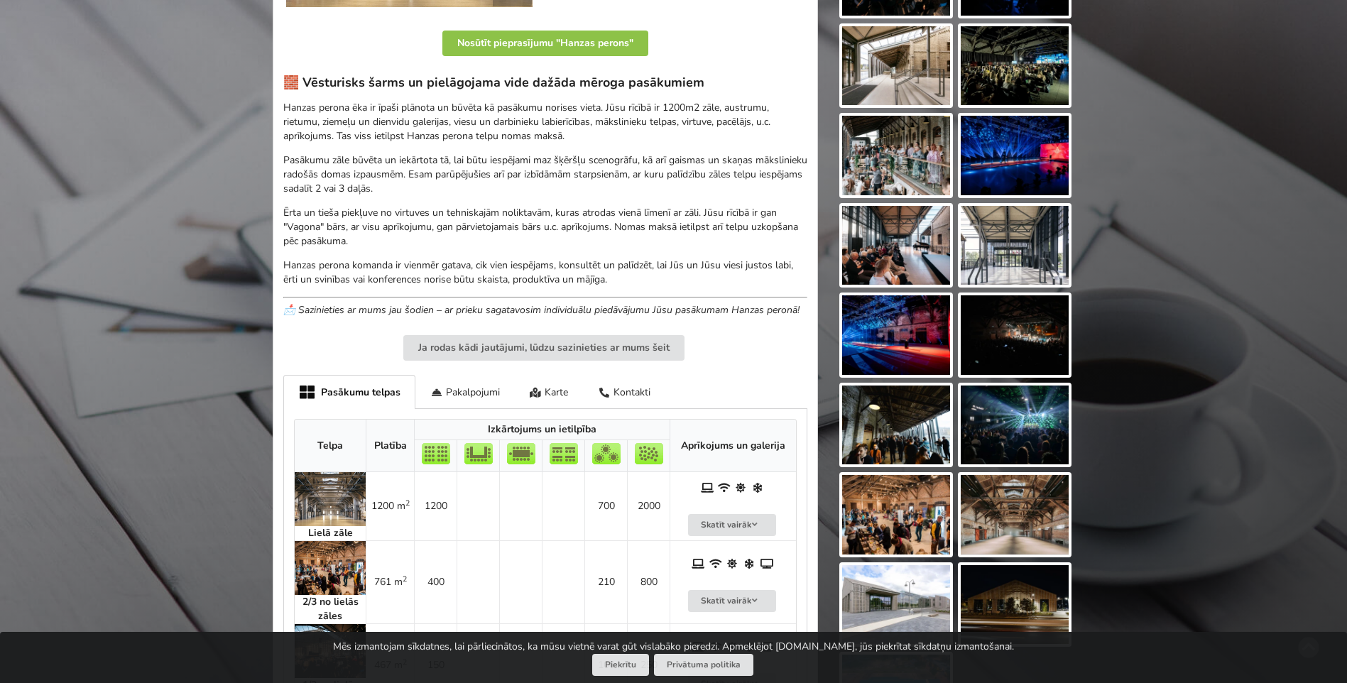
scroll to position [639, 0]
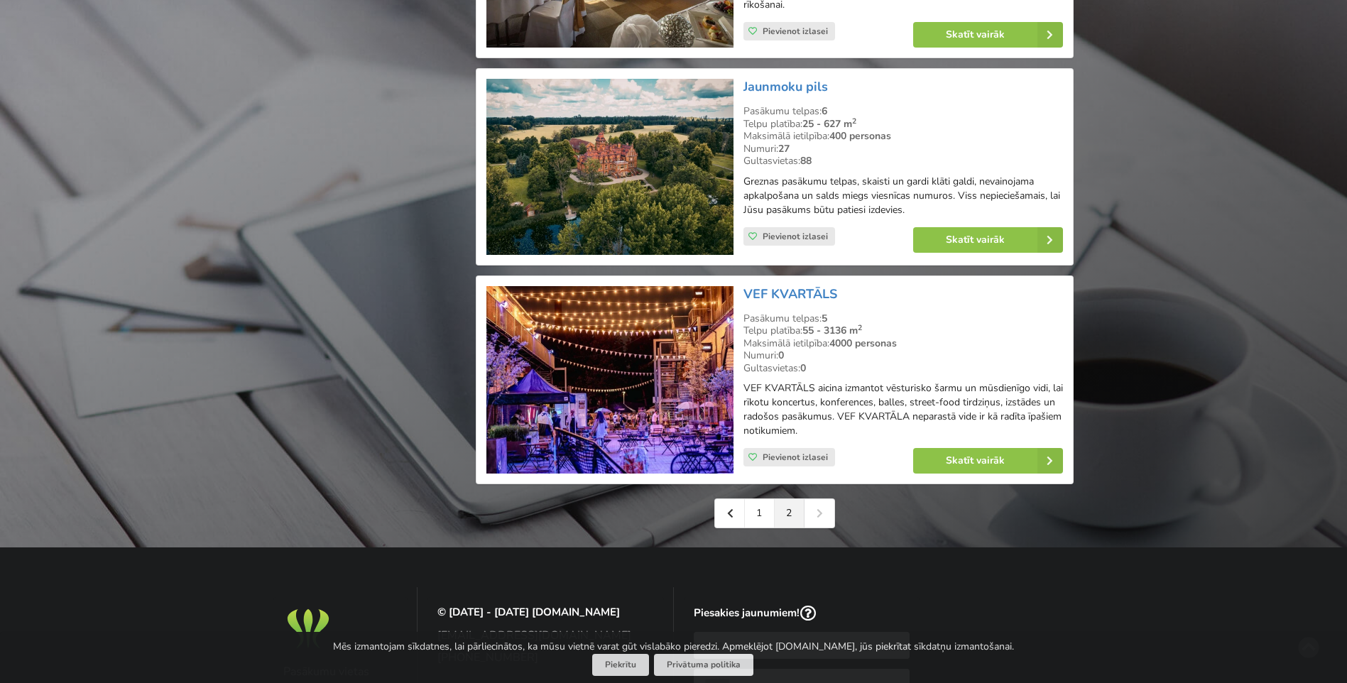
scroll to position [2485, 0]
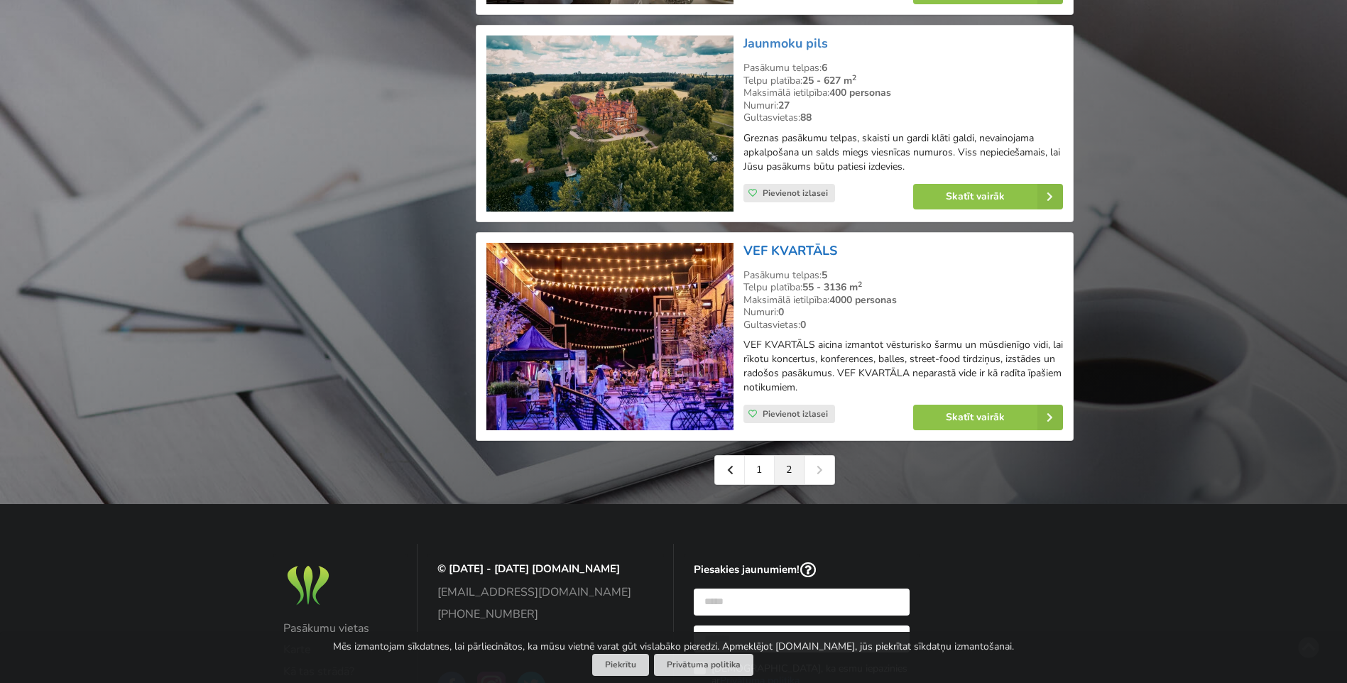
click at [809, 242] on link "VEF KVARTĀLS" at bounding box center [790, 250] width 94 height 17
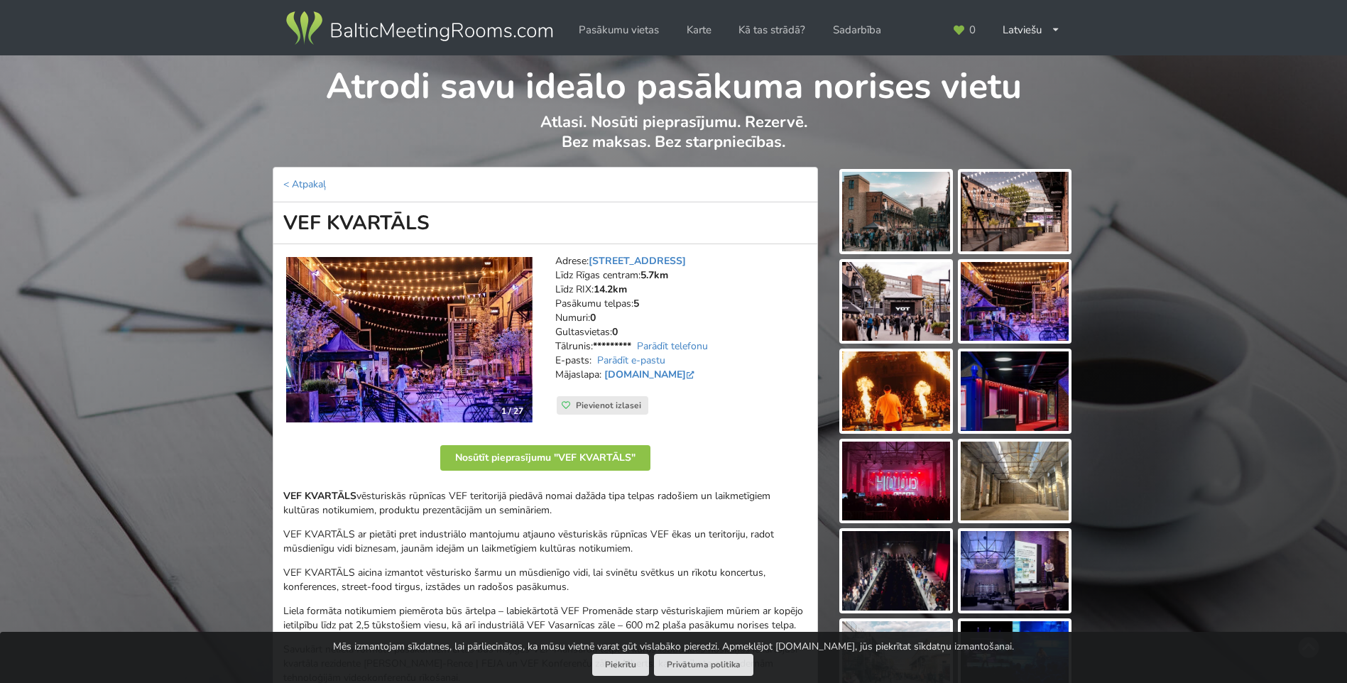
click at [997, 501] on img at bounding box center [1015, 482] width 108 height 80
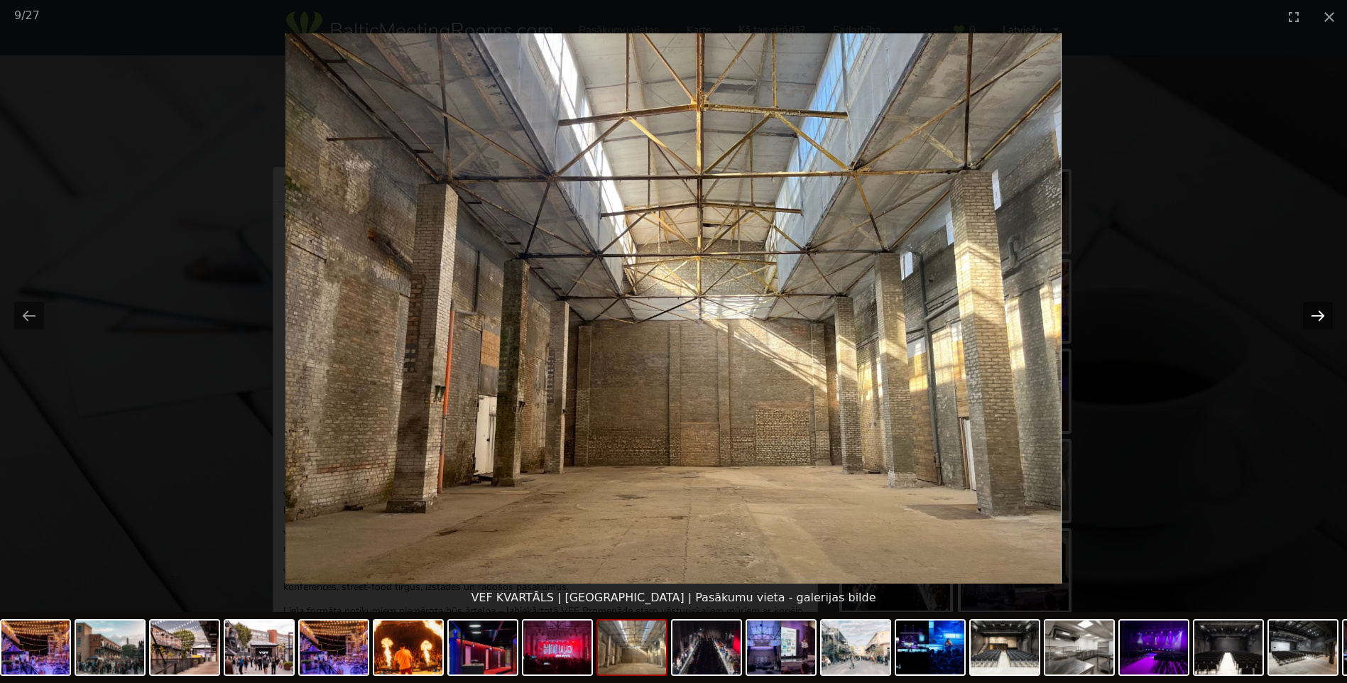
click at [1311, 308] on button "Next slide" at bounding box center [1318, 316] width 30 height 28
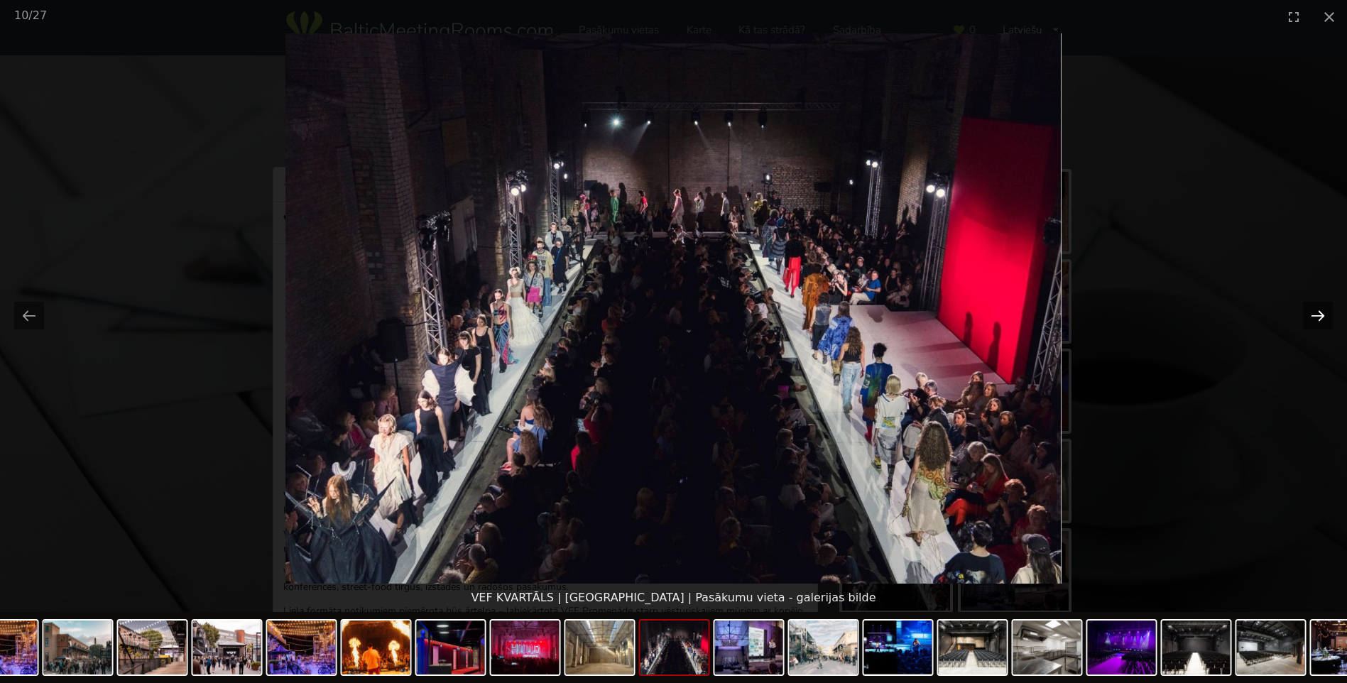
click at [1312, 308] on button "Next slide" at bounding box center [1318, 316] width 30 height 28
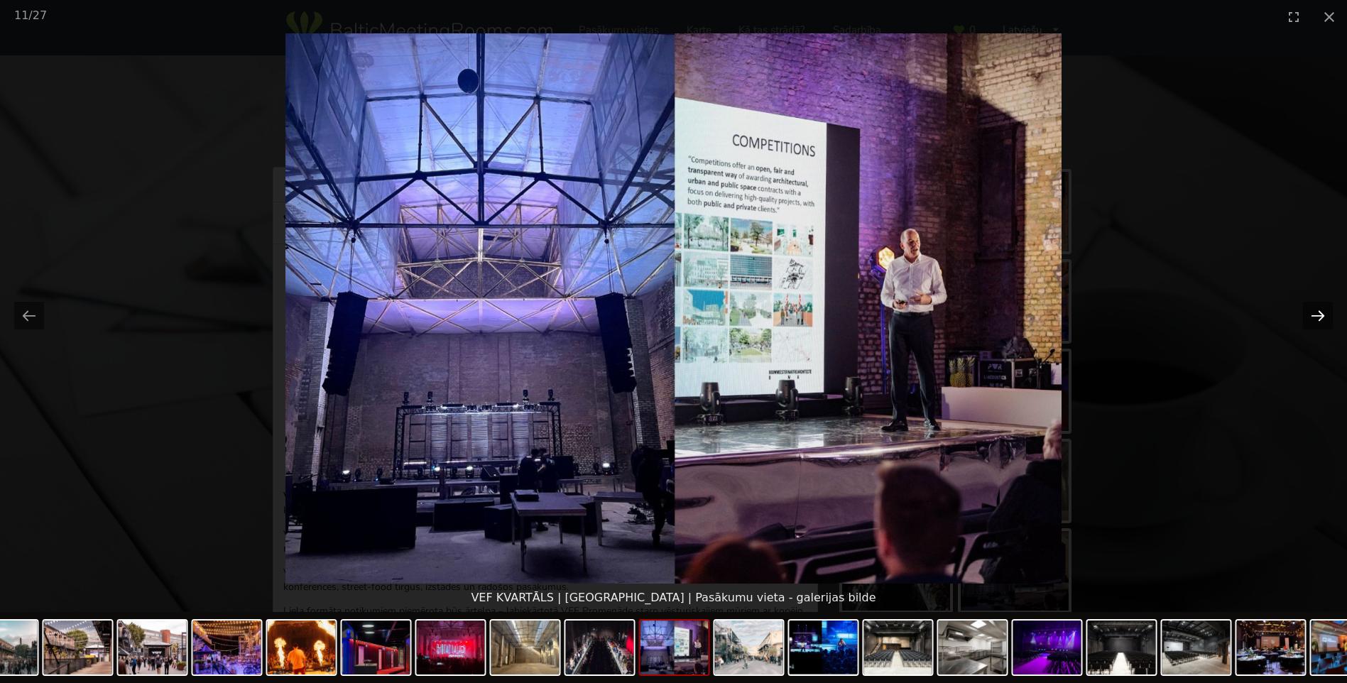
click at [1312, 308] on button "Next slide" at bounding box center [1318, 316] width 30 height 28
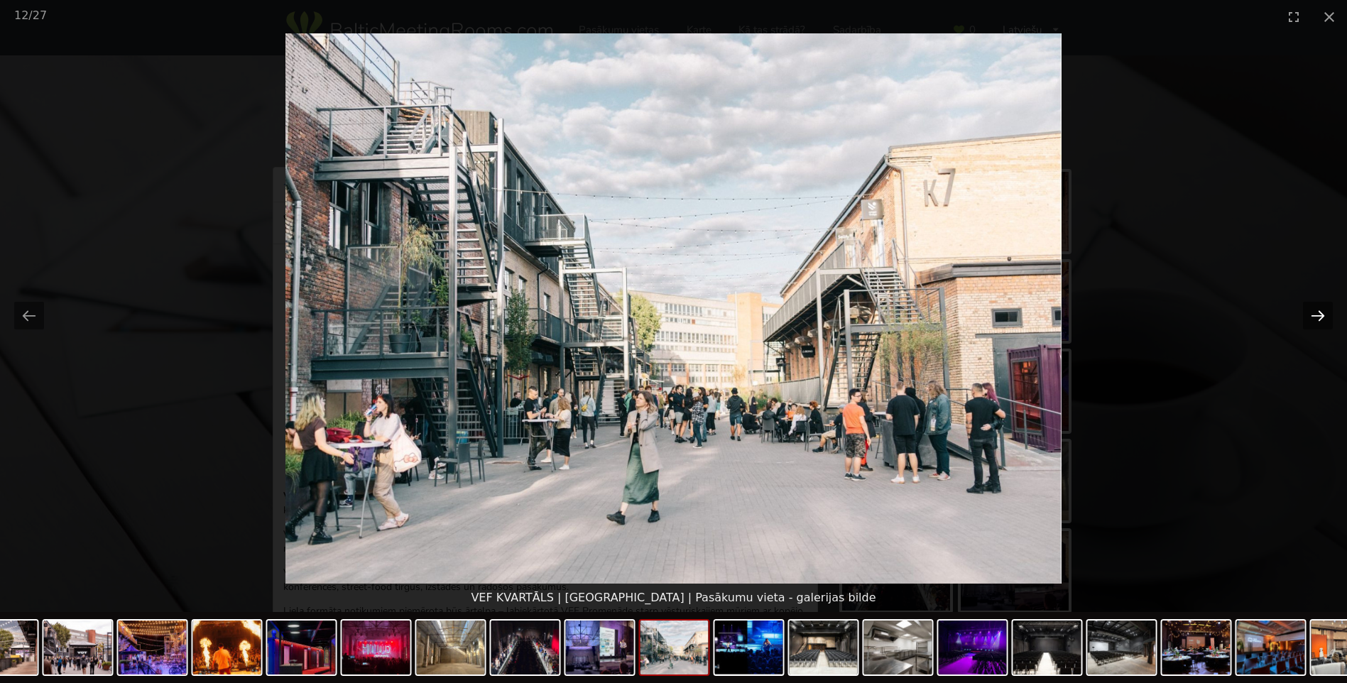
click at [1312, 308] on button "Next slide" at bounding box center [1318, 316] width 30 height 28
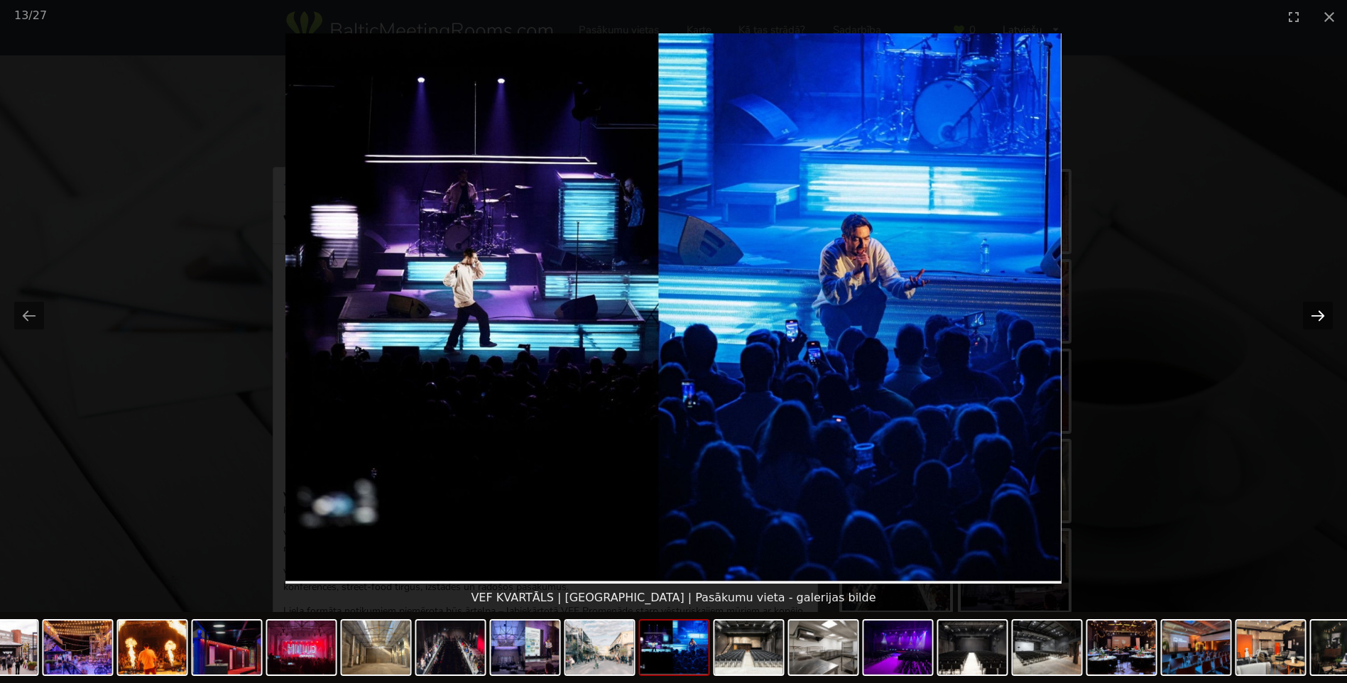
click at [1312, 319] on button "Next slide" at bounding box center [1318, 316] width 30 height 28
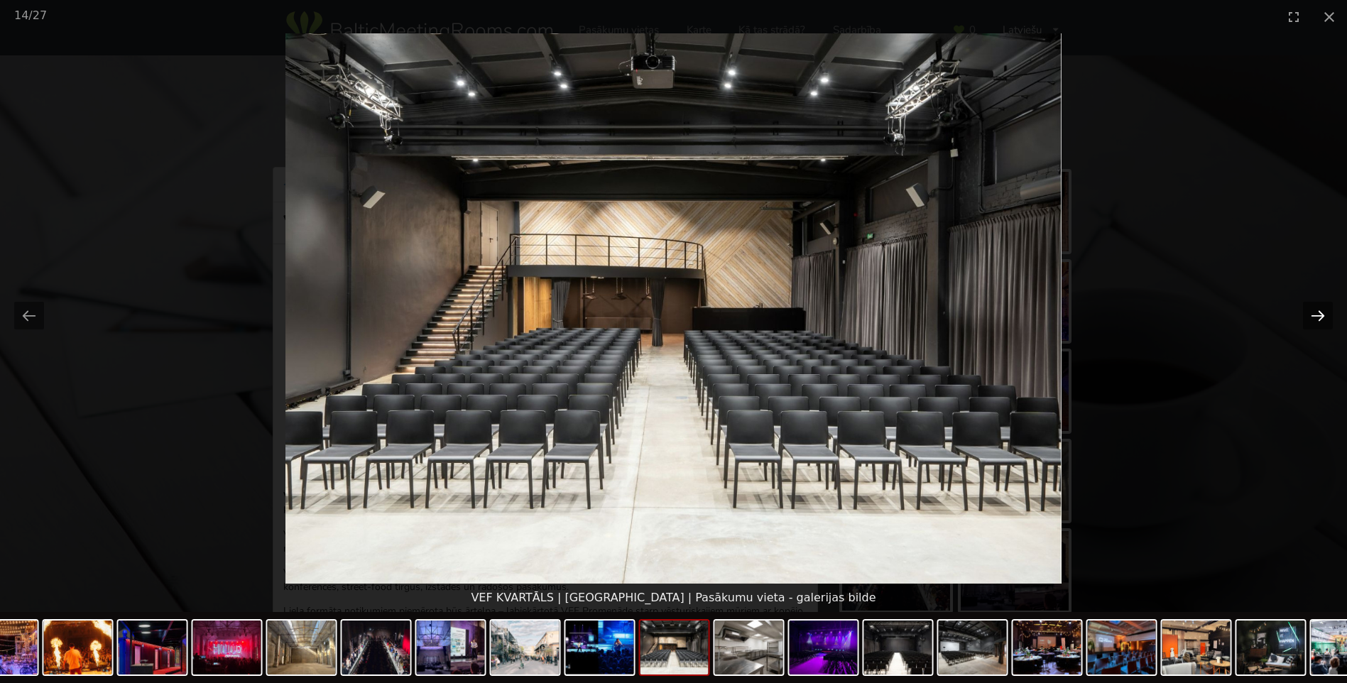
click at [1312, 319] on button "Next slide" at bounding box center [1318, 316] width 30 height 28
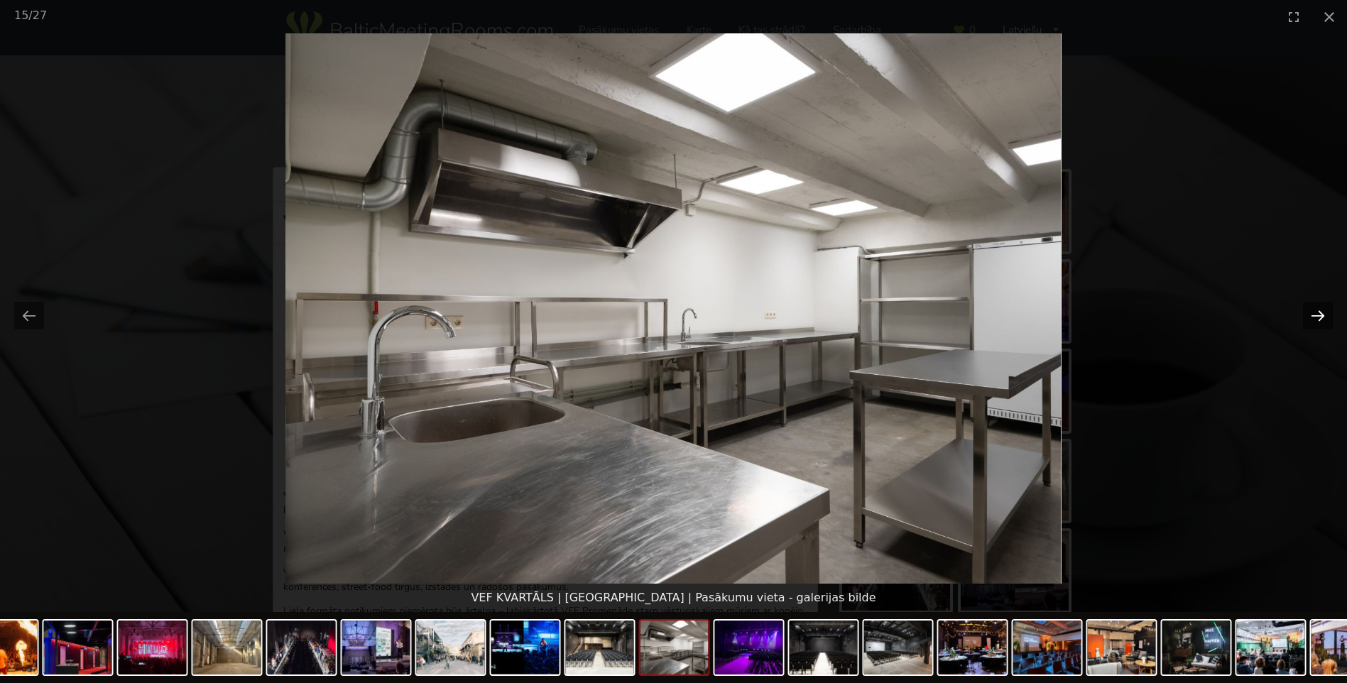
click at [1312, 319] on button "Next slide" at bounding box center [1318, 316] width 30 height 28
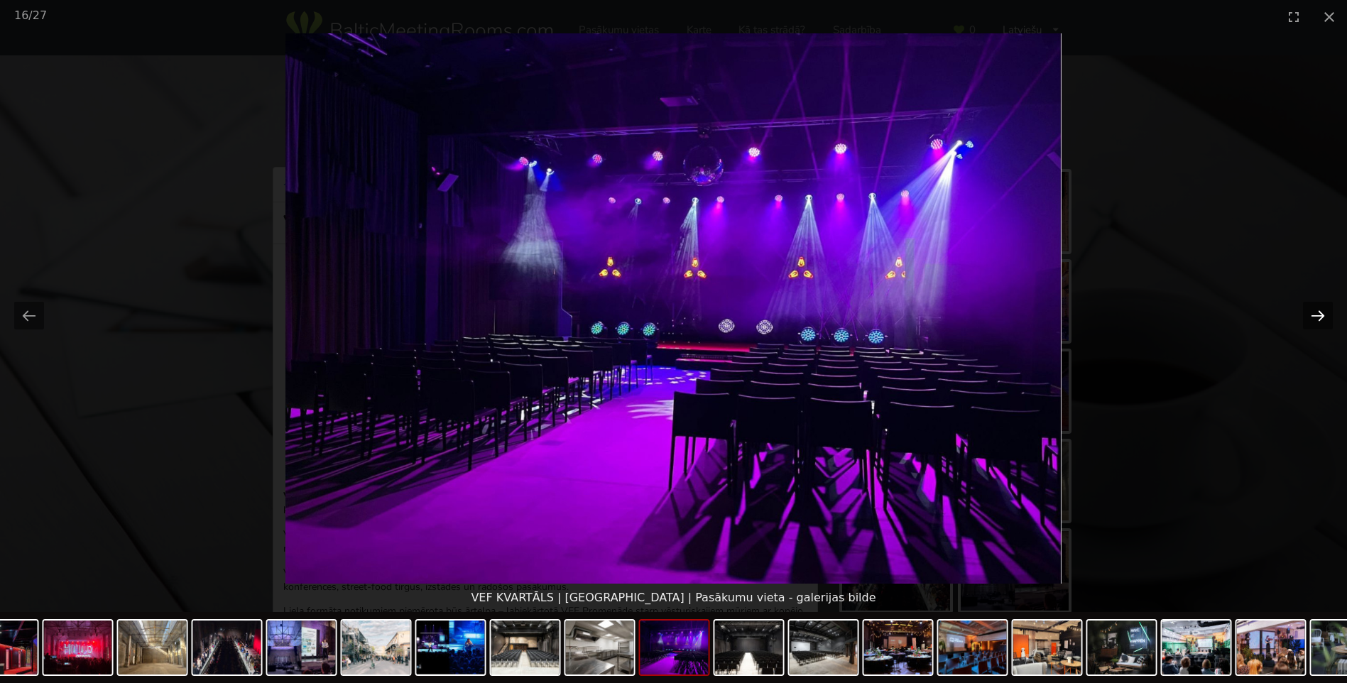
click at [1312, 319] on button "Next slide" at bounding box center [1318, 316] width 30 height 28
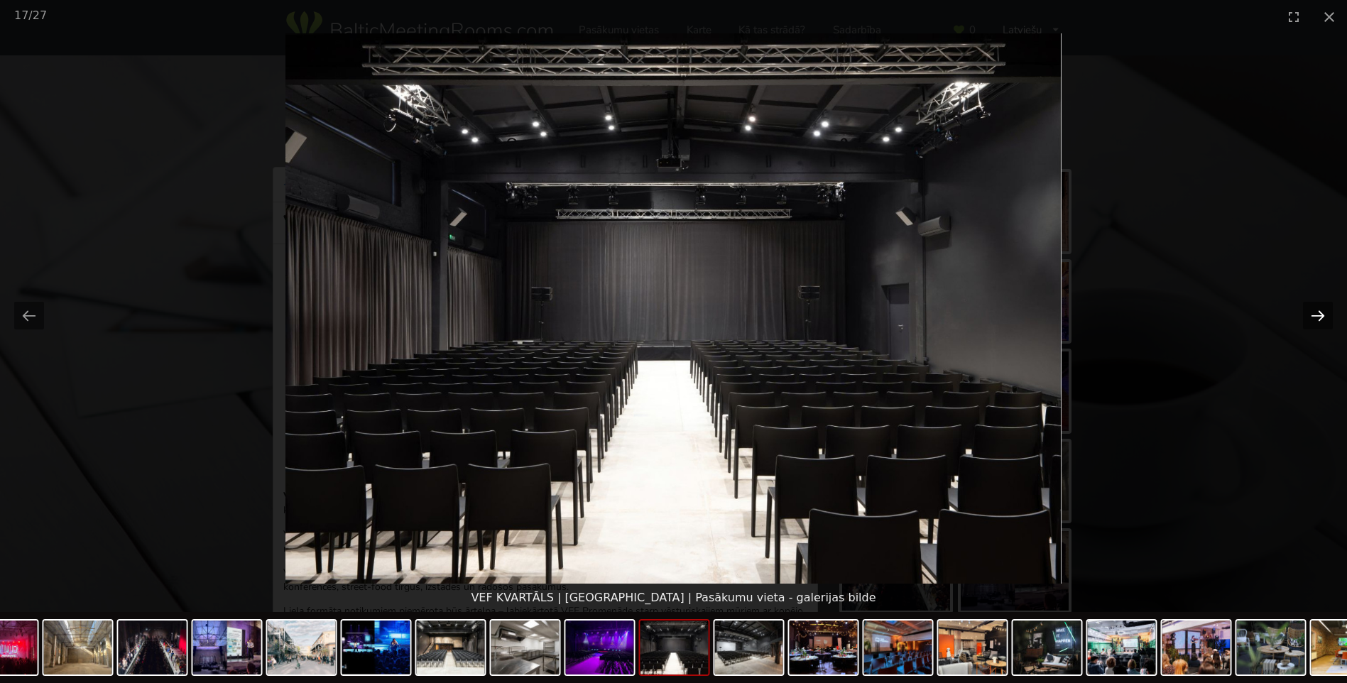
click at [1312, 319] on button "Next slide" at bounding box center [1318, 316] width 30 height 28
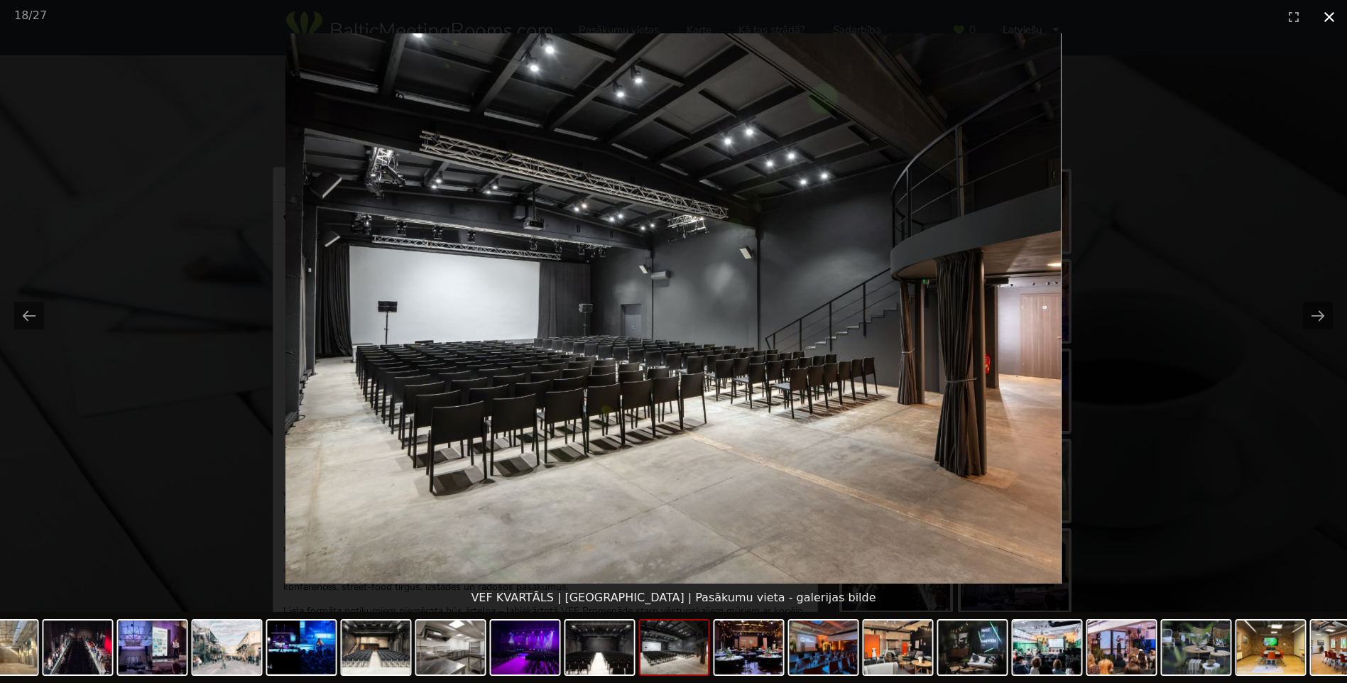
click at [1340, 16] on button "Close gallery" at bounding box center [1329, 16] width 36 height 33
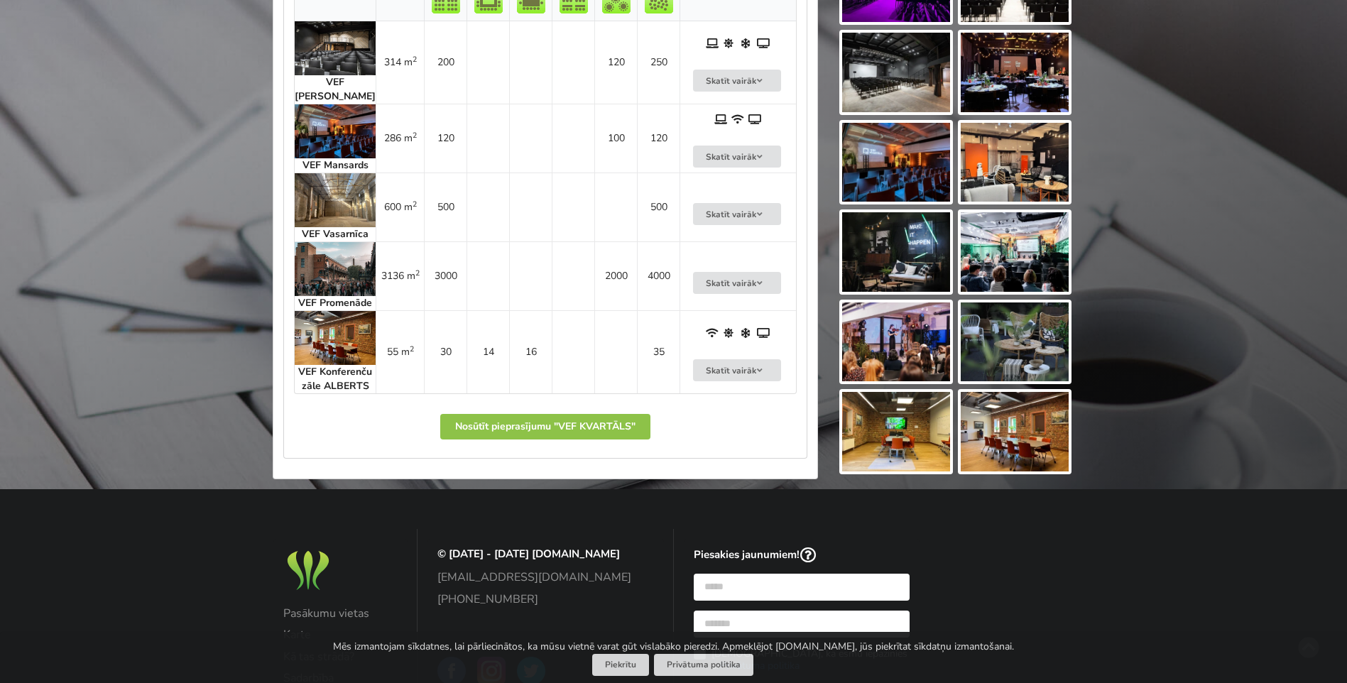
scroll to position [923, 0]
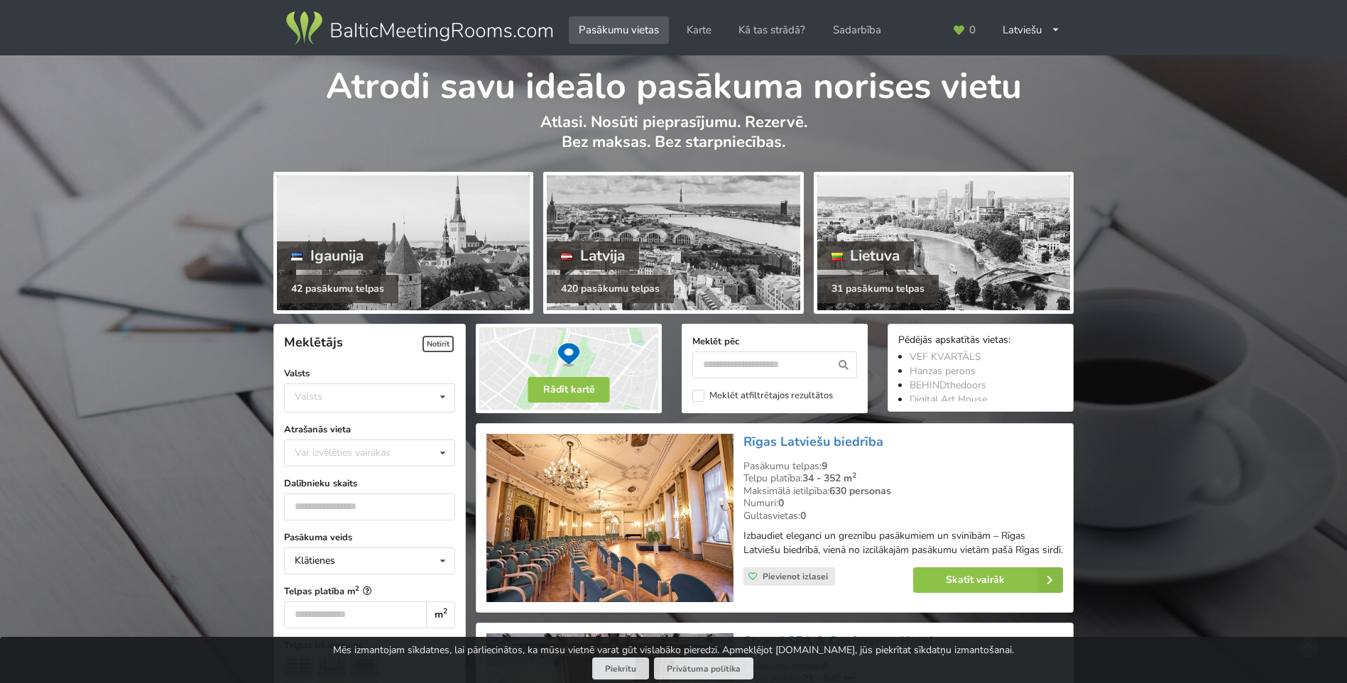
scroll to position [2485, 0]
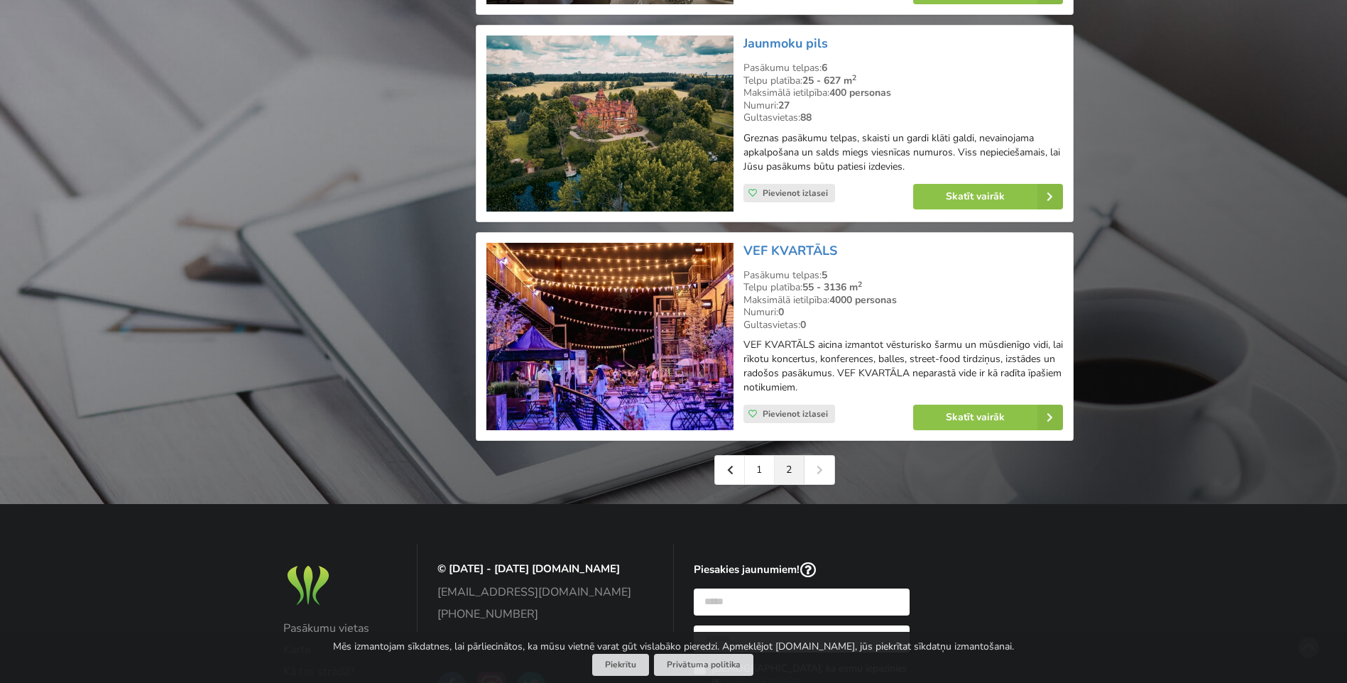
click at [820, 464] on div "1 2" at bounding box center [774, 470] width 121 height 30
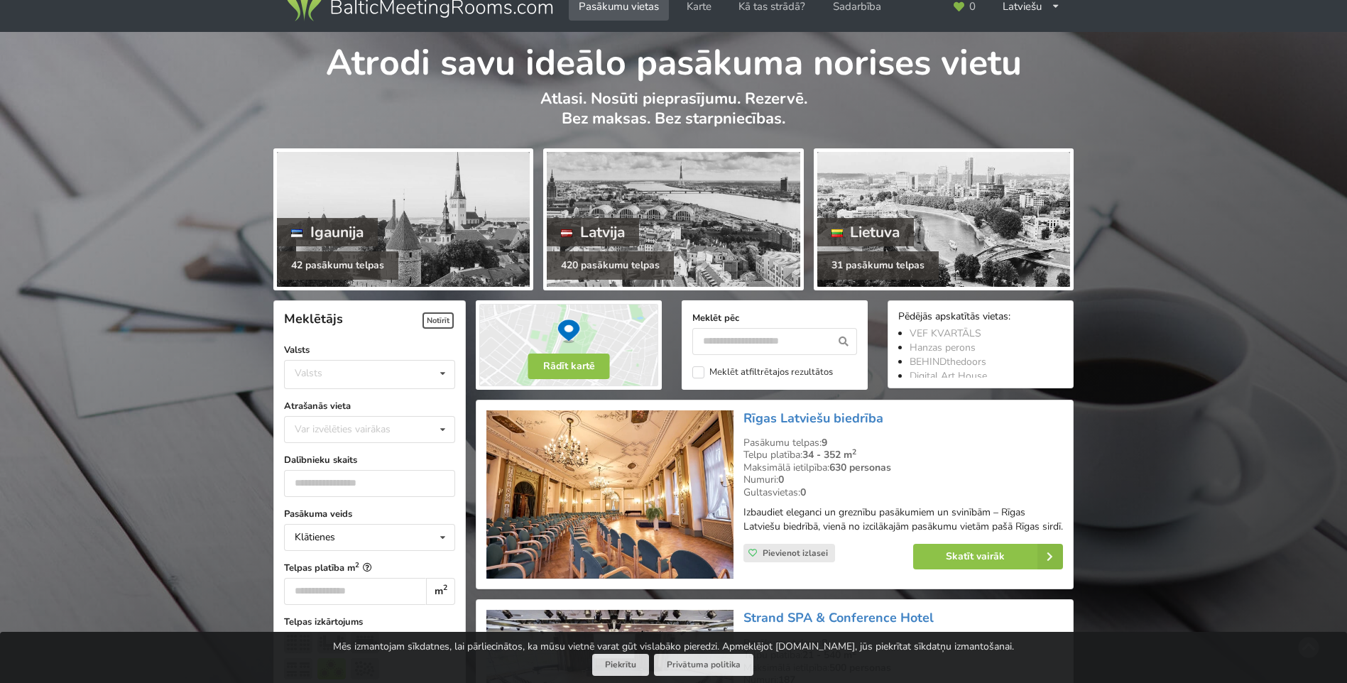
scroll to position [0, 0]
